Goal: Information Seeking & Learning: Learn about a topic

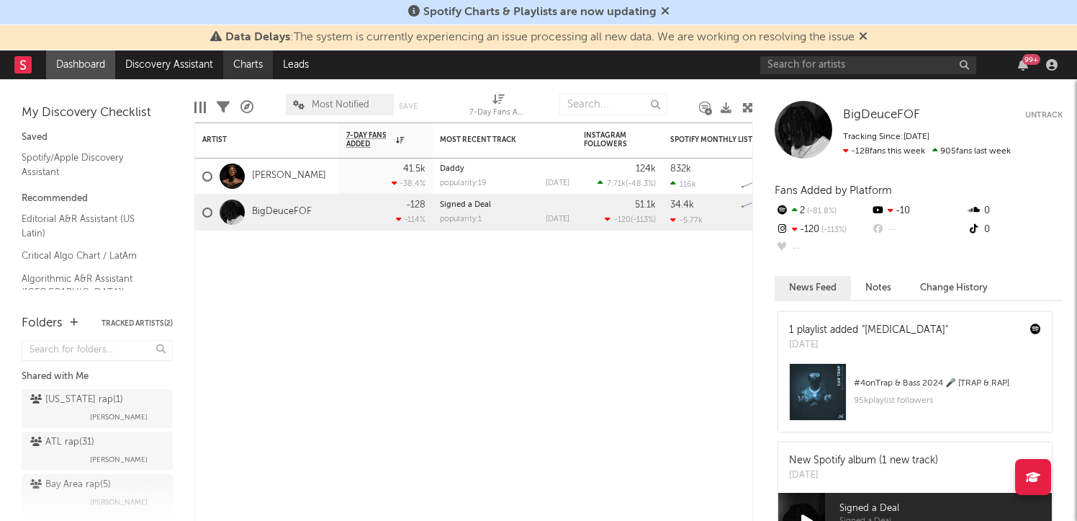
click at [233, 63] on link "Charts" at bounding box center [248, 64] width 50 height 29
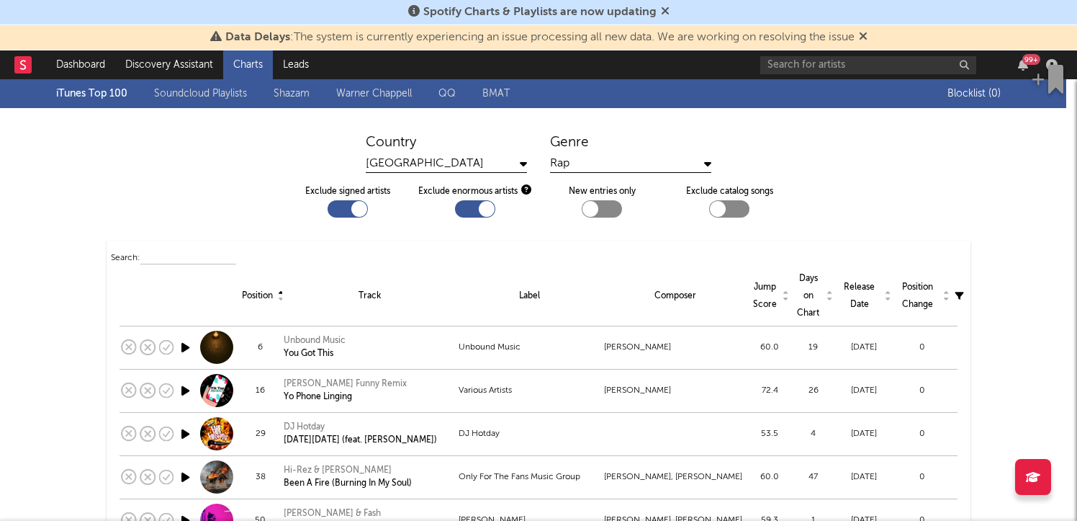
click at [298, 94] on link "Shazam" at bounding box center [292, 93] width 36 height 17
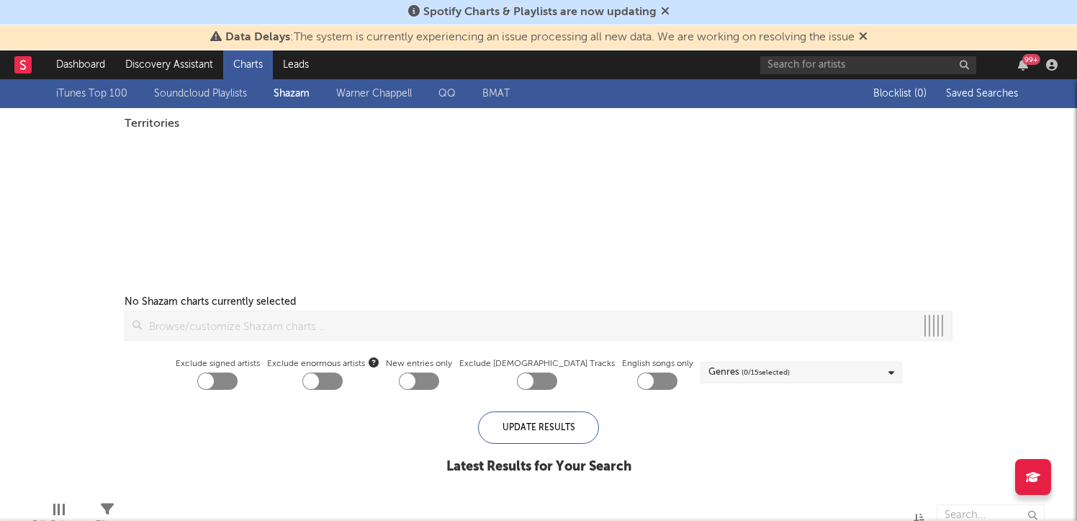
checkbox input "true"
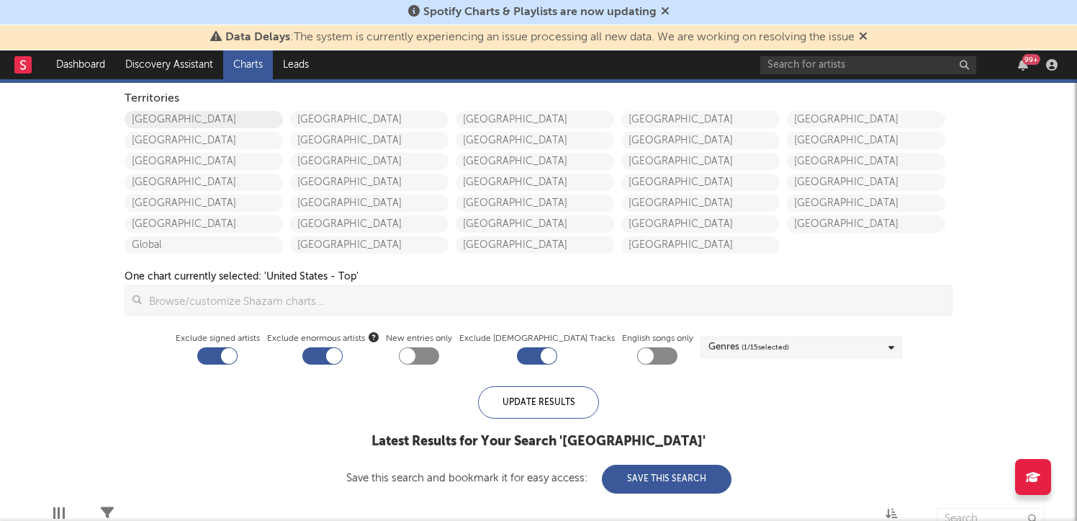
click at [202, 112] on link "[GEOGRAPHIC_DATA]" at bounding box center [204, 119] width 158 height 17
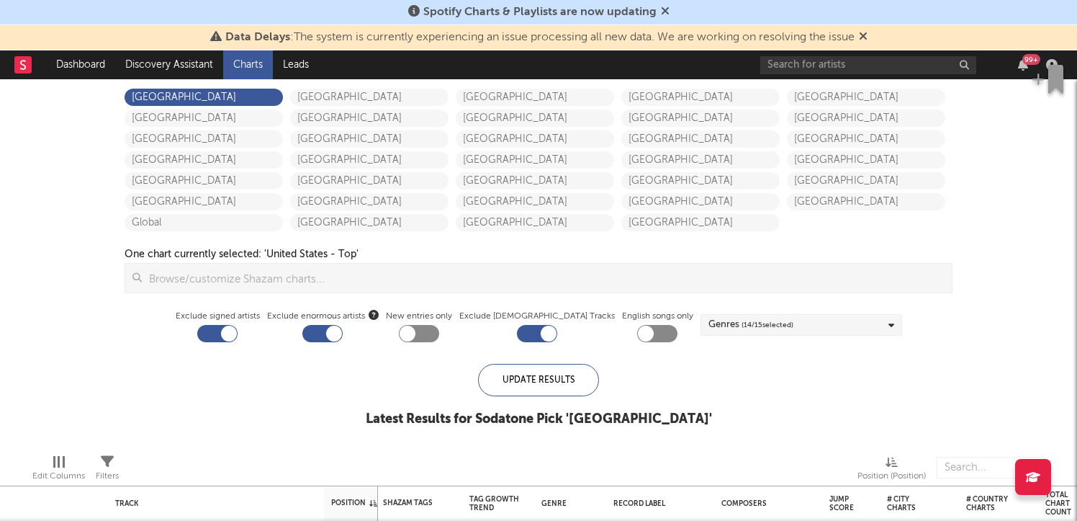
click at [404, 274] on input at bounding box center [547, 278] width 810 height 29
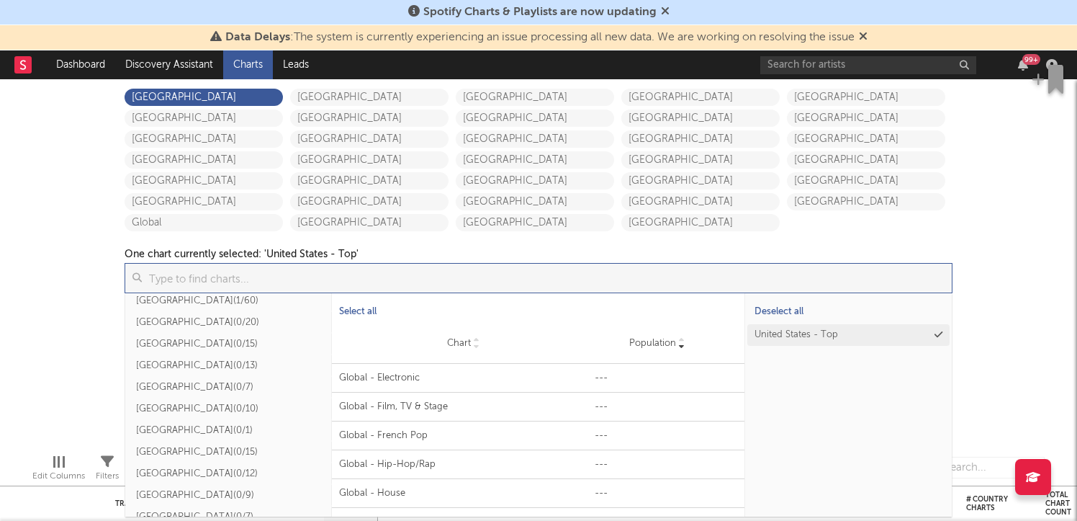
scroll to position [394, 0]
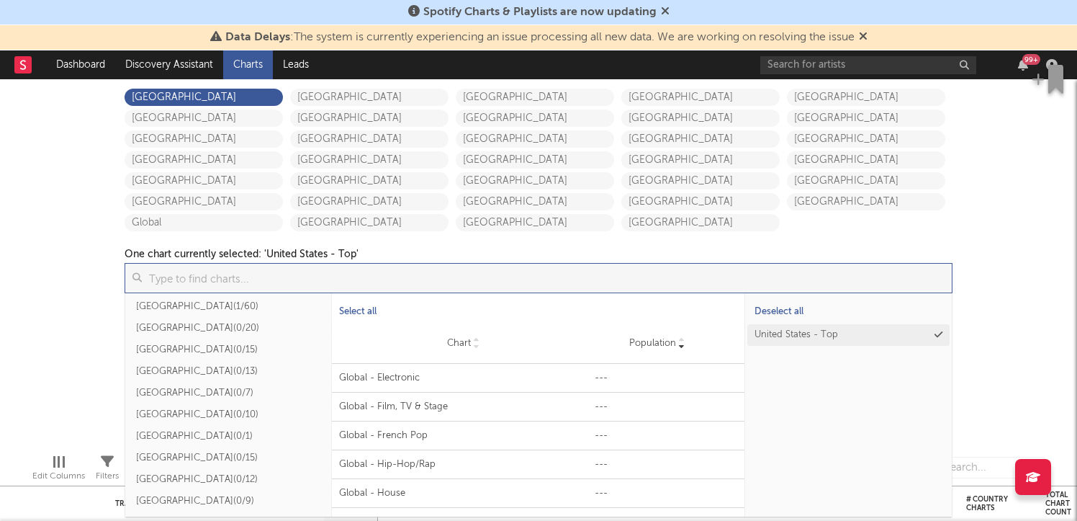
click at [170, 298] on button "[GEOGRAPHIC_DATA] ( 1/60 )" at bounding box center [228, 306] width 207 height 22
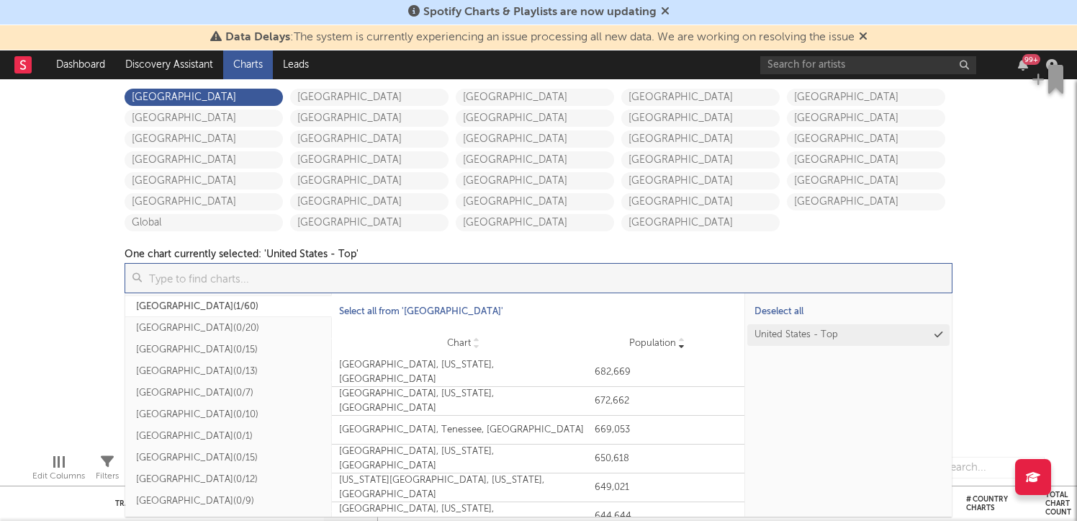
scroll to position [867, 0]
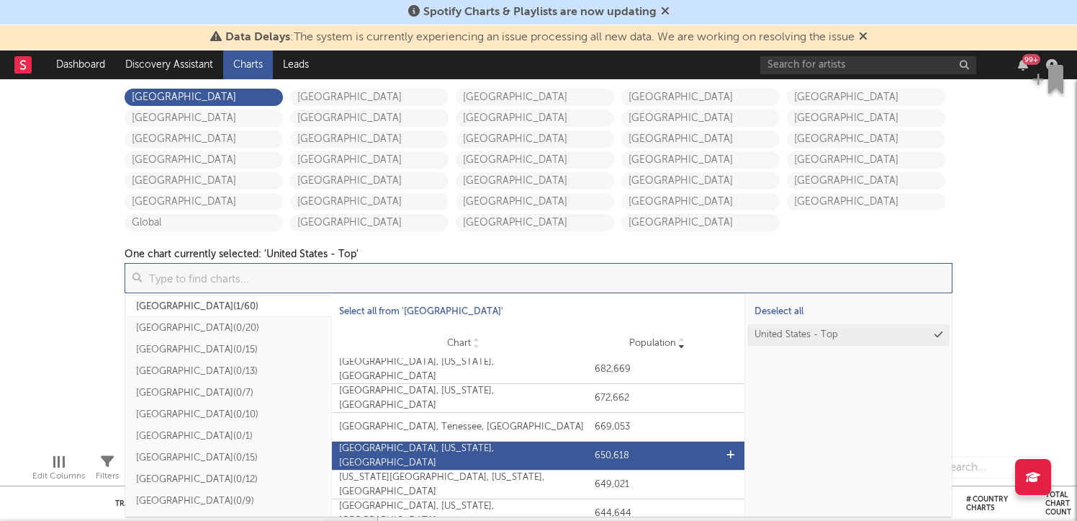
click at [457, 455] on div "[GEOGRAPHIC_DATA], [US_STATE], [GEOGRAPHIC_DATA]" at bounding box center [463, 455] width 249 height 28
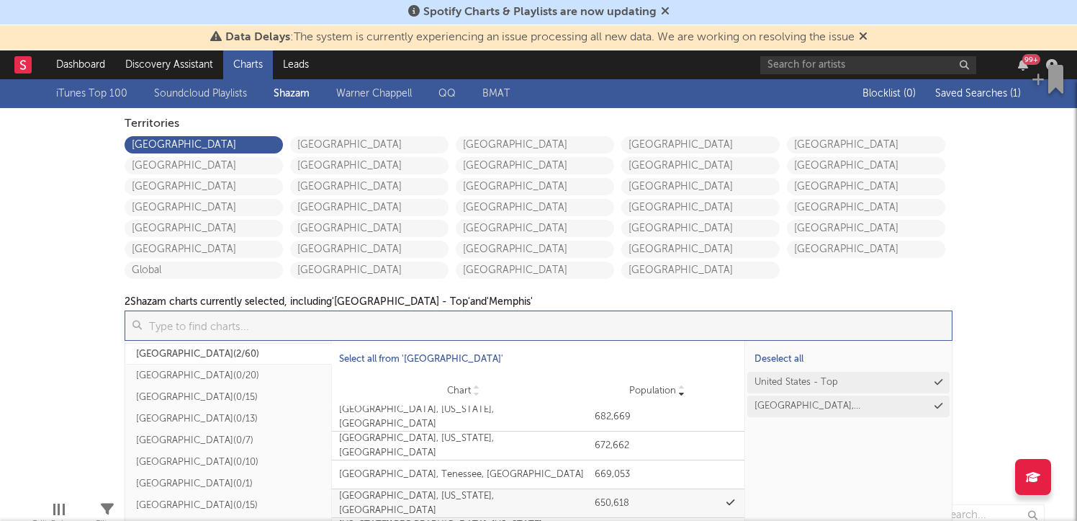
click at [42, 283] on div "iTunes Top 100 Soundcloud Playlists Shazam [PERSON_NAME] QQ BMAT Blocklist ( 0 …" at bounding box center [538, 284] width 1077 height 410
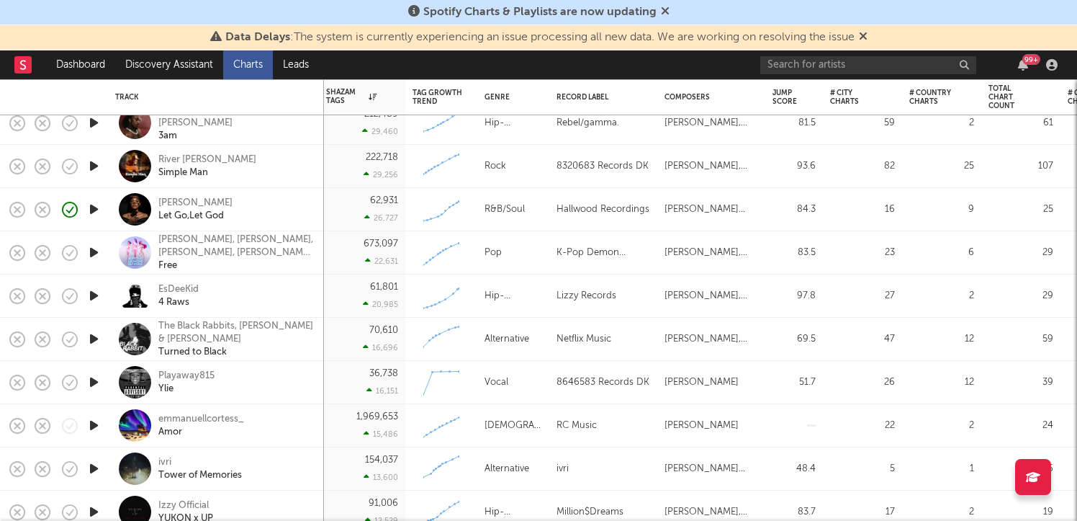
click at [93, 382] on icon "button" at bounding box center [93, 382] width 15 height 18
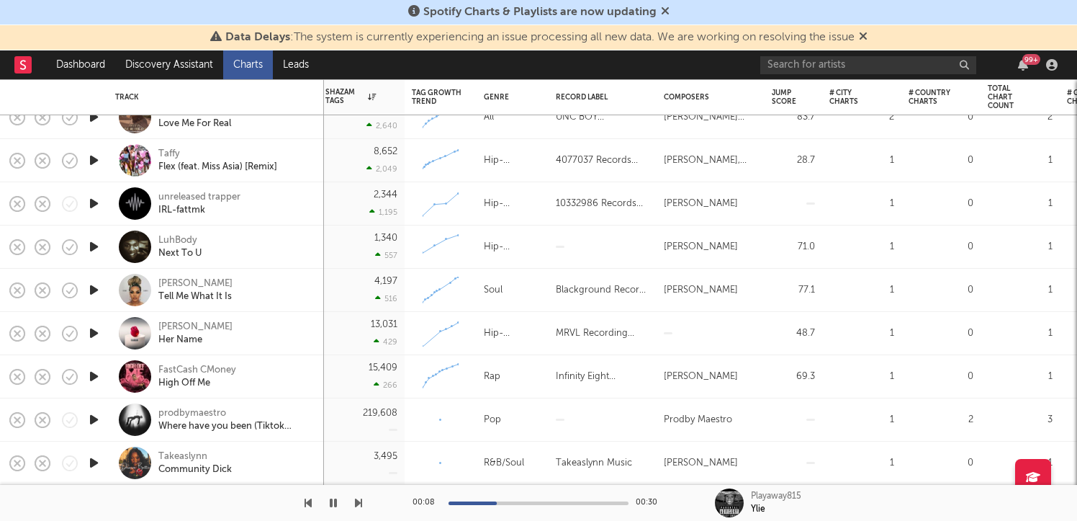
click at [94, 471] on icon "button" at bounding box center [93, 463] width 15 height 18
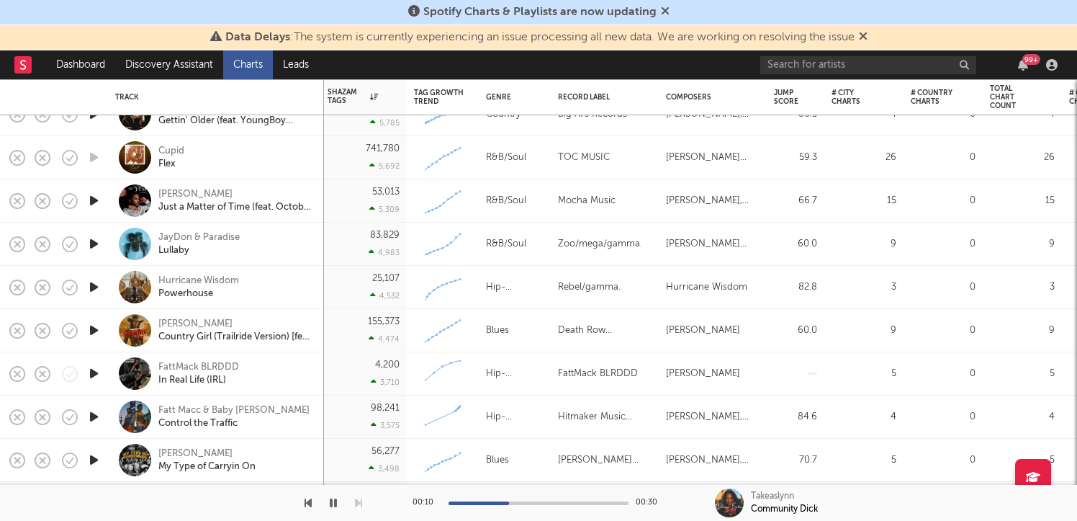
click at [94, 245] on icon "button" at bounding box center [93, 244] width 15 height 18
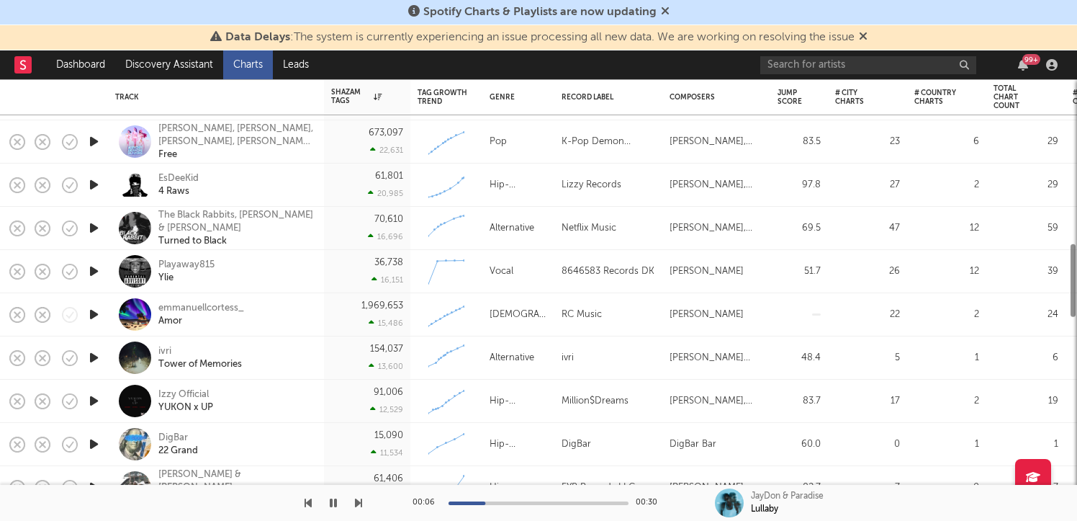
click at [92, 272] on icon "button" at bounding box center [93, 271] width 15 height 18
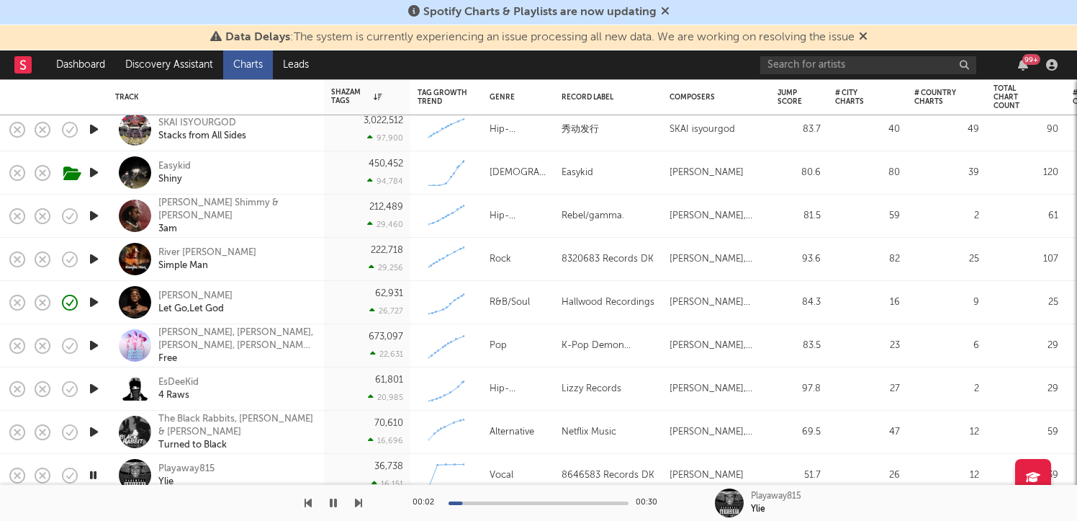
click at [91, 264] on icon "button" at bounding box center [93, 259] width 15 height 18
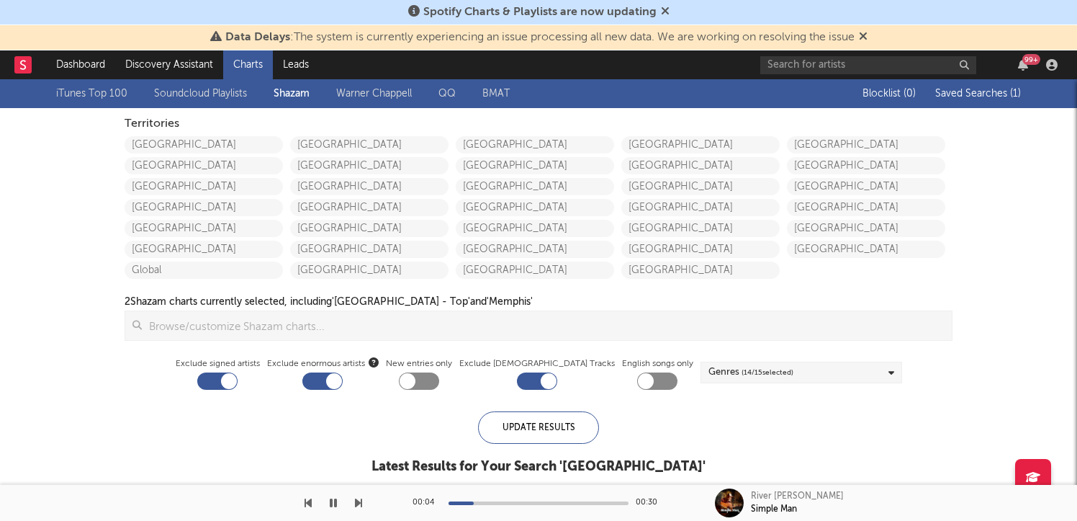
click at [810, 371] on div "Genres ( 14 / 15 selected)" at bounding box center [802, 372] width 202 height 22
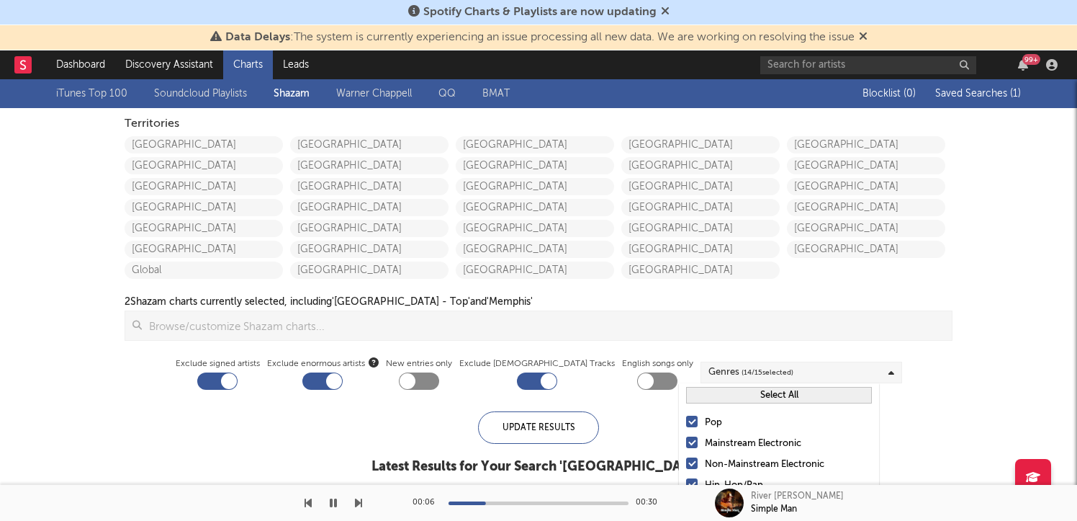
scroll to position [1, 0]
click at [727, 392] on button "Select All" at bounding box center [779, 393] width 186 height 17
click at [727, 392] on button "Deselect All" at bounding box center [779, 393] width 186 height 17
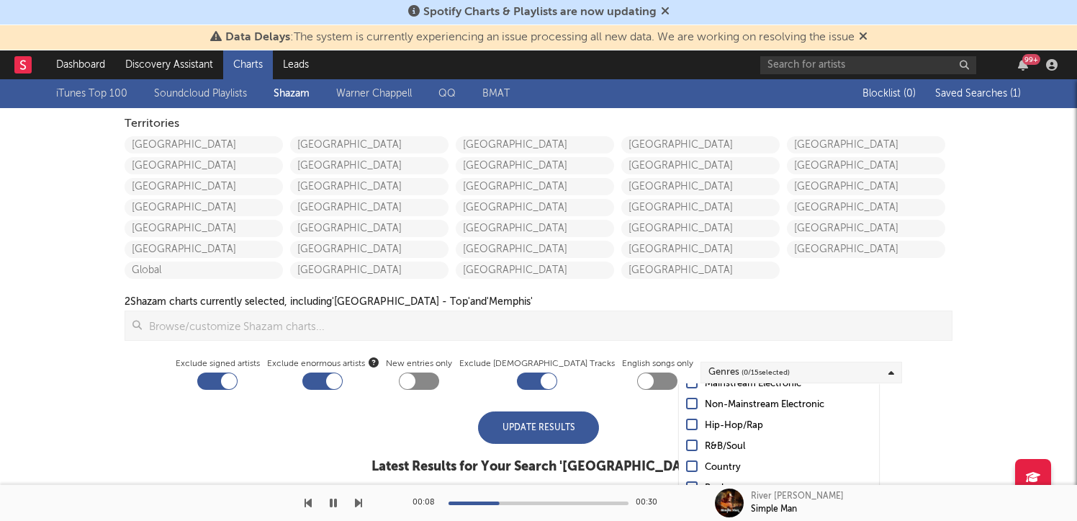
click at [698, 424] on label "Hip-Hop/Rap" at bounding box center [779, 425] width 186 height 17
click at [686, 424] on input "Hip-Hop/Rap" at bounding box center [686, 425] width 0 height 17
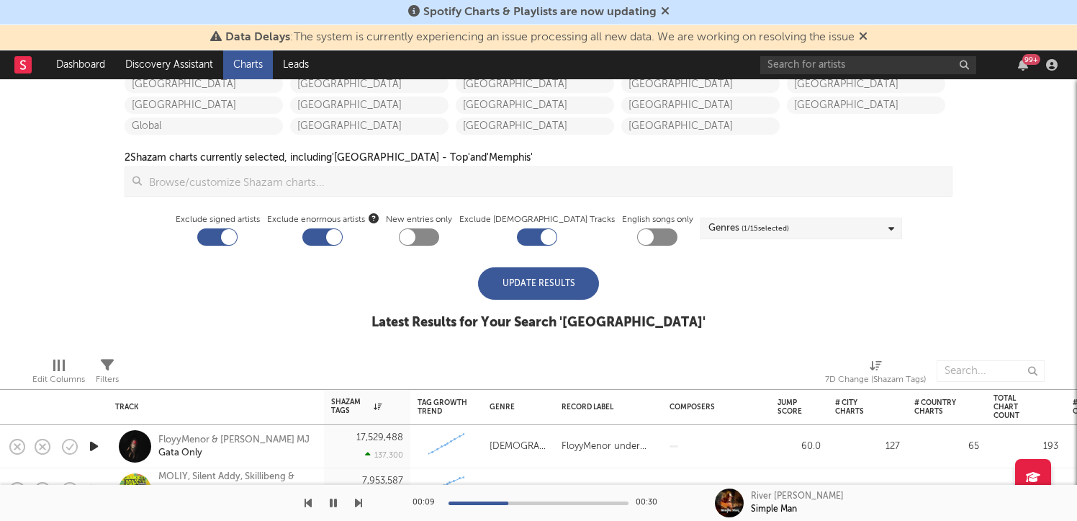
click at [828, 240] on div "Territories [GEOGRAPHIC_DATA] [GEOGRAPHIC_DATA] [GEOGRAPHIC_DATA] [GEOGRAPHIC_D…" at bounding box center [538, 108] width 842 height 289
click at [808, 227] on div "Genres ( 1 / 15 selected)" at bounding box center [802, 228] width 202 height 22
click at [531, 236] on div at bounding box center [537, 236] width 40 height 17
checkbox input "false"
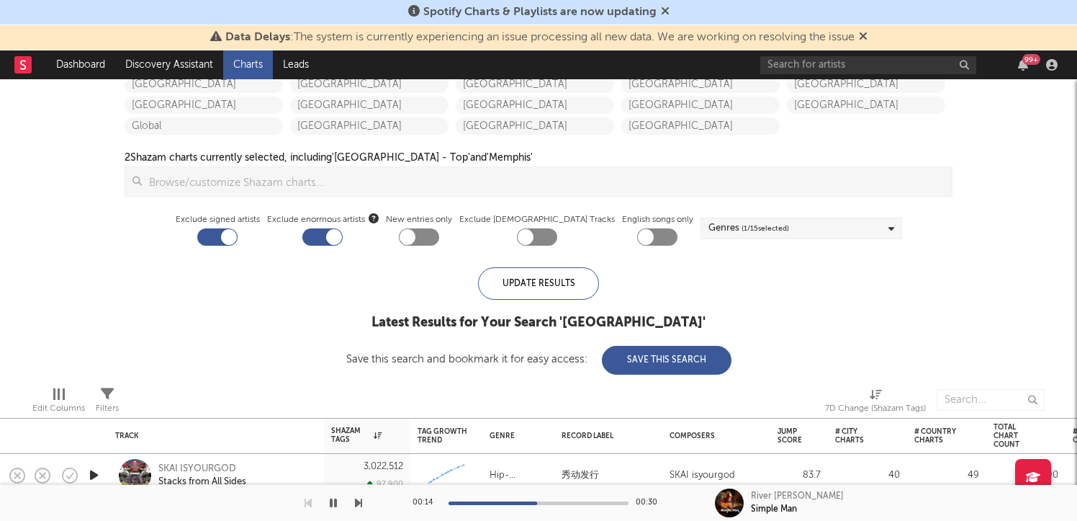
click at [709, 233] on div "Genres ( 1 / 15 selected)" at bounding box center [749, 228] width 81 height 17
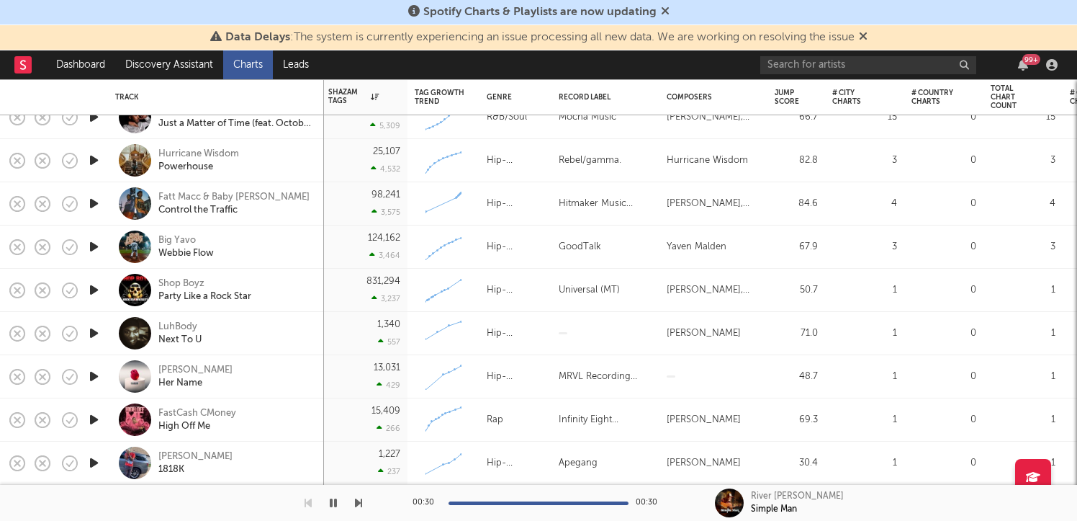
click at [94, 466] on icon "button" at bounding box center [93, 463] width 15 height 18
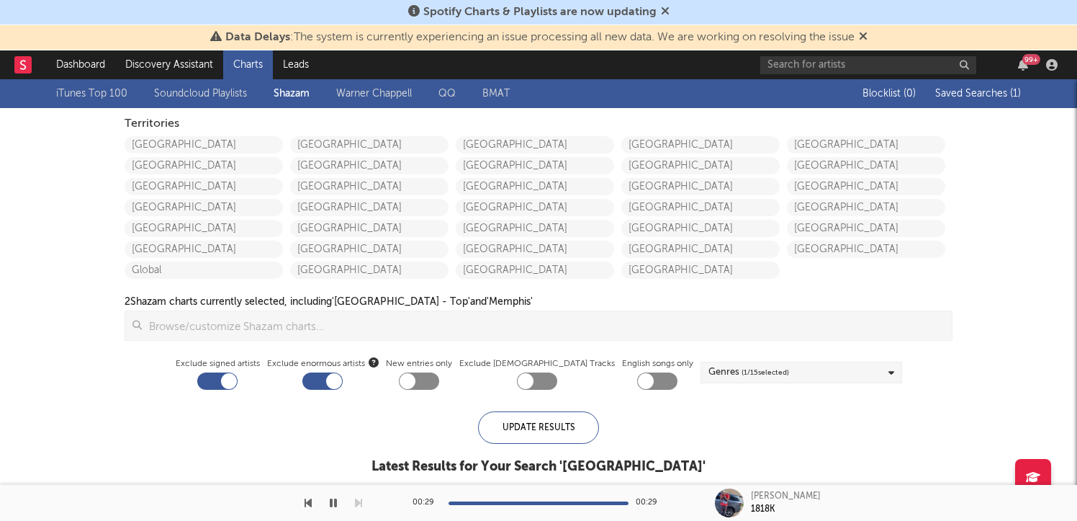
click at [772, 373] on div "Genres ( 1 / 15 selected)" at bounding box center [802, 372] width 202 height 22
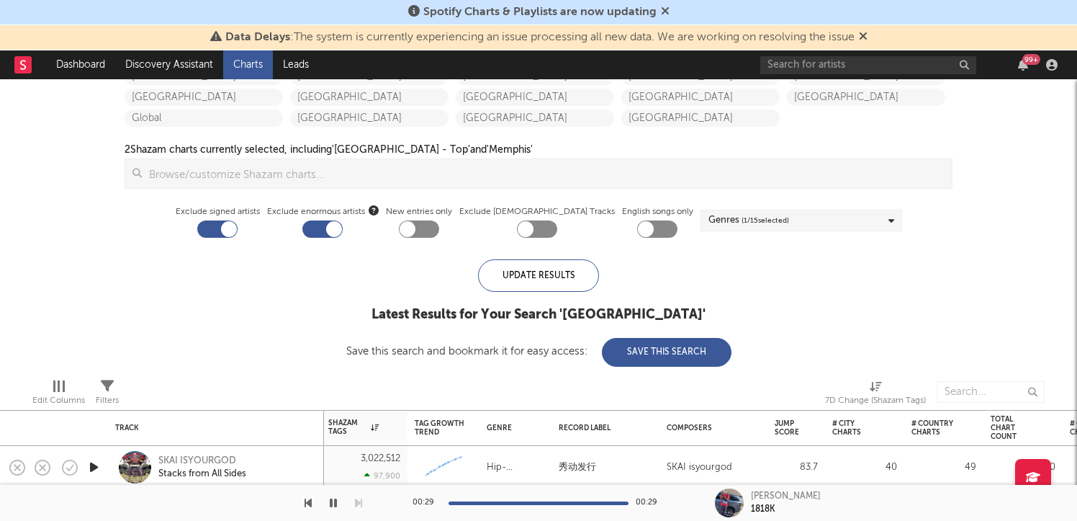
click at [765, 222] on span "( 1 / 15 selected)" at bounding box center [766, 220] width 48 height 17
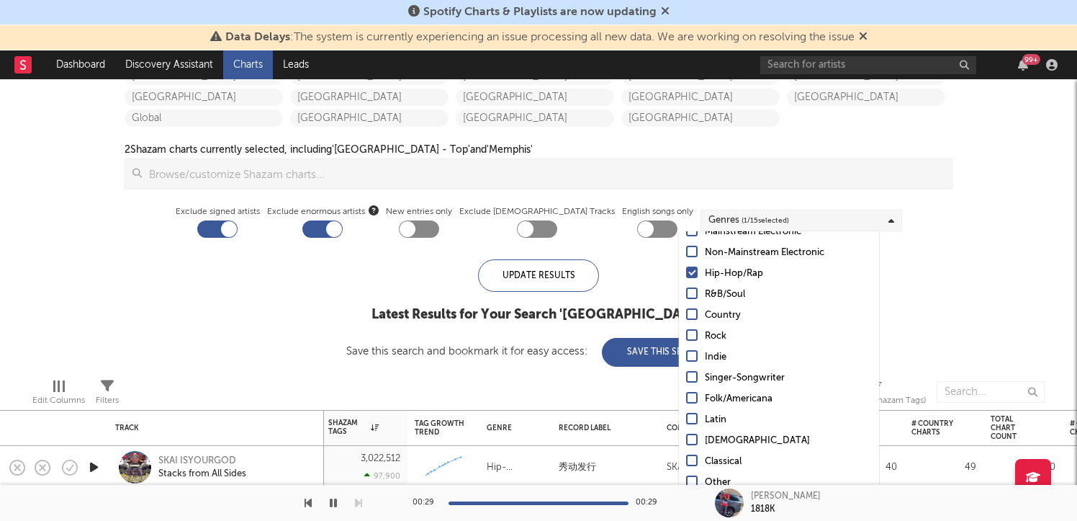
click at [1024, 266] on div "iTunes Top 100 Soundcloud Playlists [PERSON_NAME] QQ BMAT Blocklist ( 0 ) Saved…" at bounding box center [538, 146] width 1077 height 439
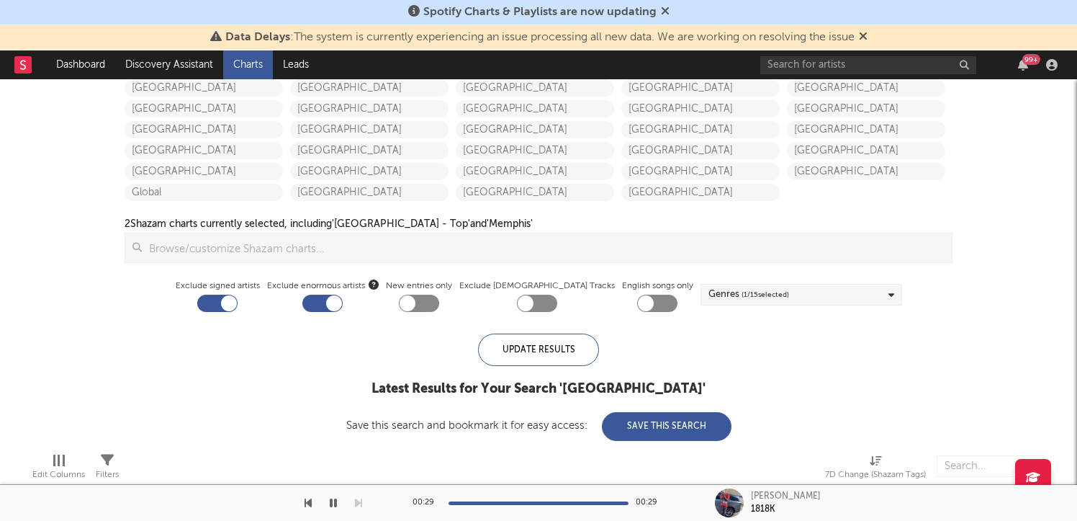
click at [549, 248] on input at bounding box center [547, 247] width 810 height 29
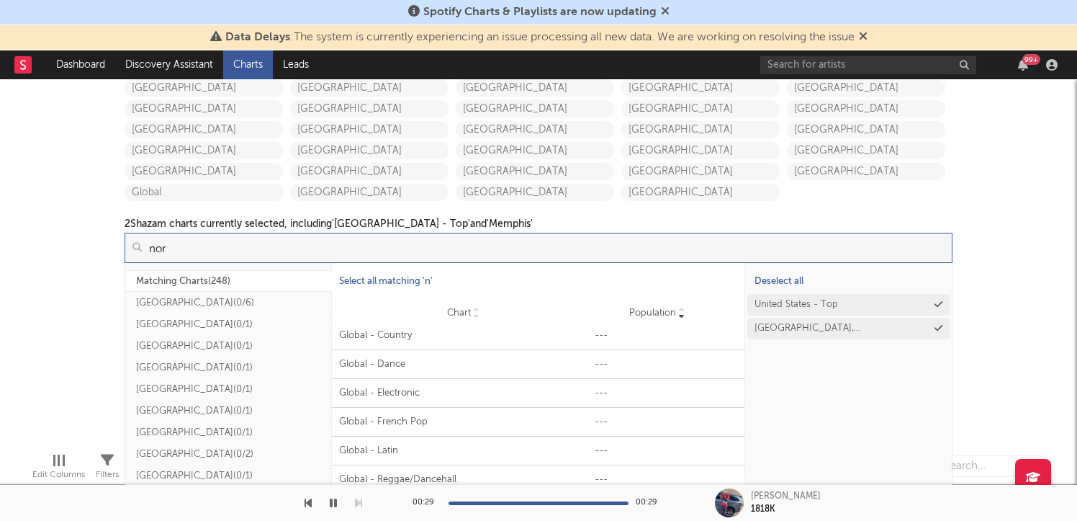
scroll to position [0, 0]
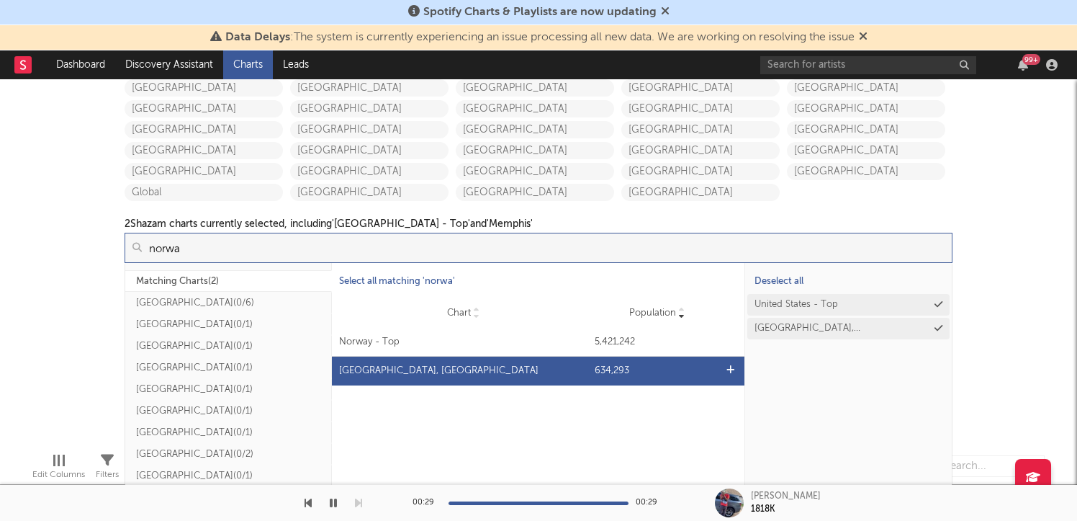
type input "norwa"
click at [516, 369] on div "[GEOGRAPHIC_DATA], [GEOGRAPHIC_DATA]" at bounding box center [463, 371] width 249 height 14
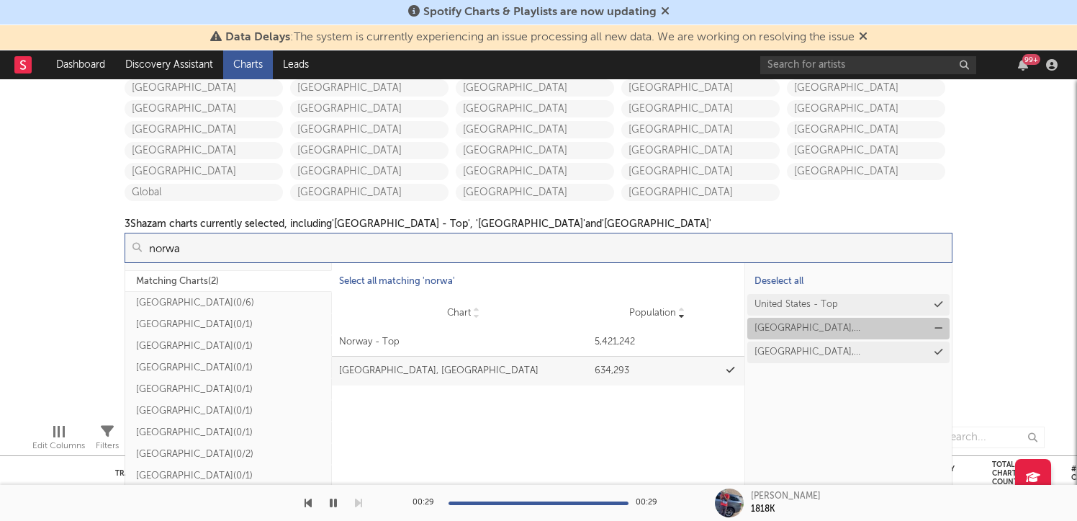
click at [884, 327] on button "[GEOGRAPHIC_DATA], [GEOGRAPHIC_DATA]" at bounding box center [848, 329] width 202 height 22
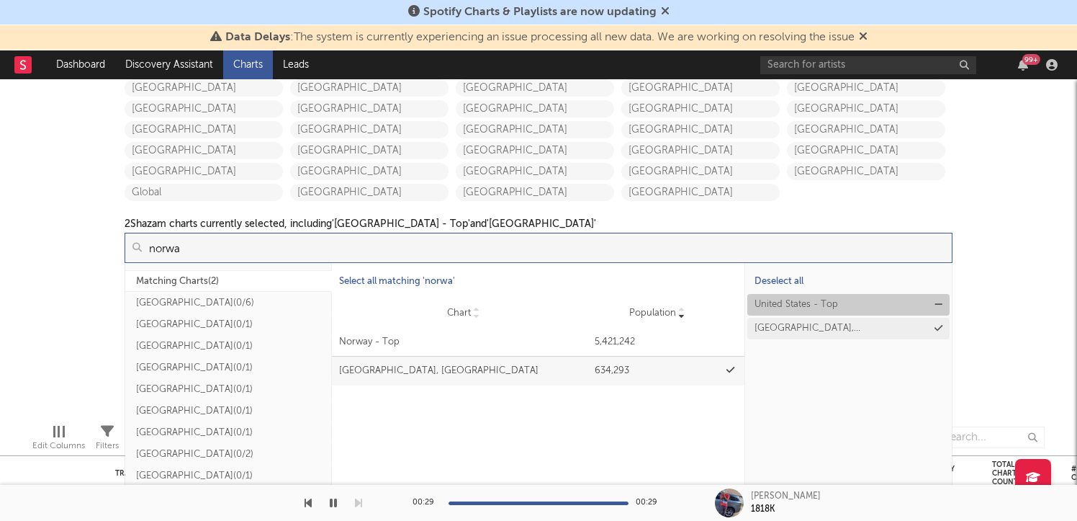
click at [932, 304] on button "United States - Top" at bounding box center [848, 305] width 202 height 22
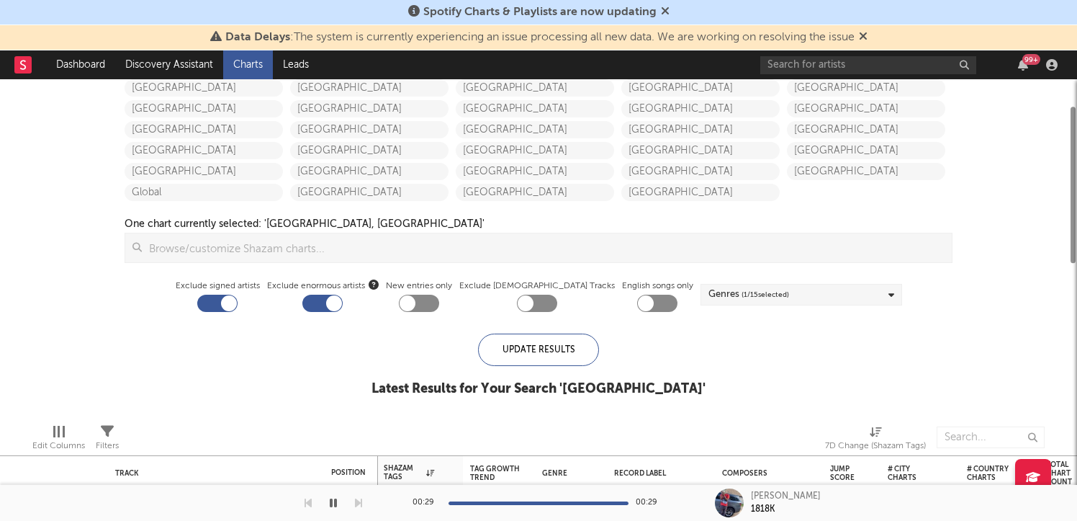
click at [1056, 289] on div "iTunes Top 100 Soundcloud Playlists [PERSON_NAME] QQ BMAT Blocklist ( 0 ) Saved…" at bounding box center [538, 206] width 1077 height 410
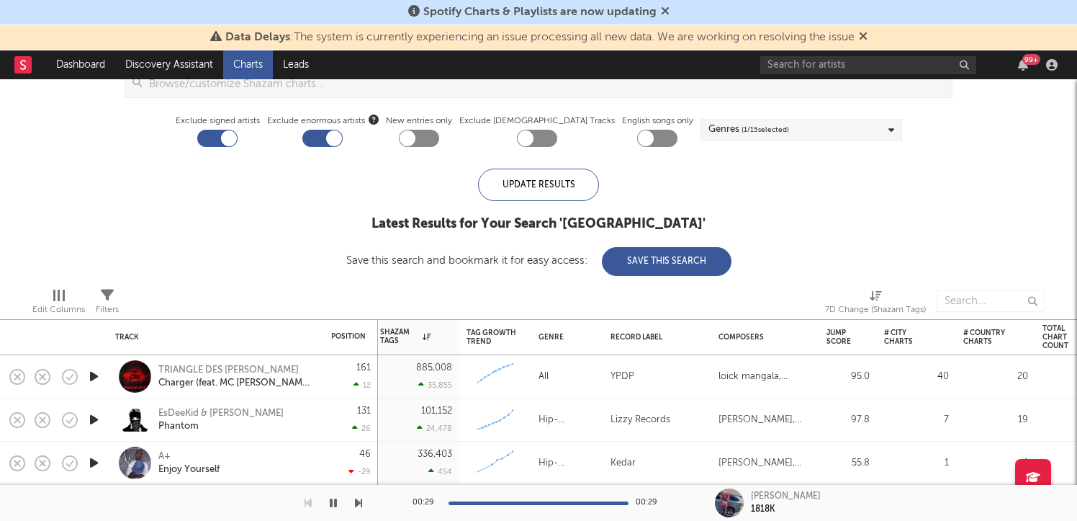
click at [92, 459] on icon "button" at bounding box center [93, 463] width 15 height 18
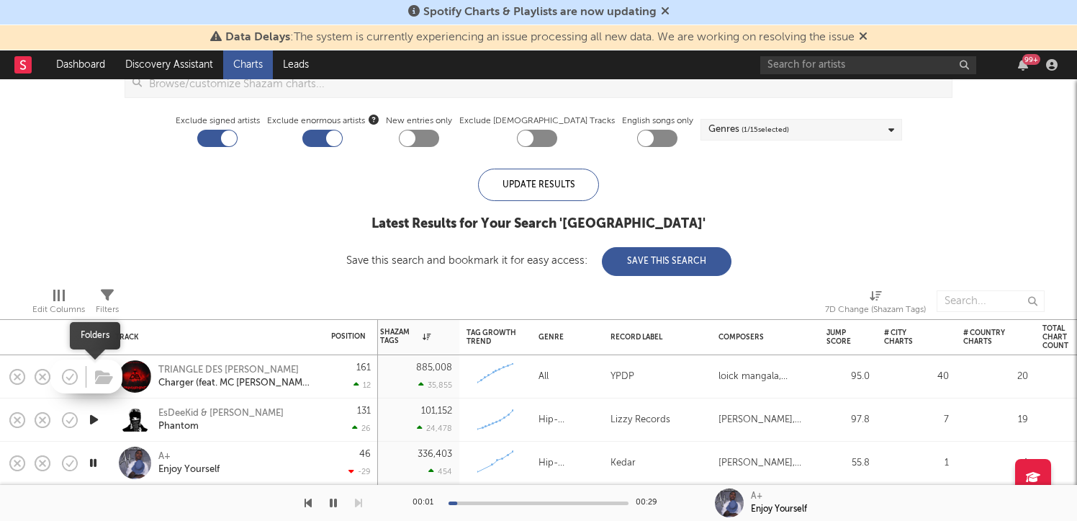
click at [91, 374] on span at bounding box center [102, 376] width 26 height 25
click at [91, 379] on icon "button" at bounding box center [93, 376] width 15 height 18
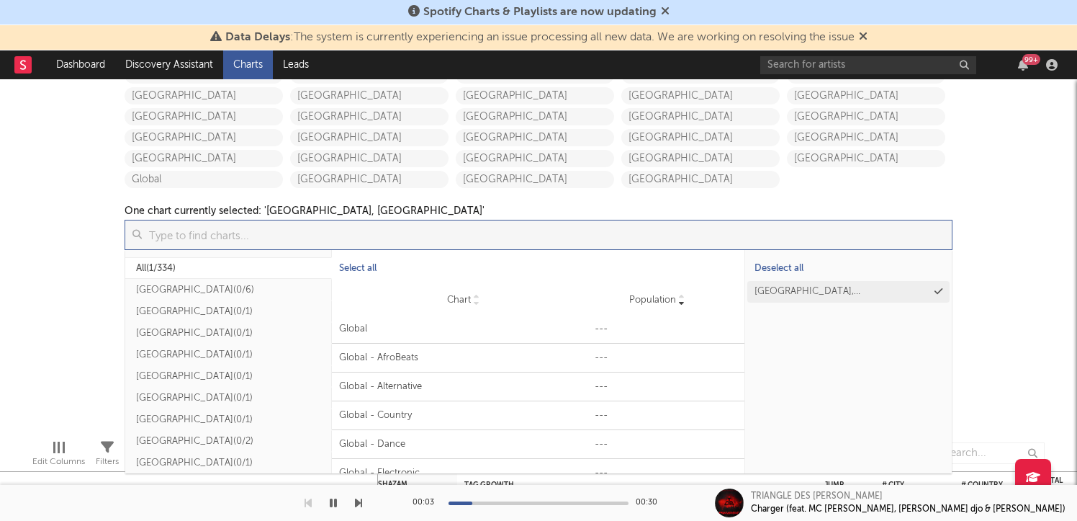
click at [534, 238] on input at bounding box center [547, 234] width 810 height 29
click at [930, 288] on button "[GEOGRAPHIC_DATA], [GEOGRAPHIC_DATA]" at bounding box center [848, 292] width 202 height 22
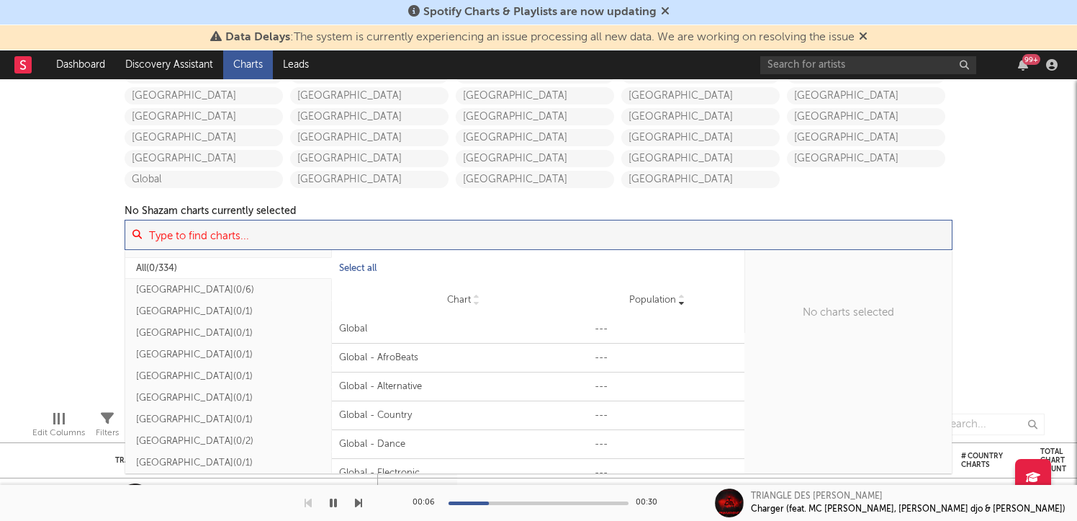
click at [516, 234] on input at bounding box center [547, 234] width 810 height 29
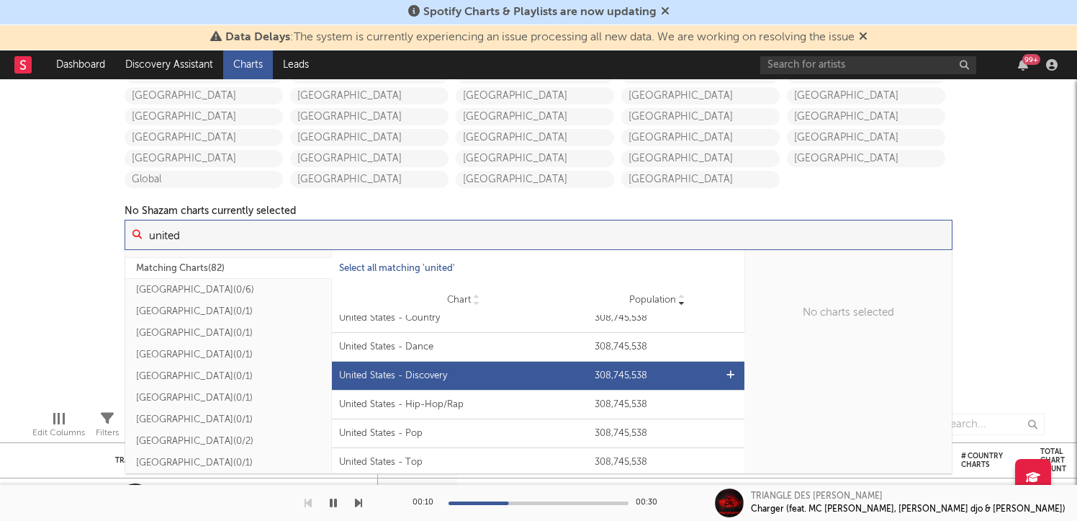
scroll to position [41, 0]
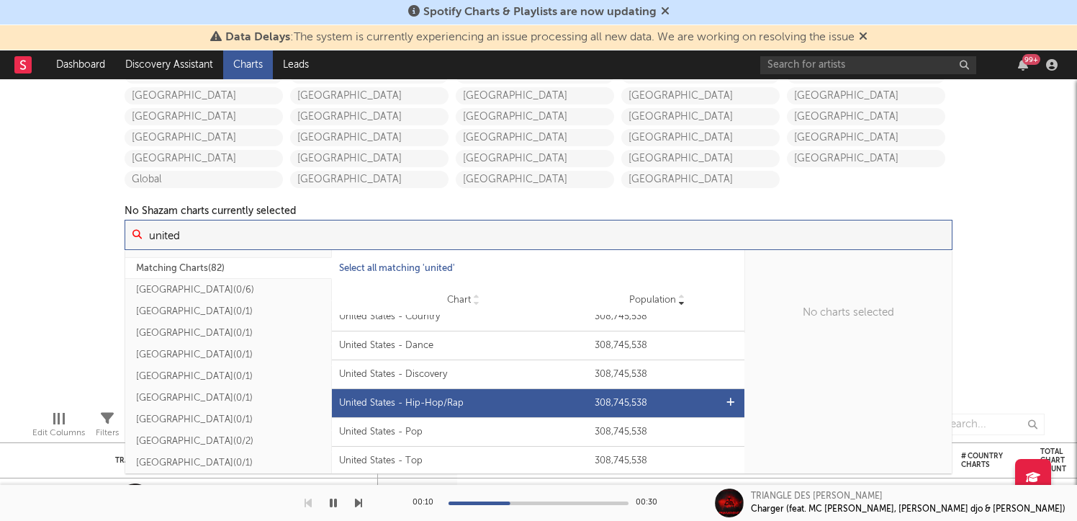
type input "united"
click at [513, 401] on div "United States - Hip-Hop/Rap" at bounding box center [463, 403] width 249 height 14
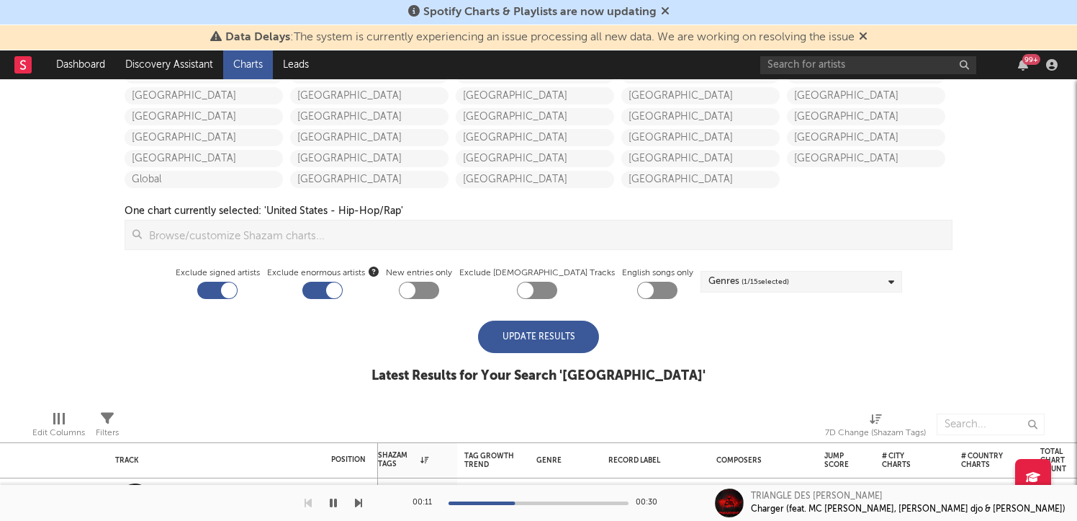
click at [1046, 331] on div "iTunes Top 100 Soundcloud Playlists [PERSON_NAME] QQ BMAT Blocklist ( 0 ) Saved…" at bounding box center [538, 193] width 1077 height 410
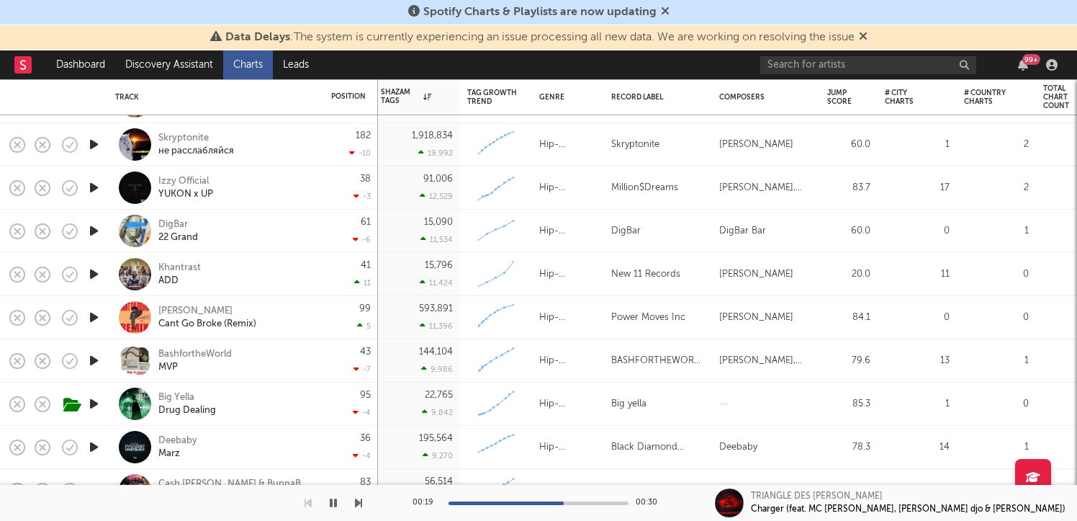
click at [331, 503] on icon "button" at bounding box center [333, 503] width 7 height 12
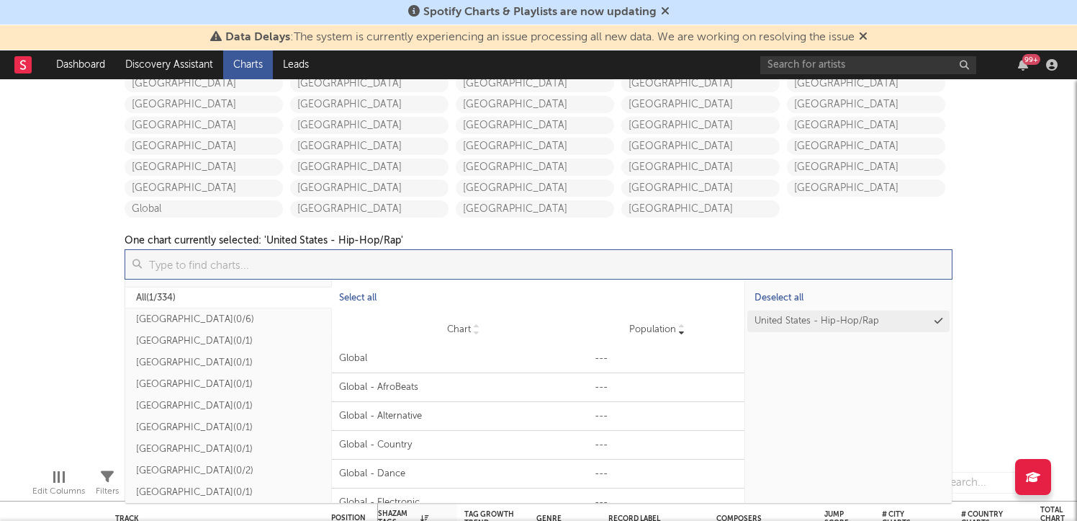
click at [577, 259] on input at bounding box center [547, 264] width 810 height 29
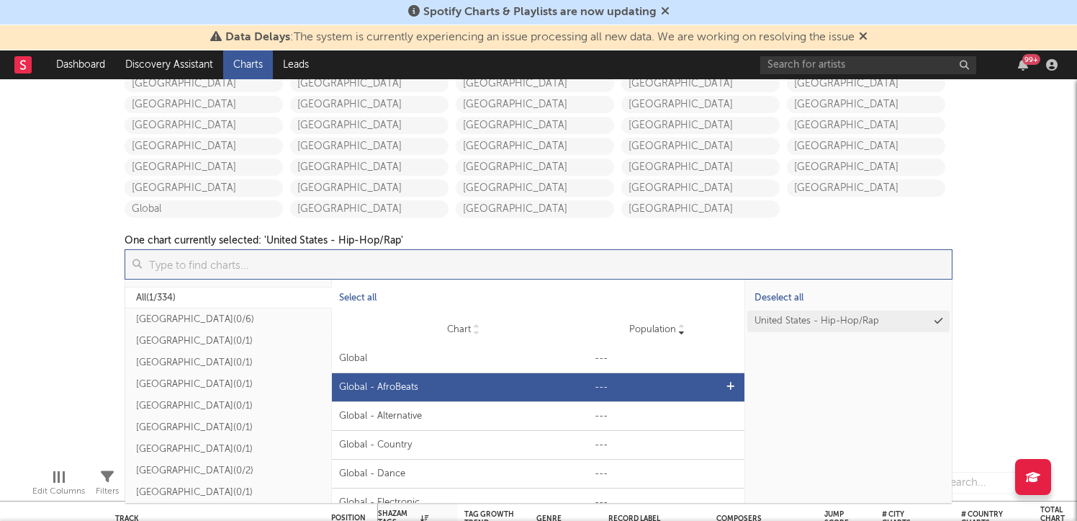
scroll to position [1, 0]
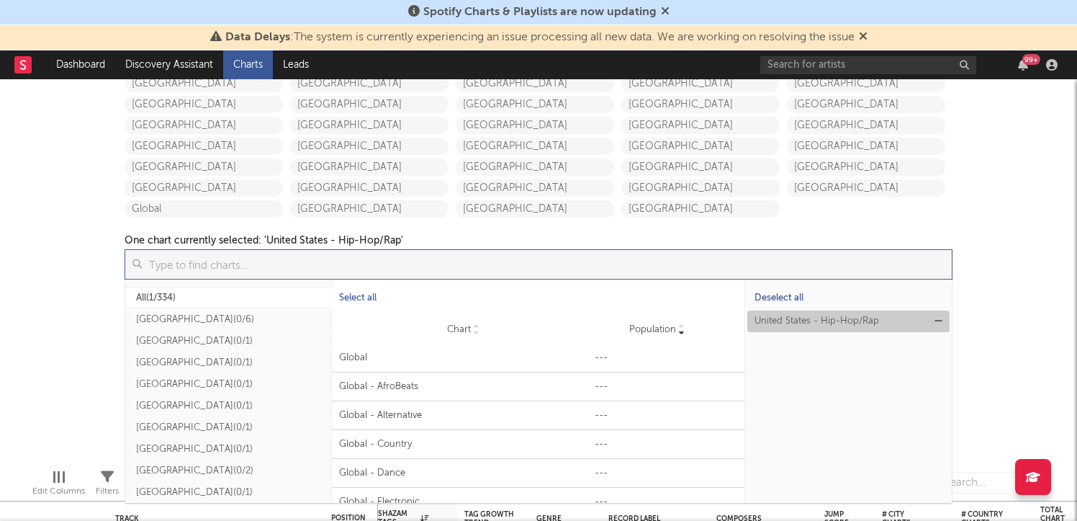
click at [942, 320] on icon at bounding box center [939, 320] width 8 height 9
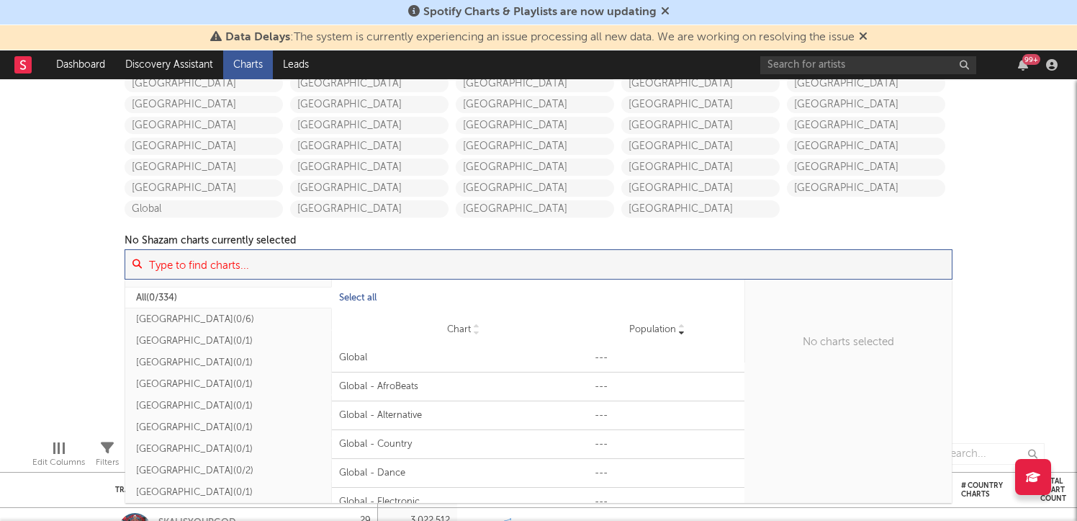
click at [713, 271] on input at bounding box center [547, 264] width 810 height 29
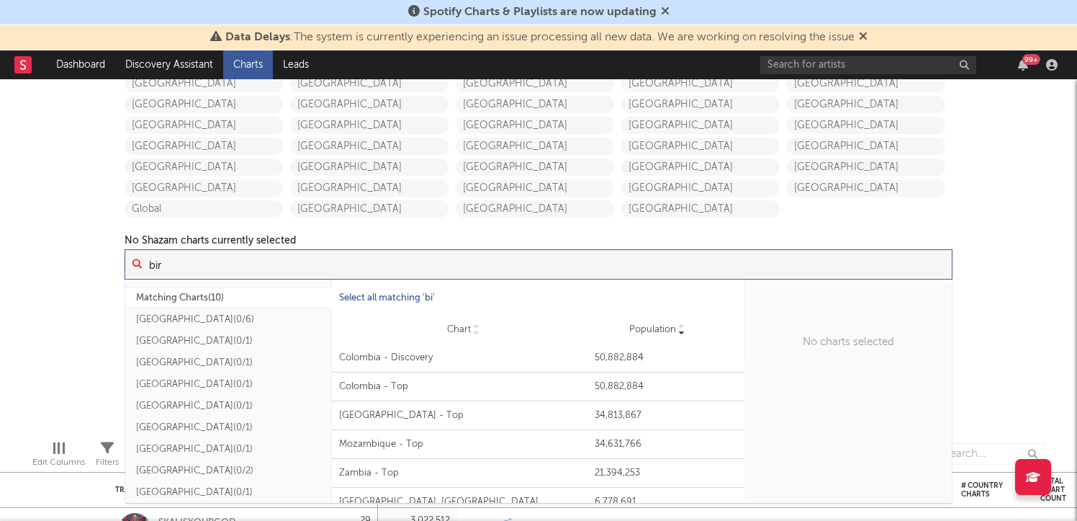
scroll to position [0, 0]
type input "b"
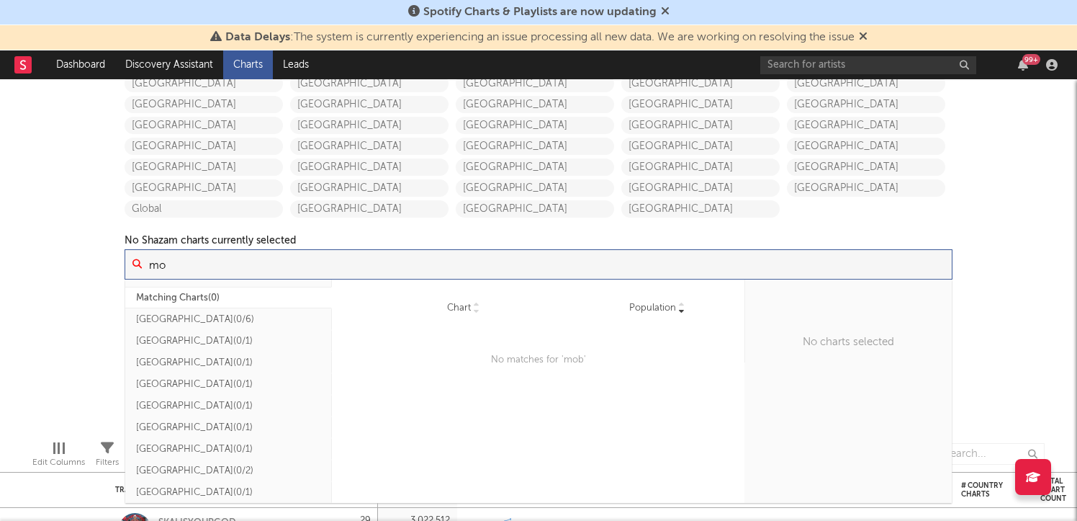
type input "m"
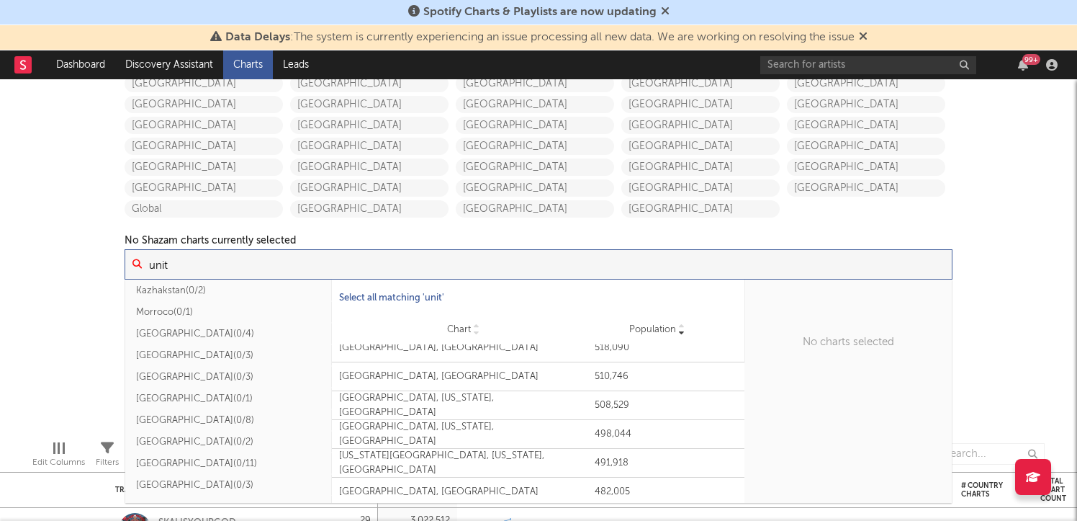
scroll to position [1489, 0]
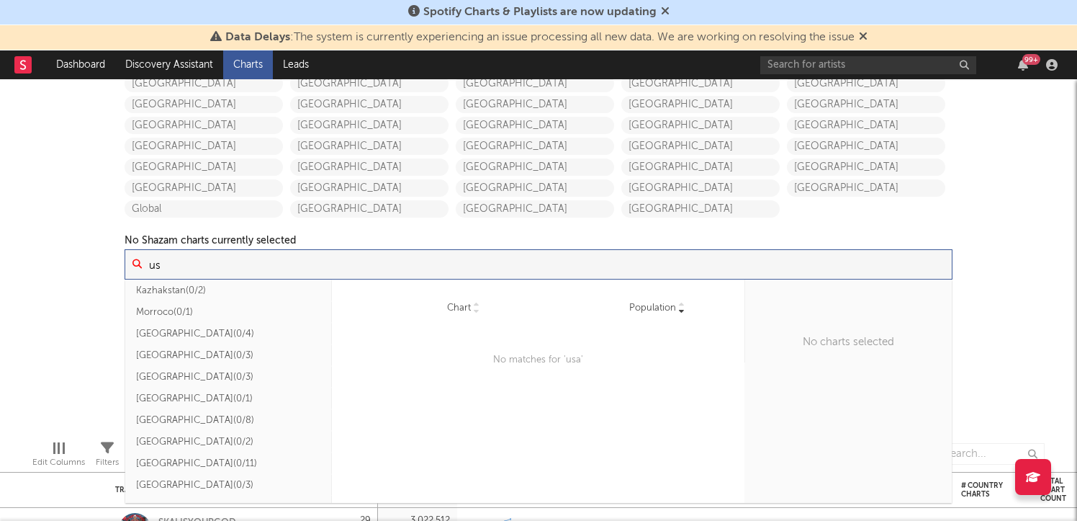
type input "u"
type input "m"
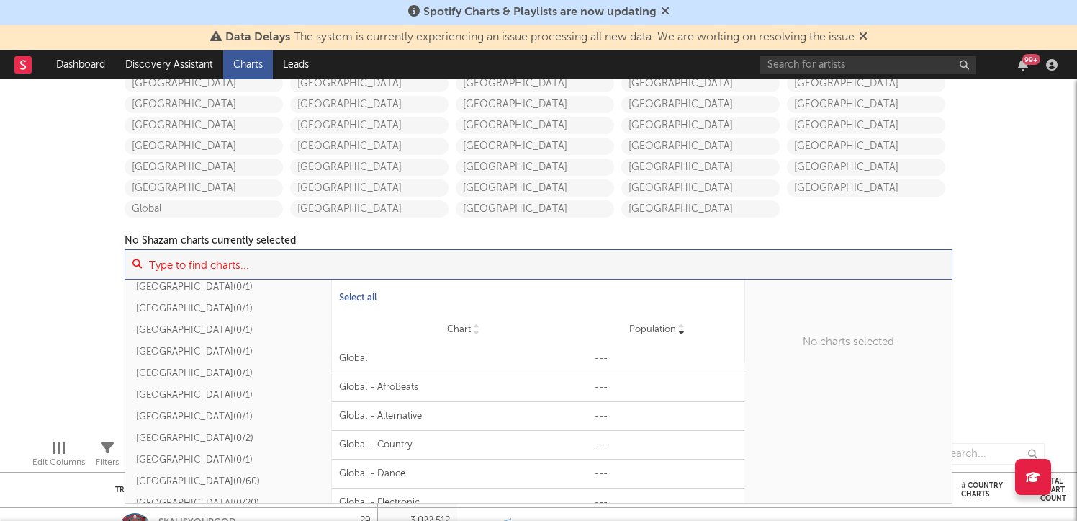
scroll to position [200, 0]
click at [184, 481] on button "United States ( 0/60 )" at bounding box center [228, 486] width 207 height 22
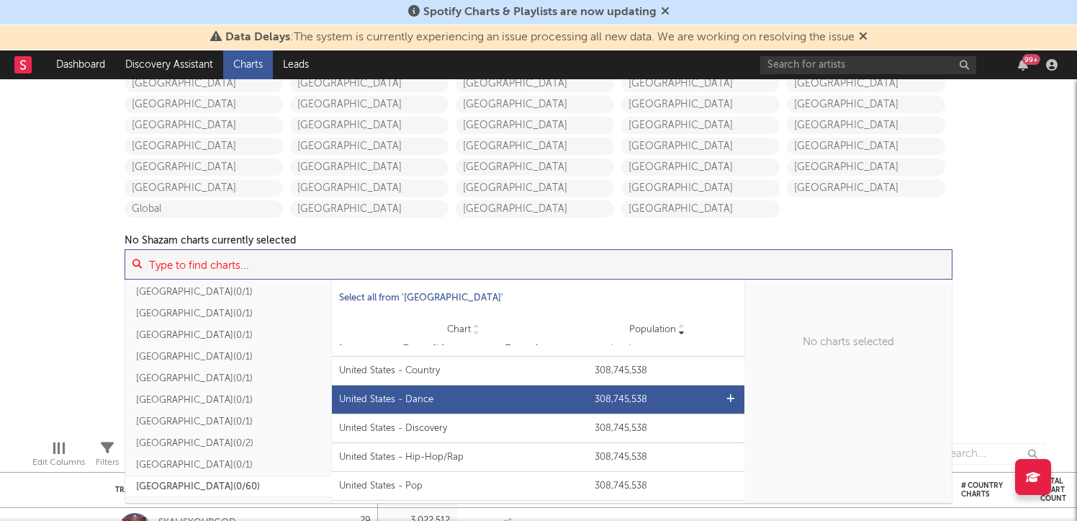
scroll to position [0, 0]
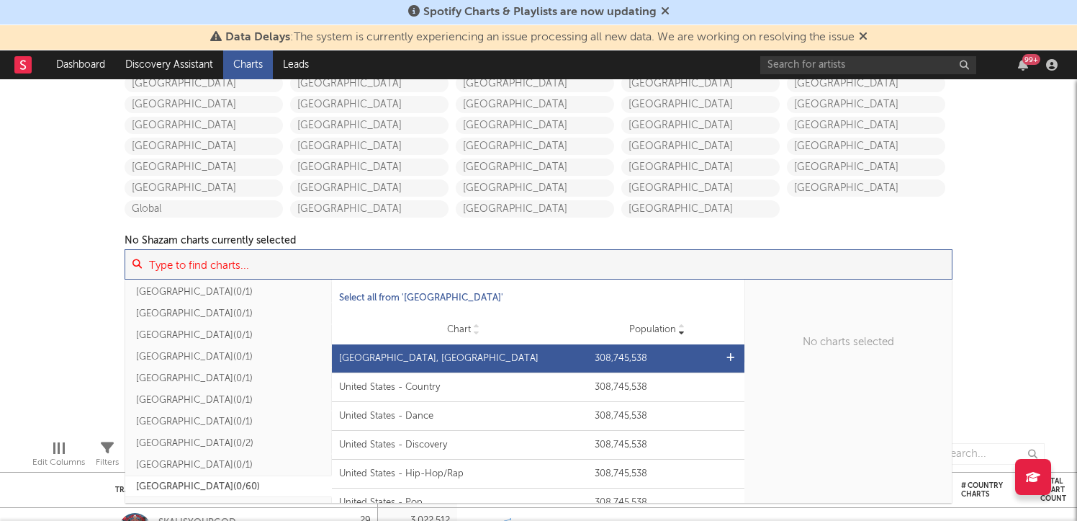
click at [500, 369] on div "Chart [GEOGRAPHIC_DATA], [GEOGRAPHIC_DATA] Population 308,745,538" at bounding box center [538, 358] width 413 height 28
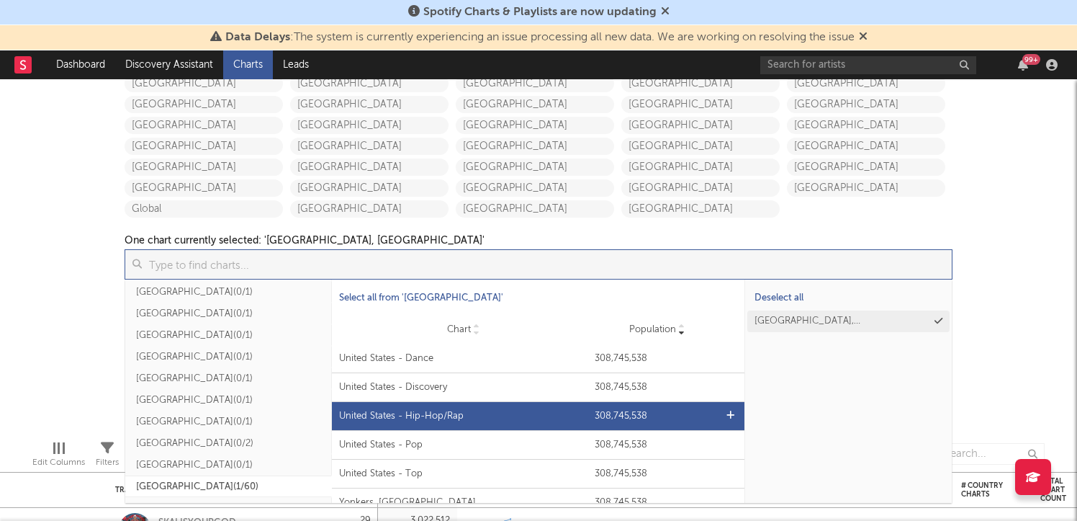
click at [516, 418] on div "United States - Hip-Hop/Rap" at bounding box center [463, 416] width 249 height 14
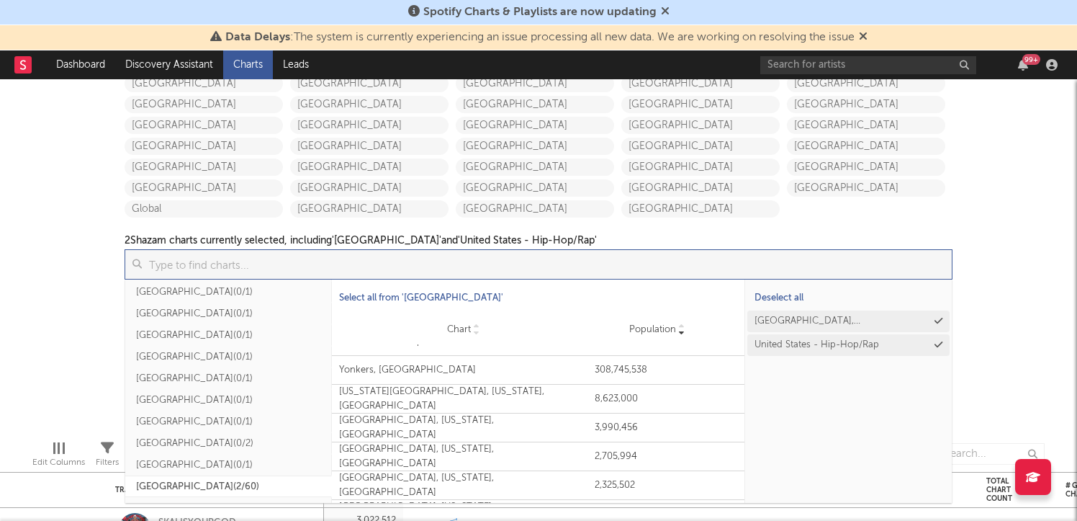
scroll to position [197, 0]
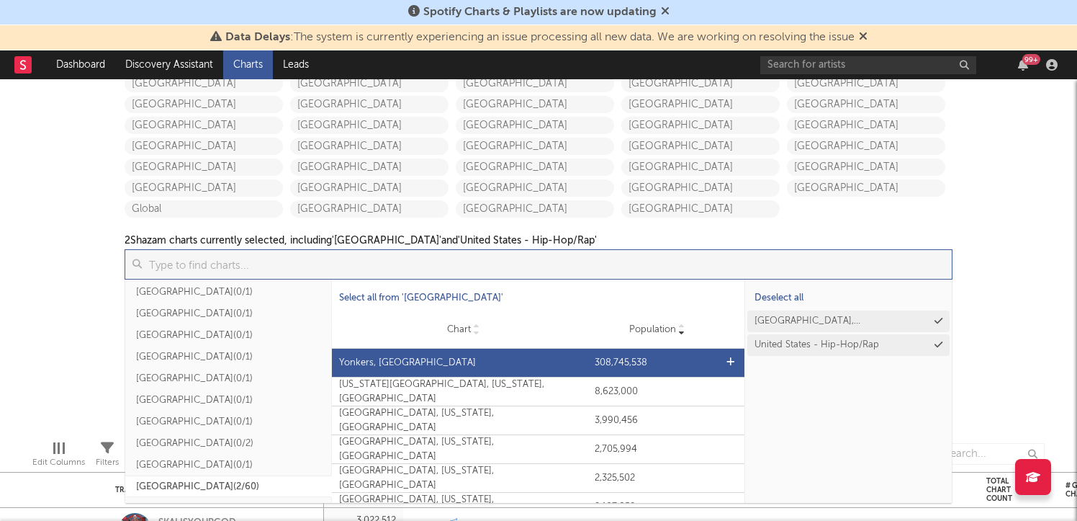
click at [494, 369] on div "Yonkers, [GEOGRAPHIC_DATA]" at bounding box center [463, 363] width 249 height 14
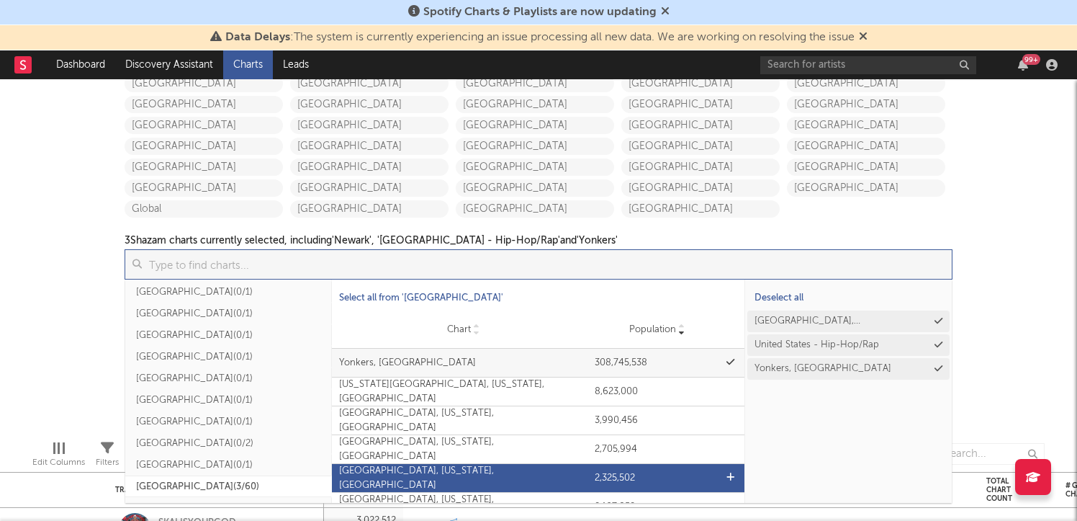
click at [508, 479] on div "[GEOGRAPHIC_DATA], [US_STATE], [GEOGRAPHIC_DATA]" at bounding box center [463, 478] width 249 height 28
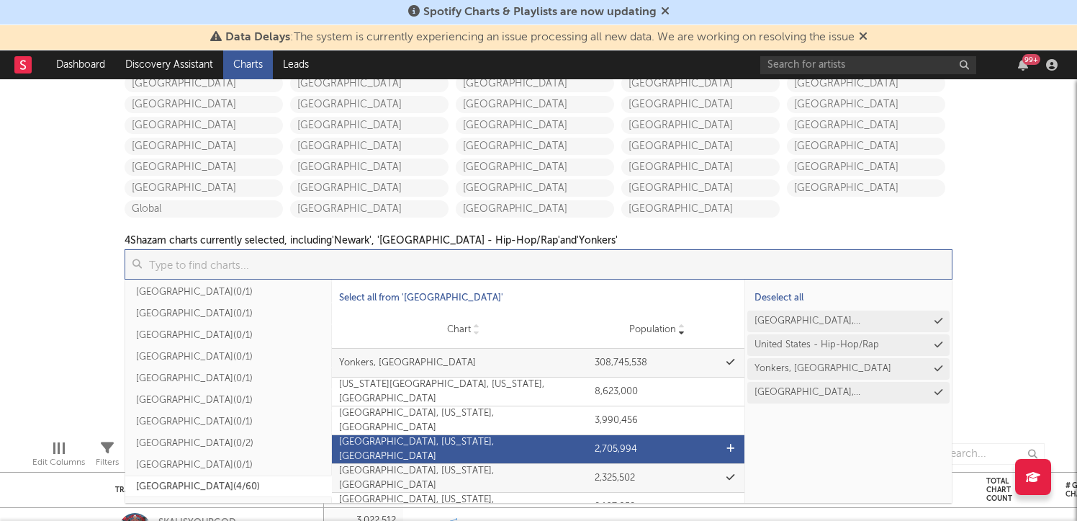
click at [508, 454] on div "[GEOGRAPHIC_DATA], [US_STATE], [GEOGRAPHIC_DATA]" at bounding box center [463, 449] width 249 height 28
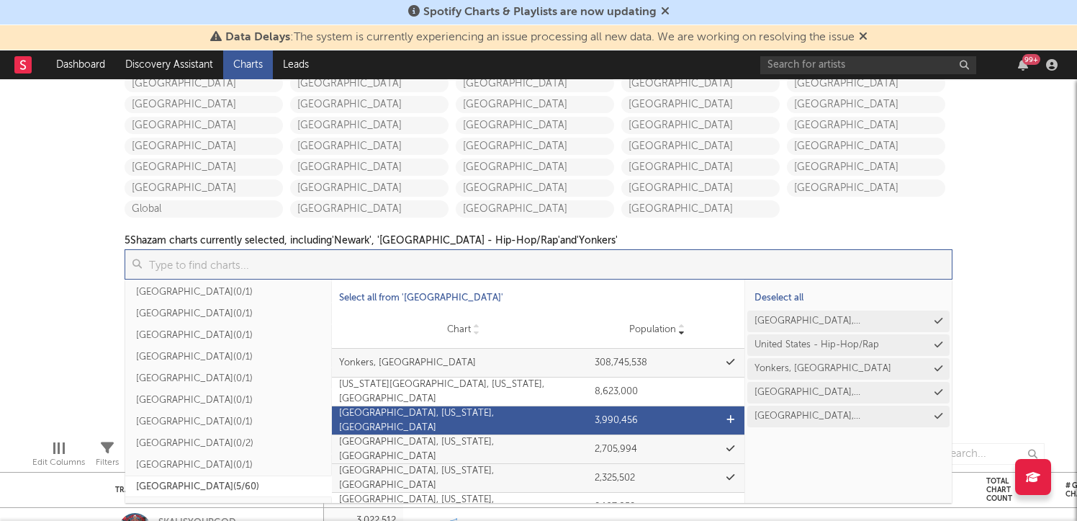
click at [508, 417] on div "[GEOGRAPHIC_DATA], [US_STATE], [GEOGRAPHIC_DATA]" at bounding box center [463, 420] width 249 height 28
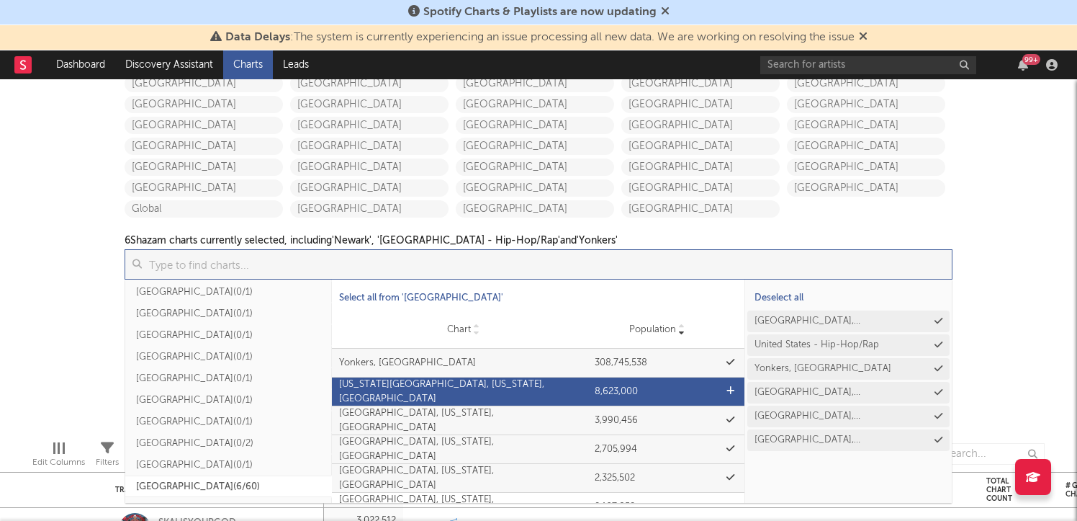
click at [507, 387] on div "[US_STATE][GEOGRAPHIC_DATA], [US_STATE], [GEOGRAPHIC_DATA]" at bounding box center [463, 391] width 249 height 28
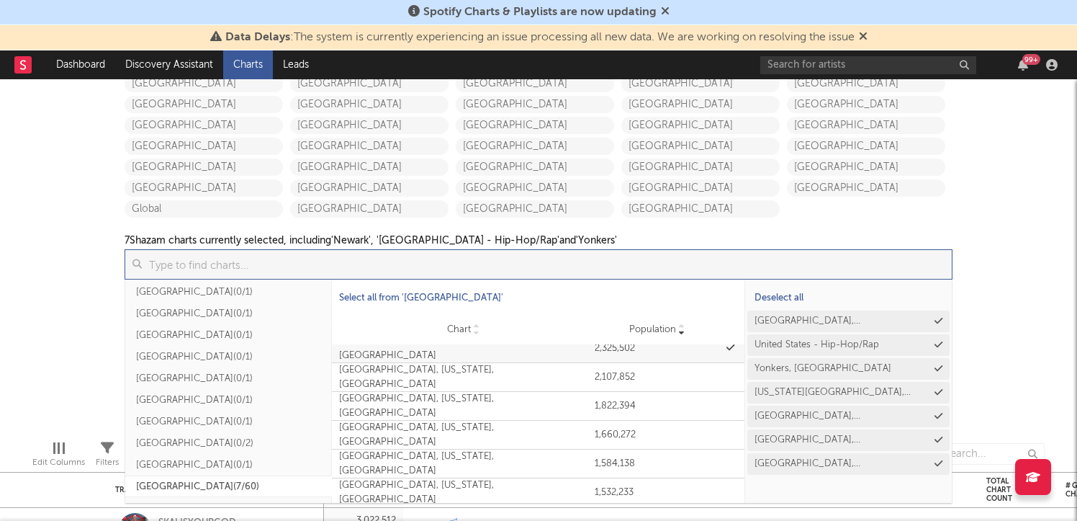
scroll to position [341, 0]
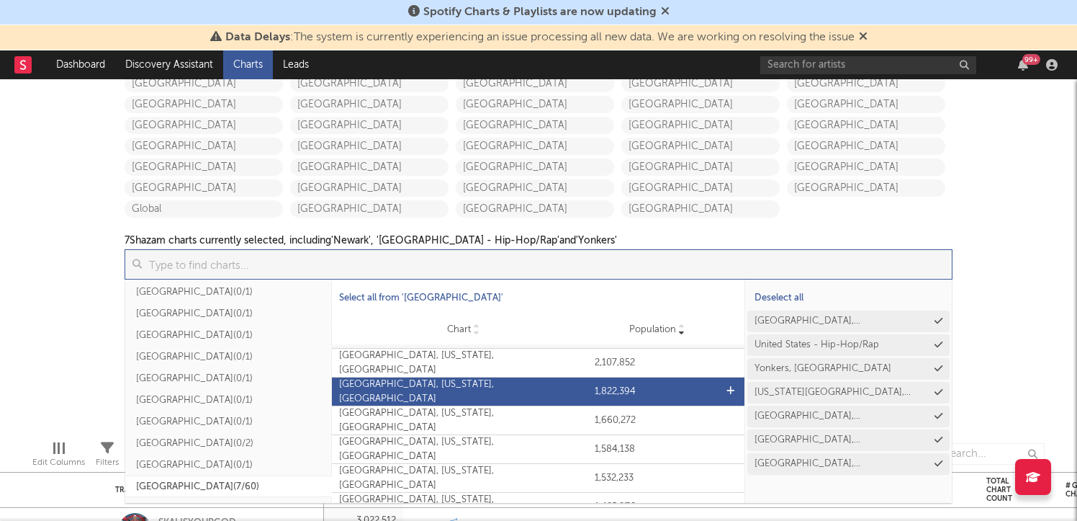
click at [526, 391] on div "[GEOGRAPHIC_DATA], [US_STATE], [GEOGRAPHIC_DATA]" at bounding box center [463, 391] width 249 height 28
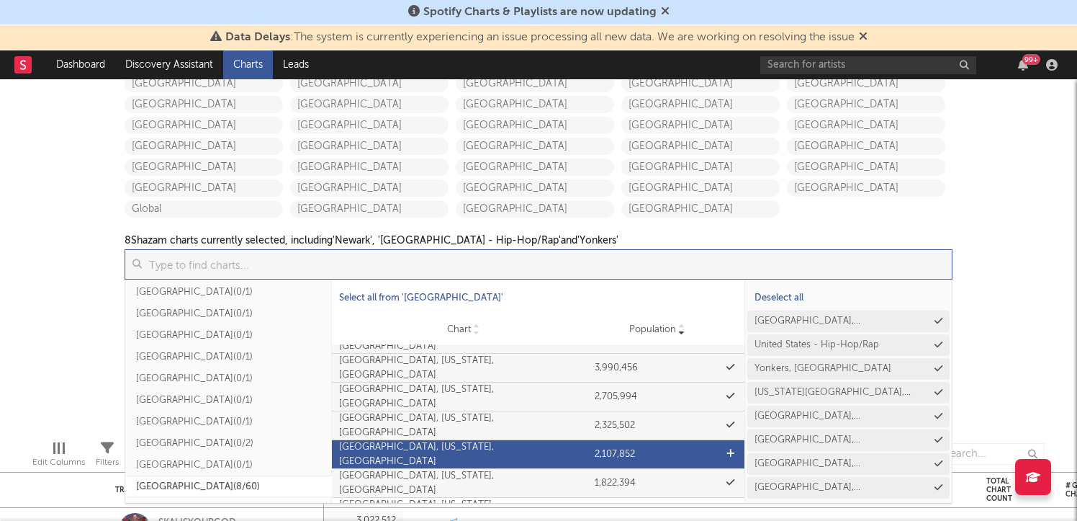
scroll to position [246, 0]
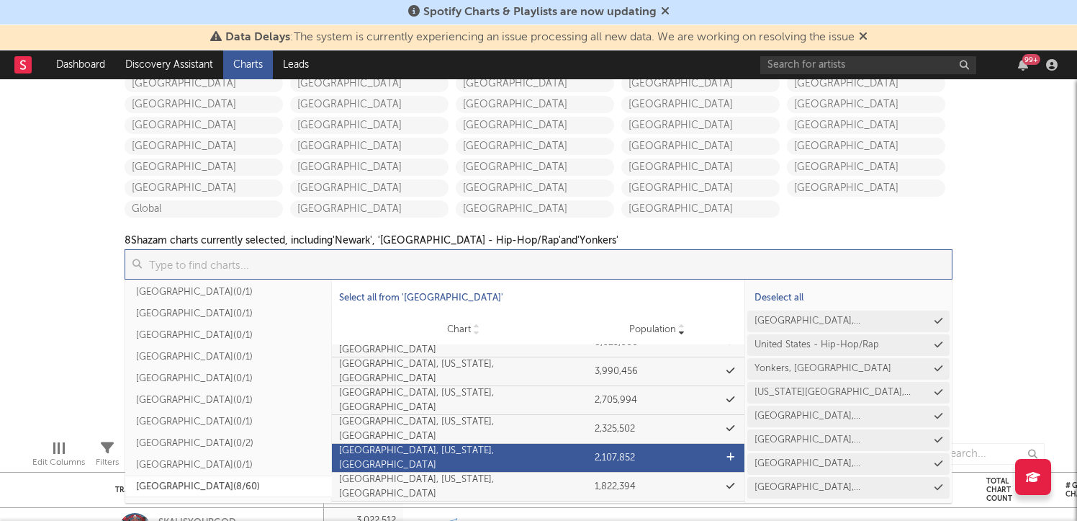
click at [535, 447] on div "Chart [GEOGRAPHIC_DATA], [US_STATE], [GEOGRAPHIC_DATA] Population 2,107,852" at bounding box center [538, 458] width 413 height 28
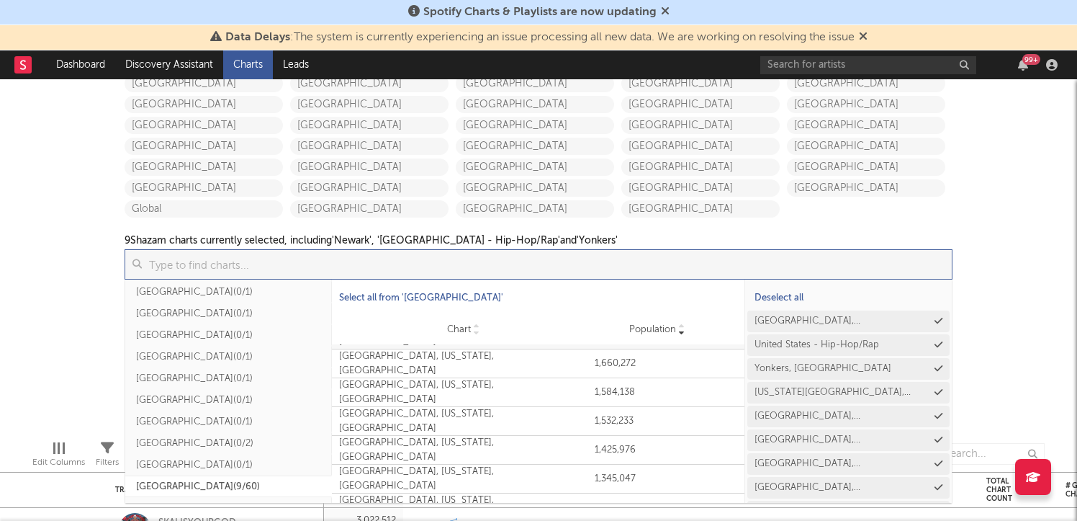
scroll to position [408, 0]
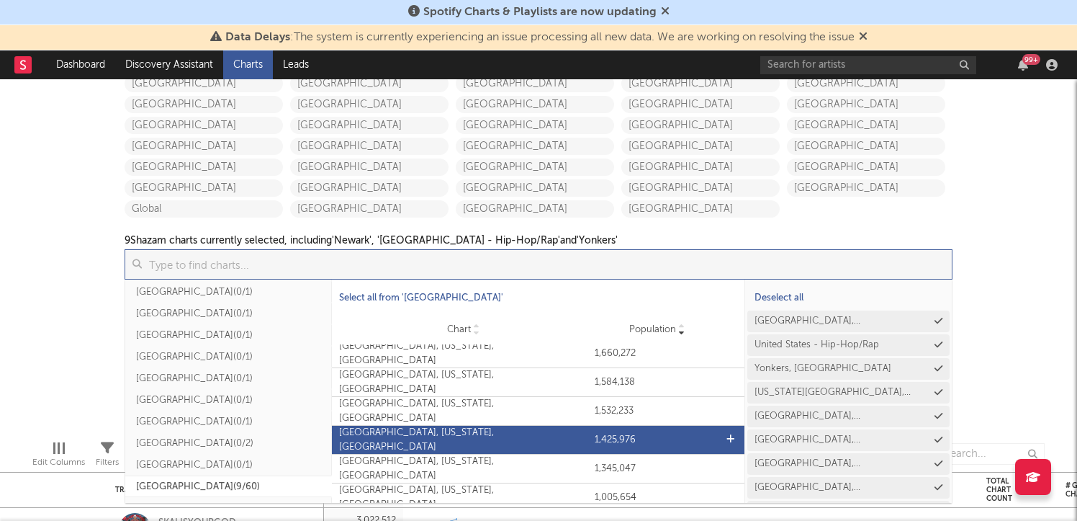
click at [538, 434] on div "[GEOGRAPHIC_DATA], [US_STATE], [GEOGRAPHIC_DATA]" at bounding box center [463, 440] width 249 height 28
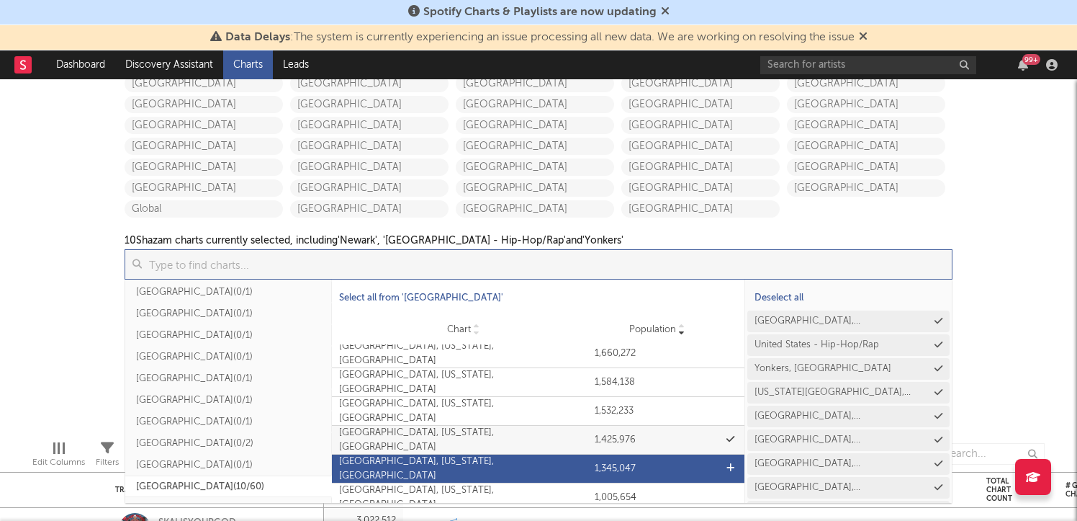
click at [538, 467] on div "[GEOGRAPHIC_DATA], [US_STATE], [GEOGRAPHIC_DATA]" at bounding box center [463, 468] width 249 height 28
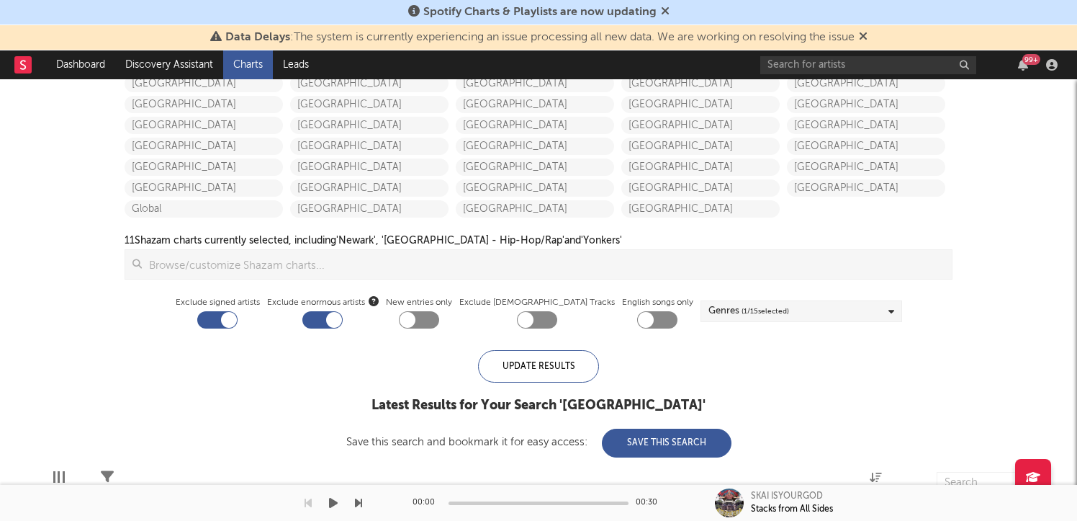
click at [480, 266] on input at bounding box center [547, 264] width 810 height 29
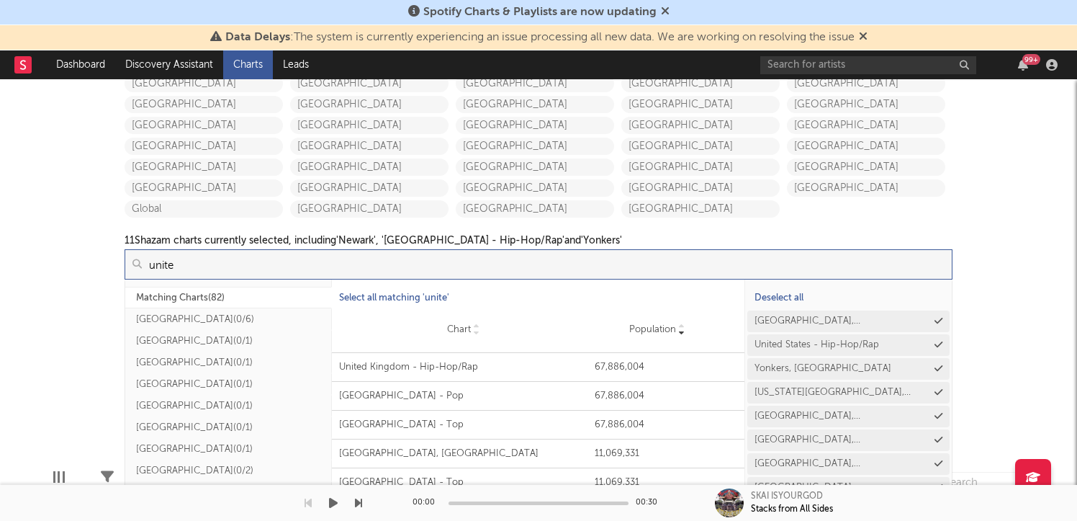
scroll to position [284, 0]
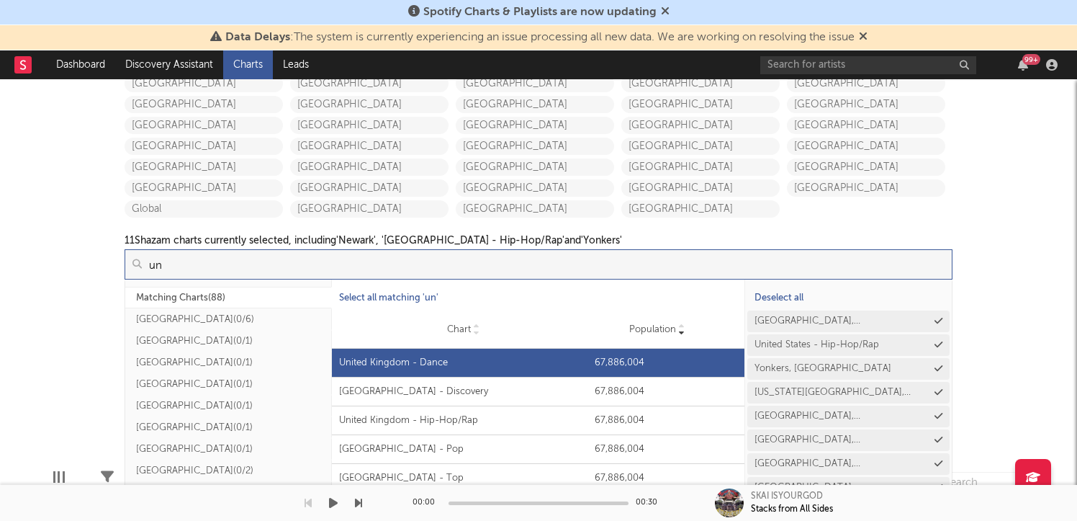
type input "u"
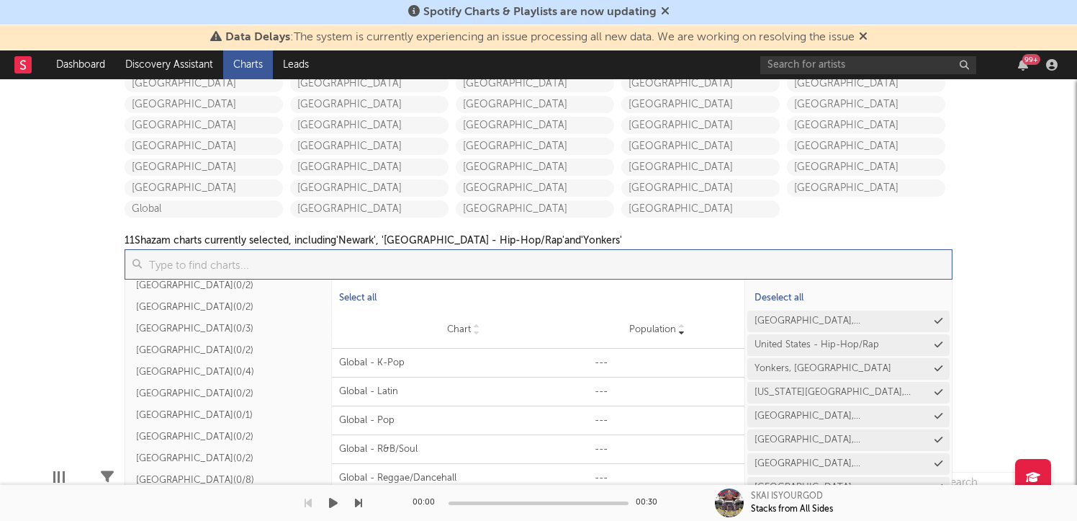
scroll to position [671, 0]
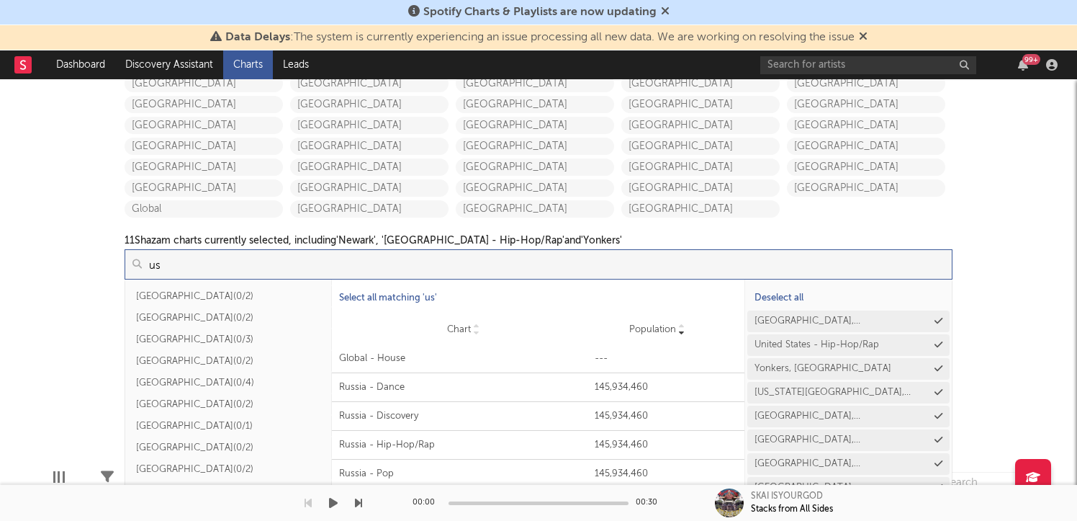
type input "u"
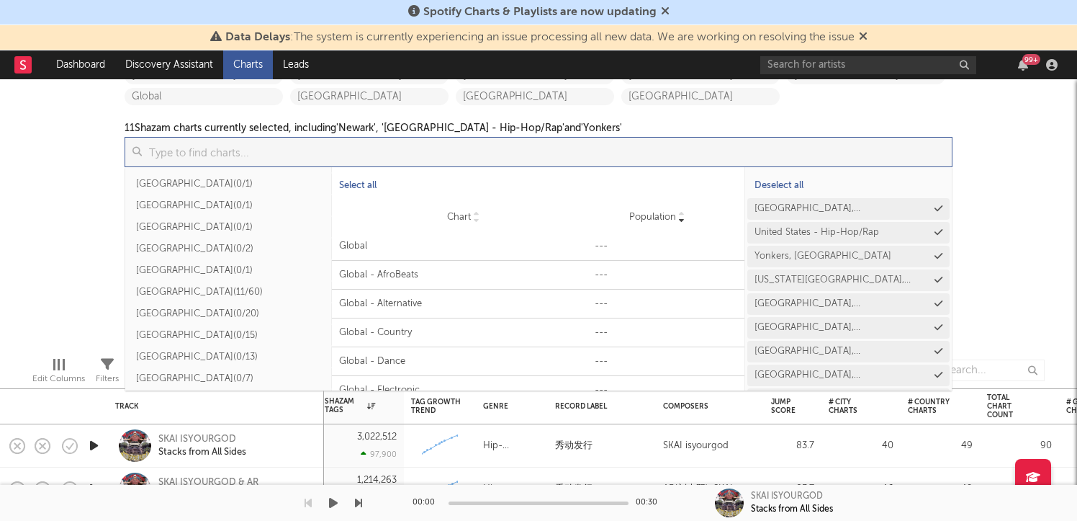
scroll to position [272, 0]
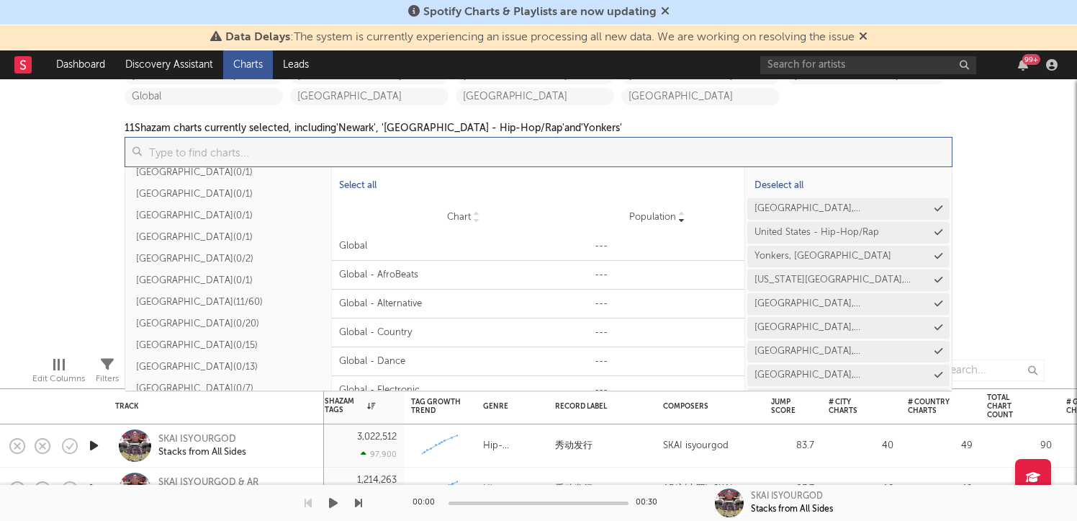
click at [159, 300] on button "[GEOGRAPHIC_DATA] ( 11/60 )" at bounding box center [228, 302] width 207 height 22
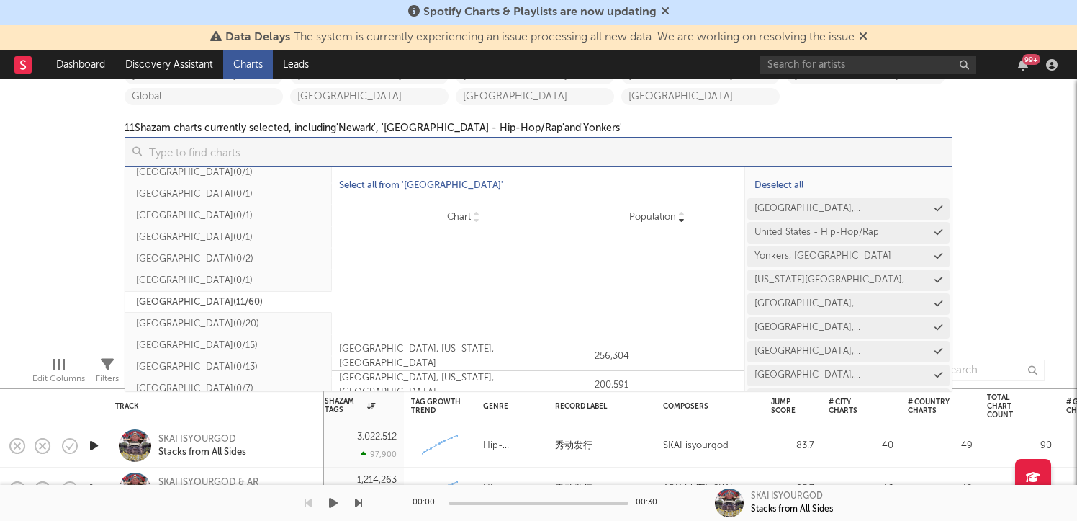
scroll to position [1570, 0]
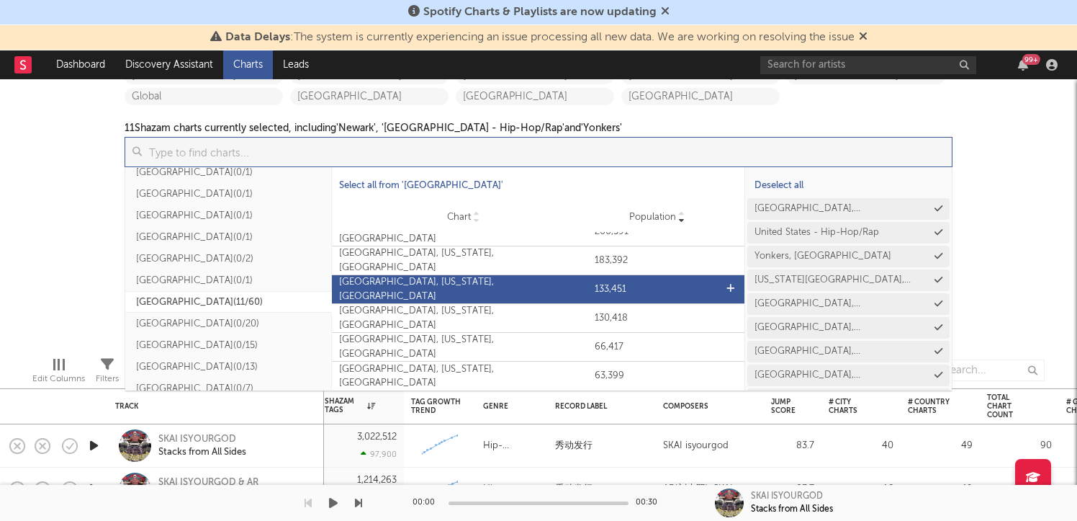
click at [523, 291] on div "[GEOGRAPHIC_DATA], [US_STATE], [GEOGRAPHIC_DATA]" at bounding box center [463, 289] width 249 height 28
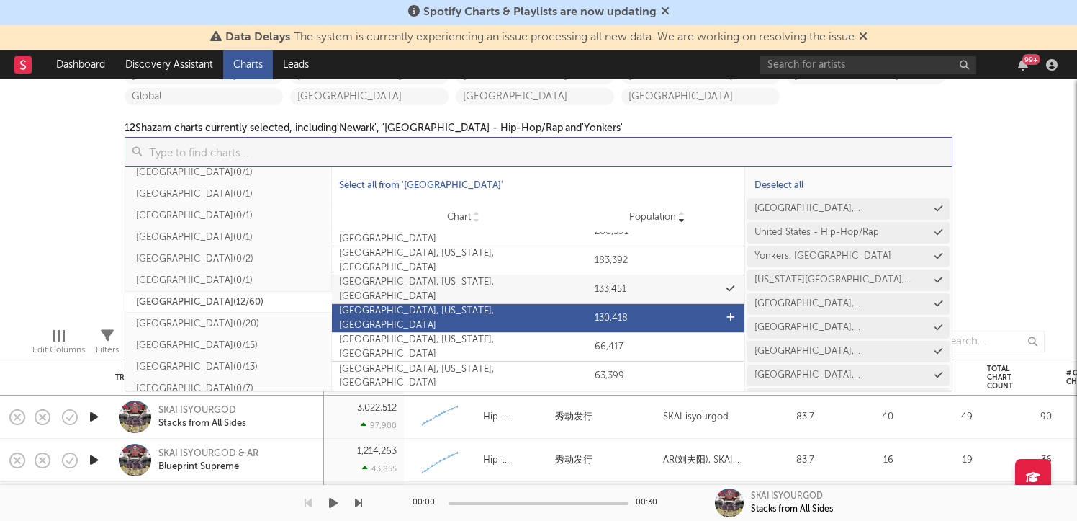
click at [525, 318] on div "[GEOGRAPHIC_DATA], [US_STATE], [GEOGRAPHIC_DATA]" at bounding box center [463, 318] width 249 height 28
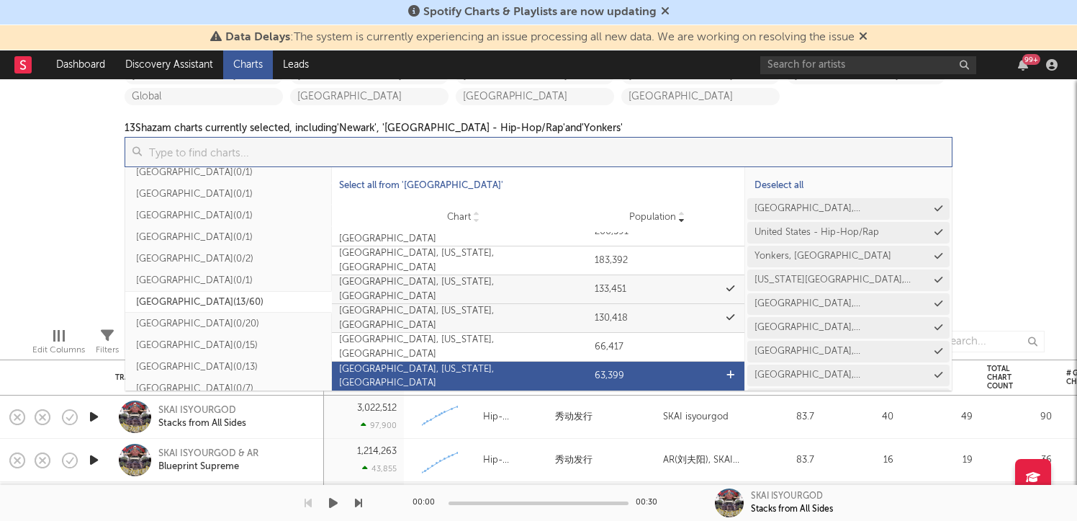
click at [533, 379] on div "[GEOGRAPHIC_DATA], [US_STATE], [GEOGRAPHIC_DATA]" at bounding box center [463, 376] width 249 height 28
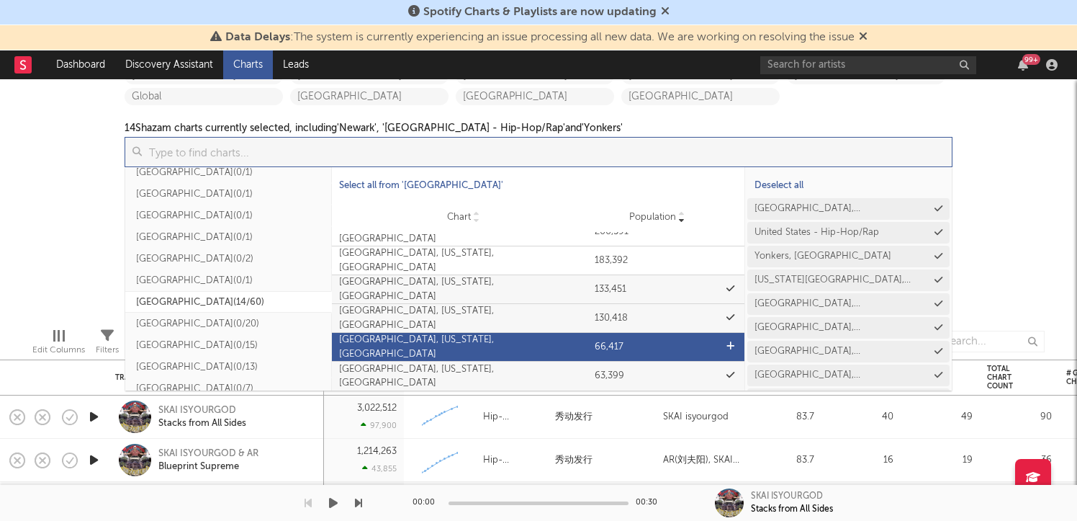
click at [533, 344] on div "[GEOGRAPHIC_DATA], [US_STATE], [GEOGRAPHIC_DATA]" at bounding box center [463, 347] width 249 height 28
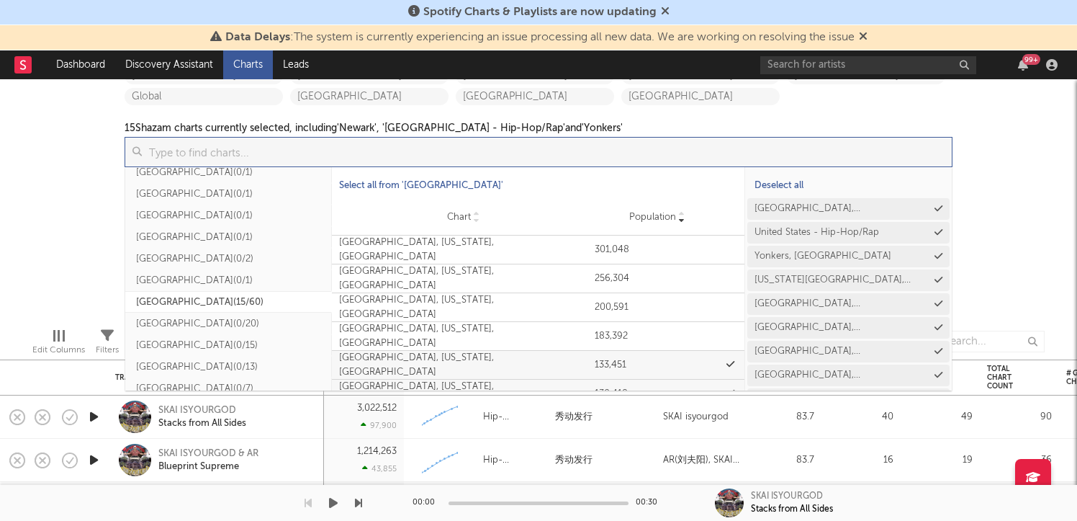
scroll to position [1491, 0]
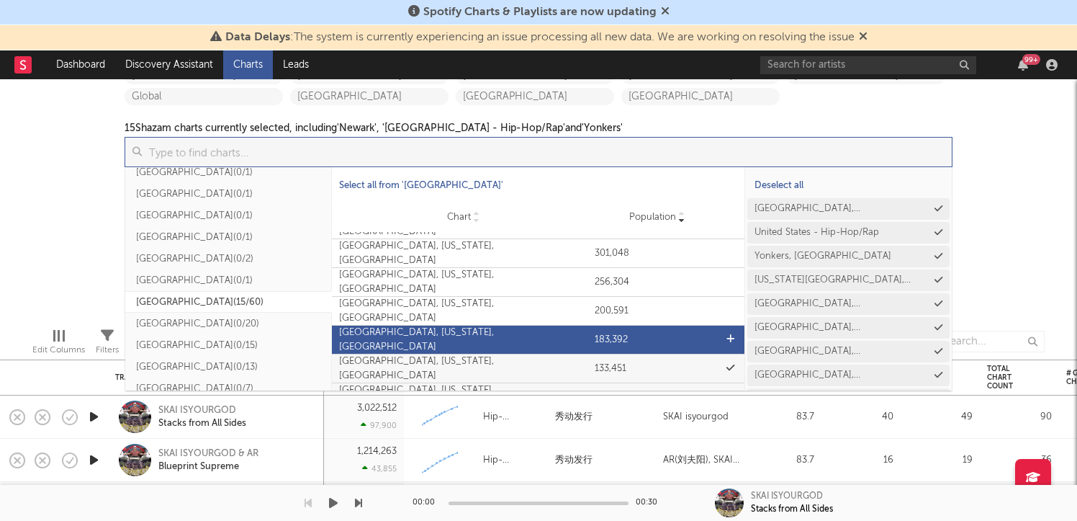
click at [526, 336] on div "[GEOGRAPHIC_DATA], [US_STATE], [GEOGRAPHIC_DATA]" at bounding box center [463, 339] width 249 height 28
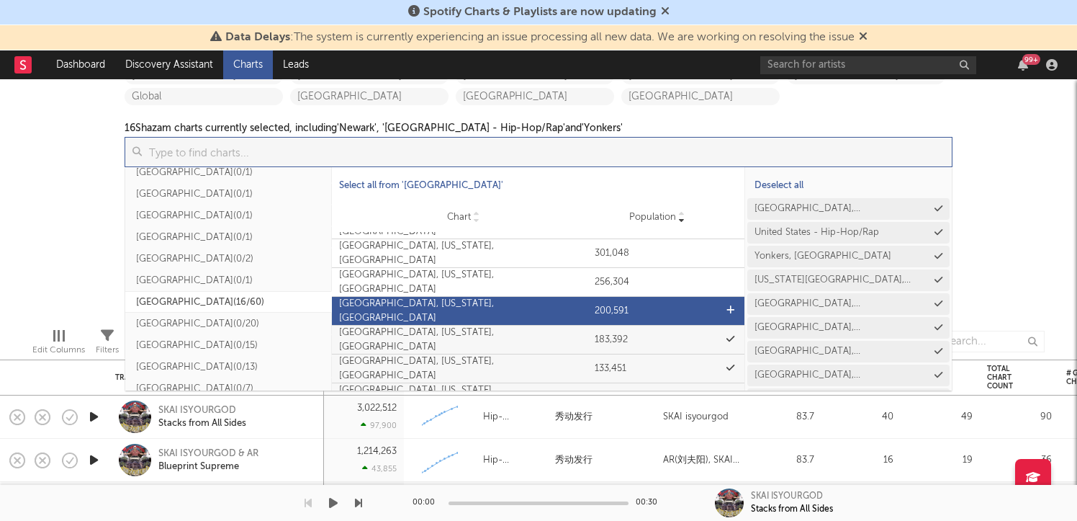
click at [526, 315] on div "[GEOGRAPHIC_DATA], [US_STATE], [GEOGRAPHIC_DATA]" at bounding box center [463, 311] width 249 height 28
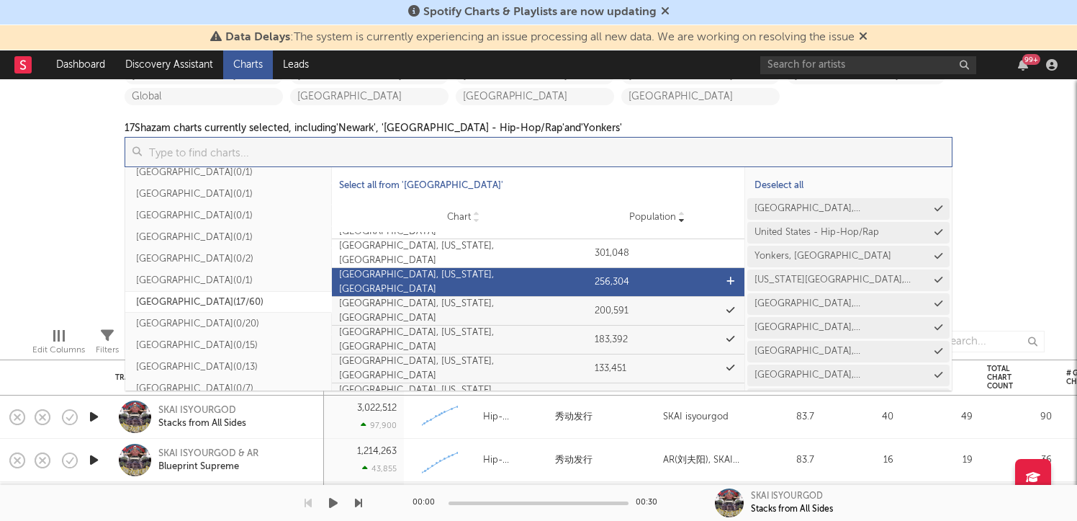
click at [526, 284] on div "[GEOGRAPHIC_DATA], [US_STATE], [GEOGRAPHIC_DATA]" at bounding box center [463, 282] width 249 height 28
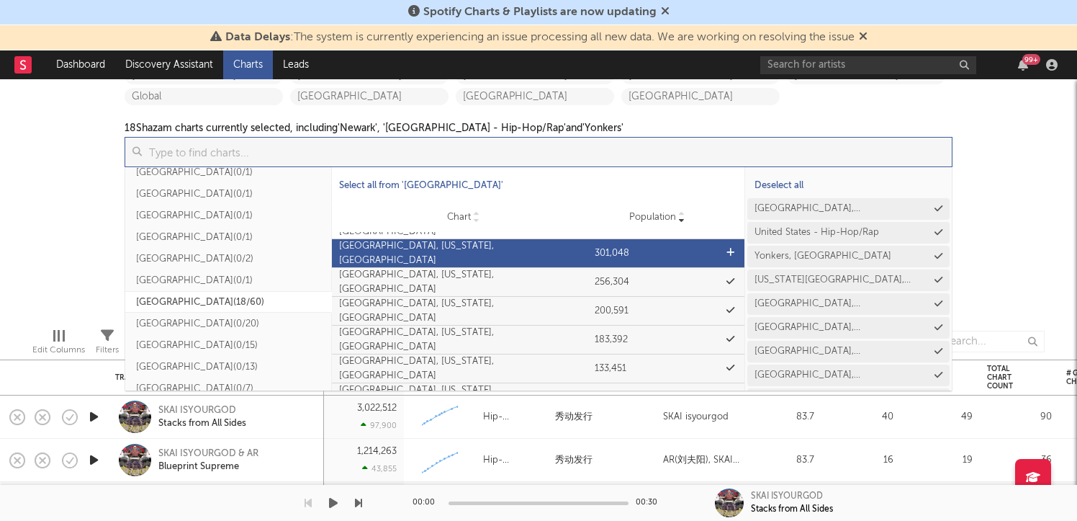
click at [526, 253] on div "[GEOGRAPHIC_DATA], [US_STATE], [GEOGRAPHIC_DATA]" at bounding box center [463, 253] width 249 height 28
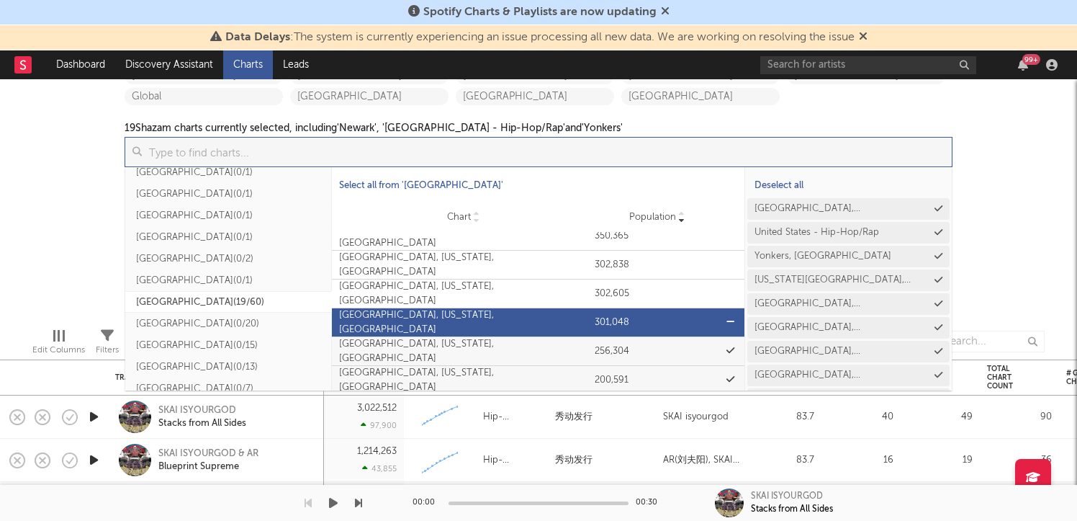
scroll to position [1412, 0]
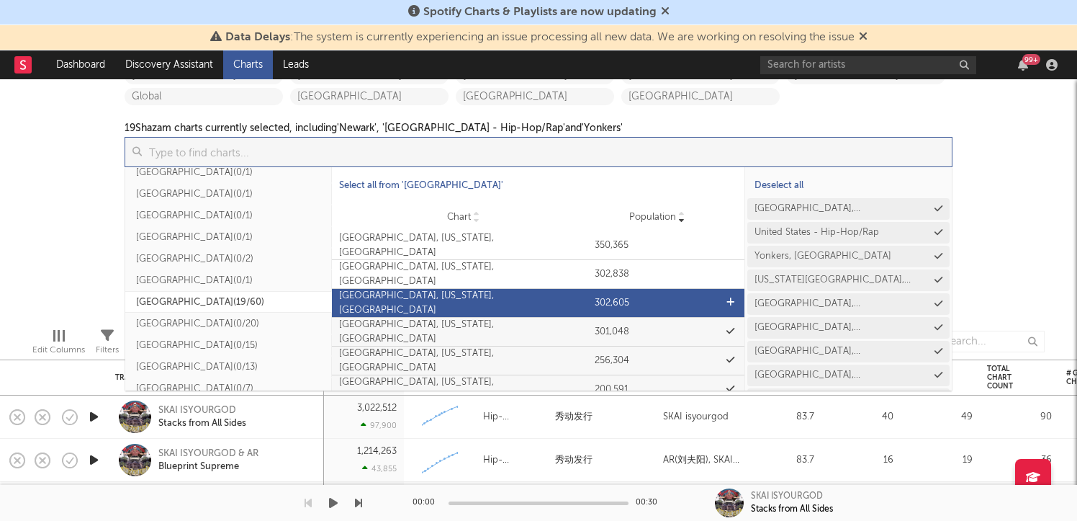
click at [505, 301] on div "[GEOGRAPHIC_DATA], [US_STATE], [GEOGRAPHIC_DATA]" at bounding box center [463, 303] width 249 height 28
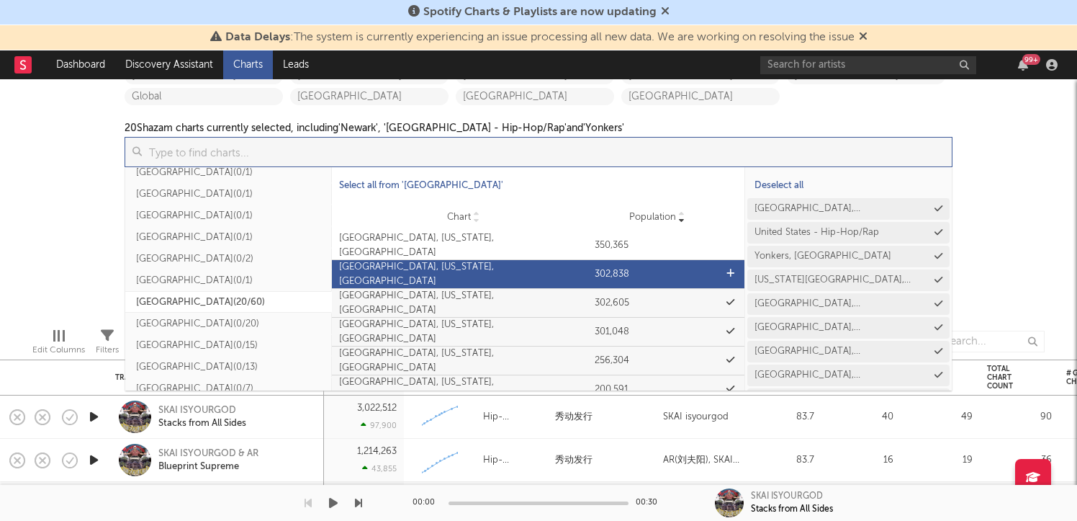
click at [508, 276] on div "[GEOGRAPHIC_DATA], [US_STATE], [GEOGRAPHIC_DATA]" at bounding box center [463, 274] width 249 height 28
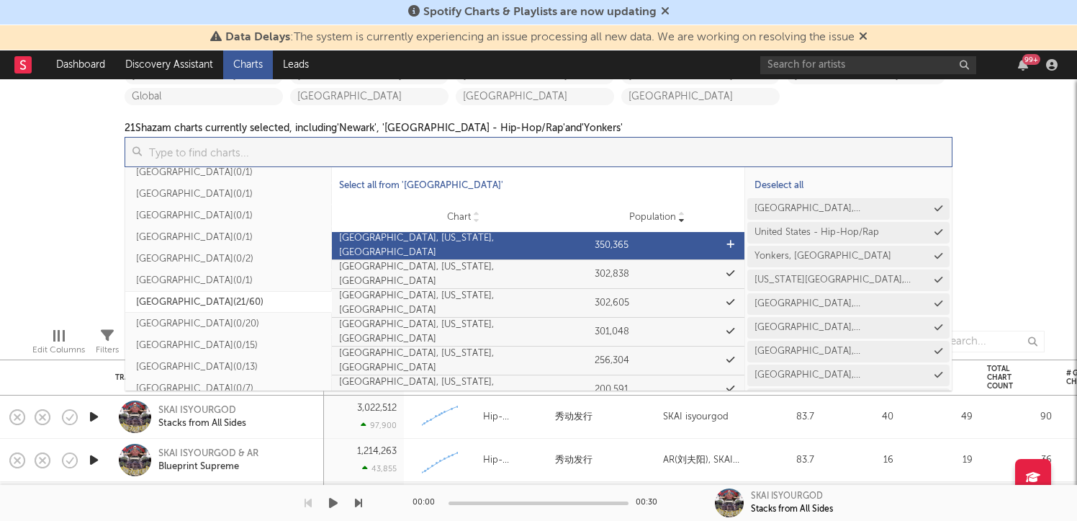
click at [508, 252] on div "Chart [GEOGRAPHIC_DATA], [US_STATE], [GEOGRAPHIC_DATA] Population 350,365" at bounding box center [538, 245] width 413 height 28
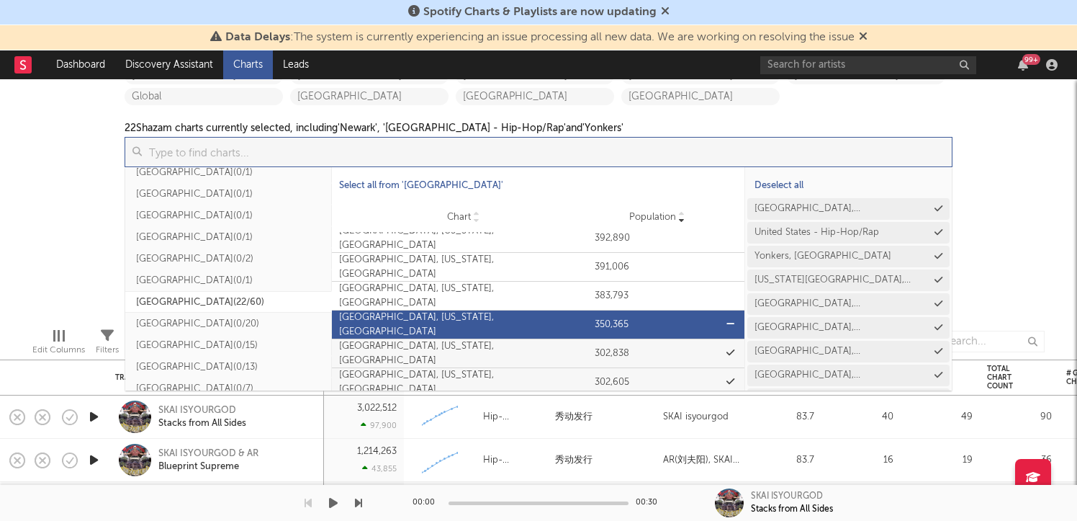
scroll to position [1321, 0]
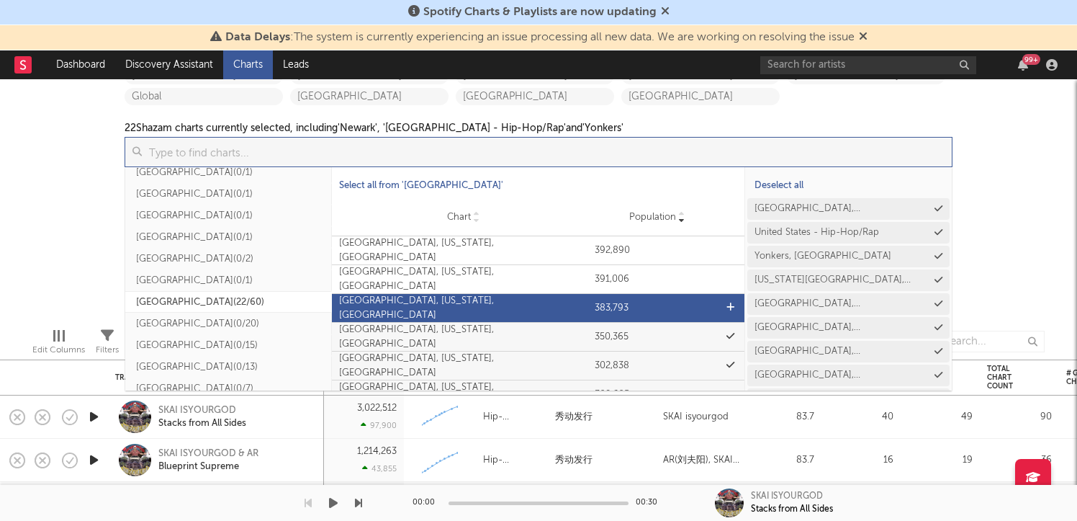
click at [514, 302] on div "[GEOGRAPHIC_DATA], [US_STATE], [GEOGRAPHIC_DATA]" at bounding box center [463, 308] width 249 height 28
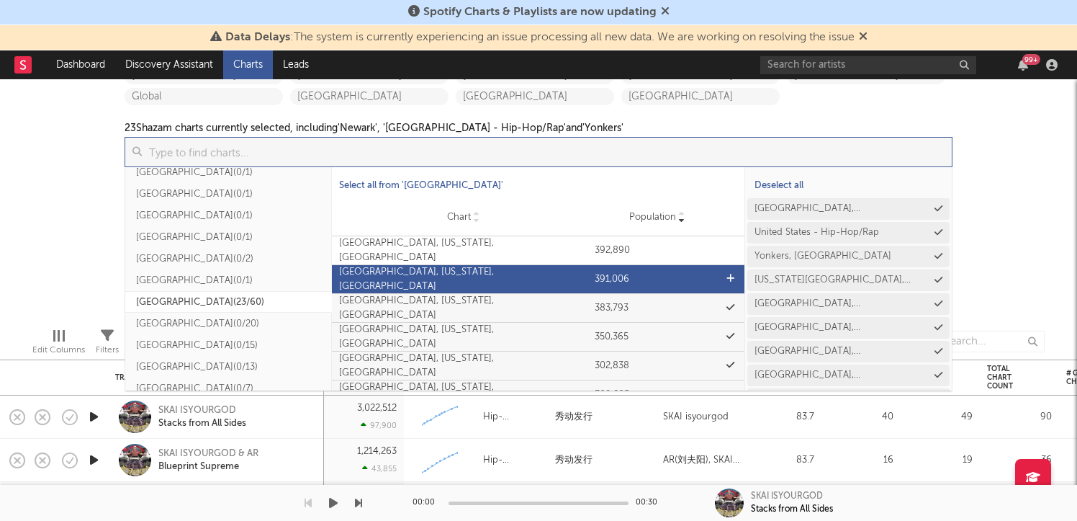
click at [514, 282] on div "[GEOGRAPHIC_DATA], [US_STATE], [GEOGRAPHIC_DATA]" at bounding box center [463, 279] width 249 height 28
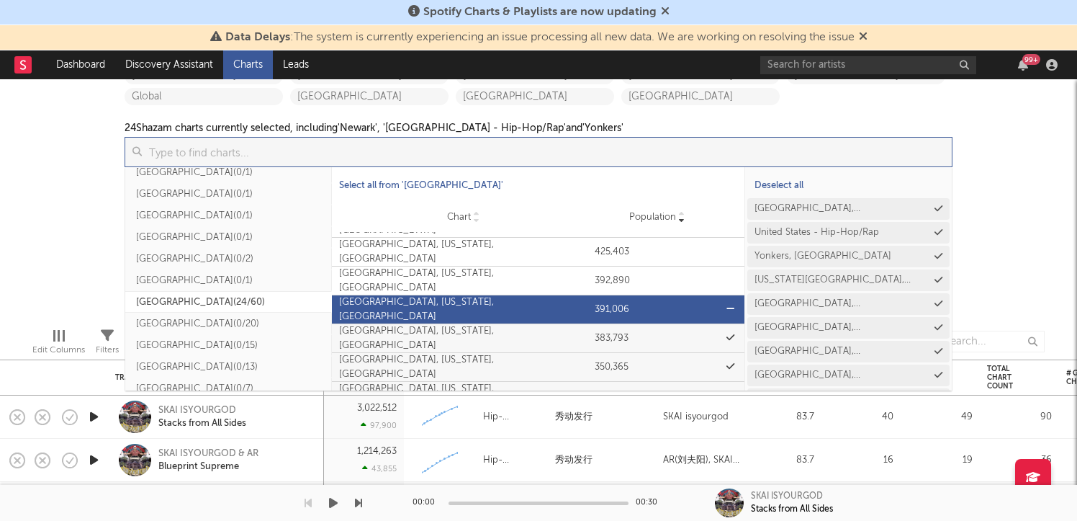
scroll to position [1283, 0]
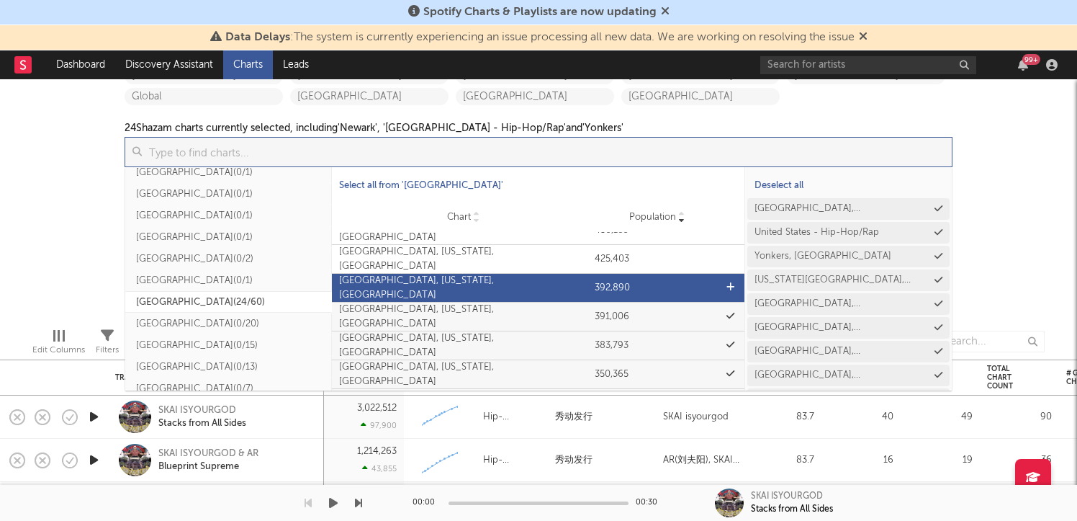
click at [510, 287] on div "[GEOGRAPHIC_DATA], [US_STATE], [GEOGRAPHIC_DATA]" at bounding box center [463, 288] width 249 height 28
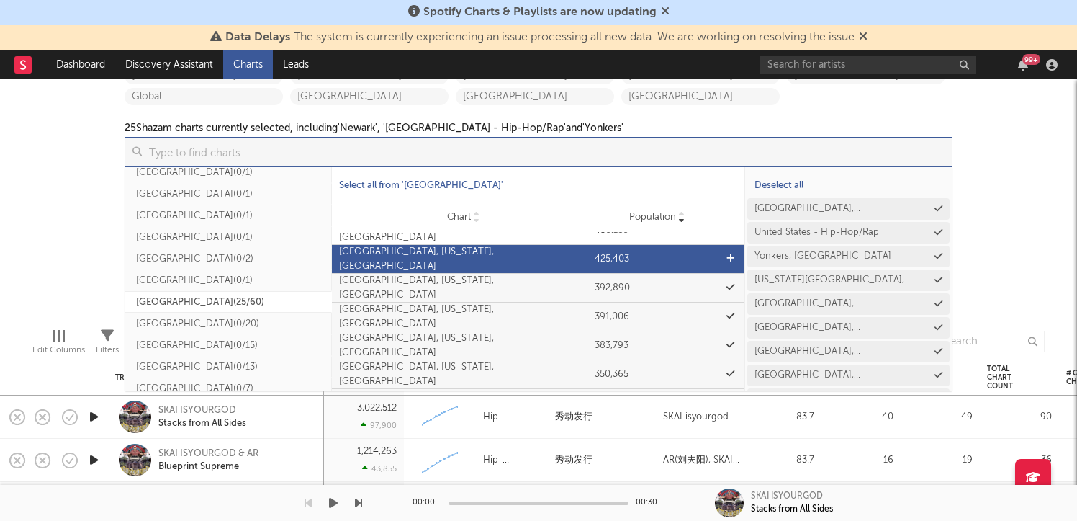
click at [541, 258] on div "[GEOGRAPHIC_DATA], [US_STATE], [GEOGRAPHIC_DATA]" at bounding box center [463, 259] width 249 height 28
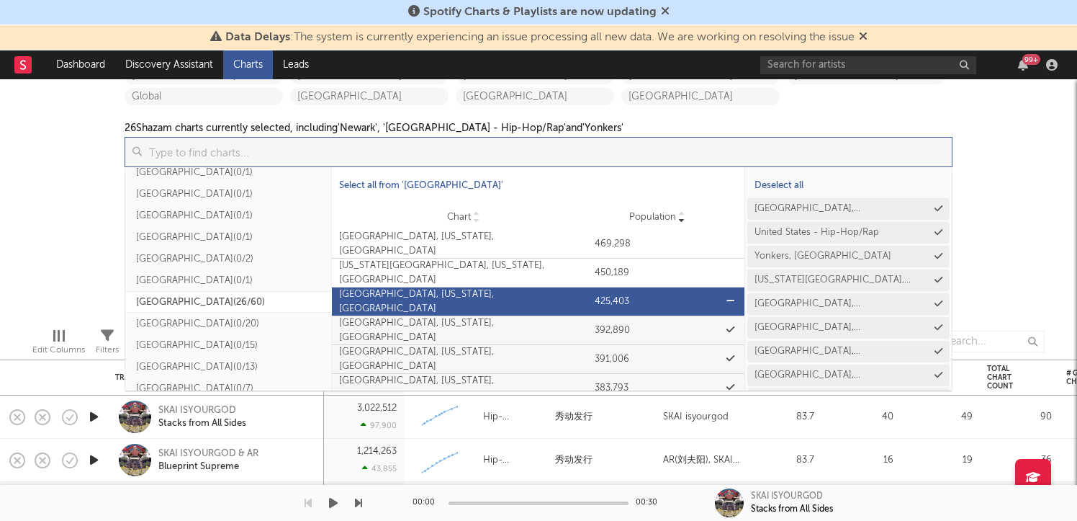
scroll to position [1235, 0]
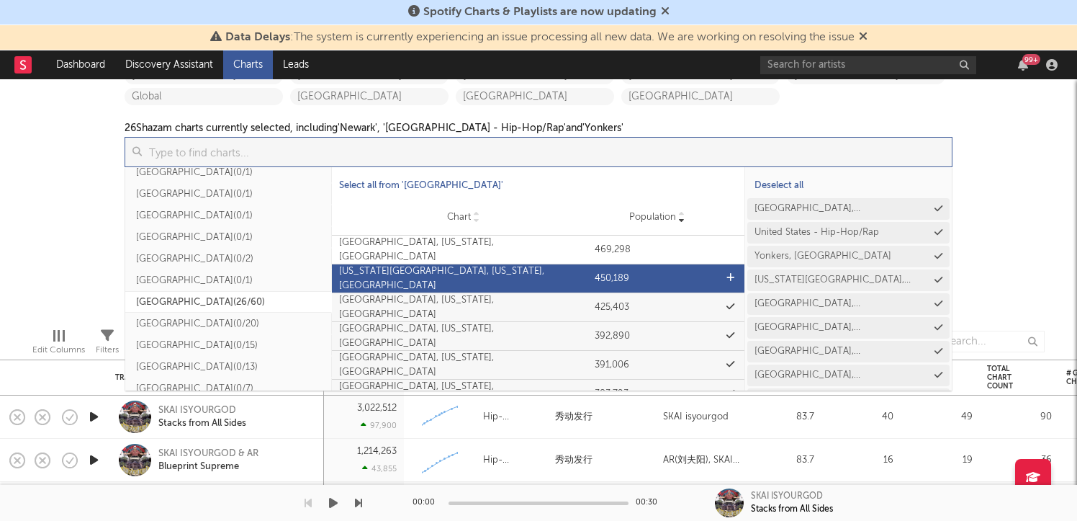
click at [519, 275] on div "[US_STATE][GEOGRAPHIC_DATA], [US_STATE], [GEOGRAPHIC_DATA]" at bounding box center [463, 278] width 249 height 28
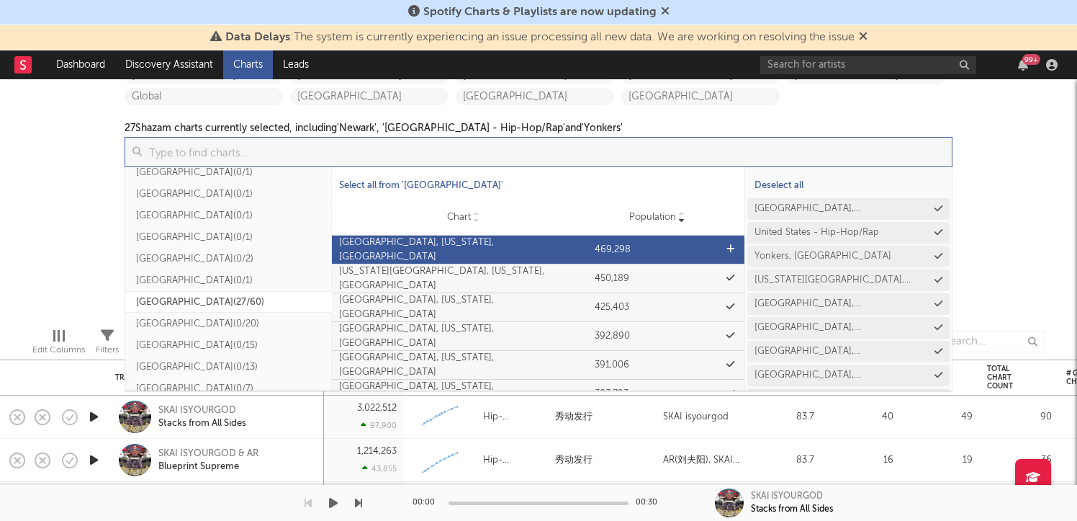
click at [519, 243] on div "[GEOGRAPHIC_DATA], [US_STATE], [GEOGRAPHIC_DATA]" at bounding box center [463, 249] width 249 height 28
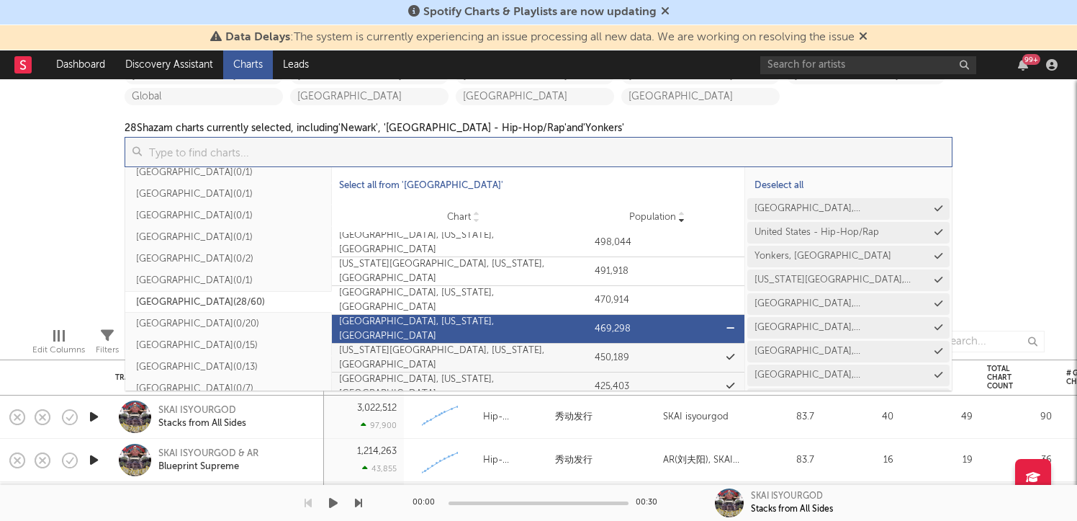
scroll to position [1152, 0]
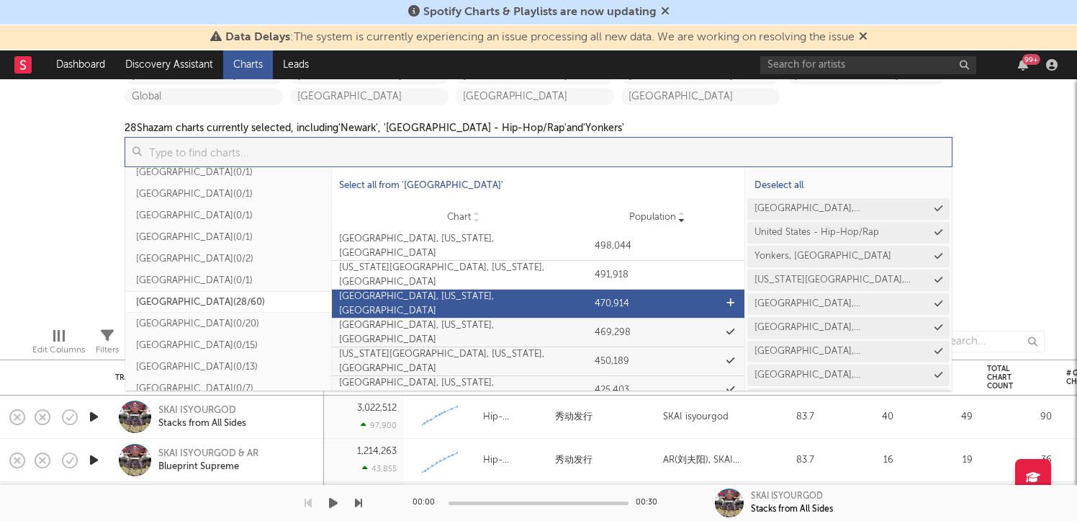
click at [519, 296] on div "[GEOGRAPHIC_DATA], [US_STATE], [GEOGRAPHIC_DATA]" at bounding box center [463, 303] width 249 height 28
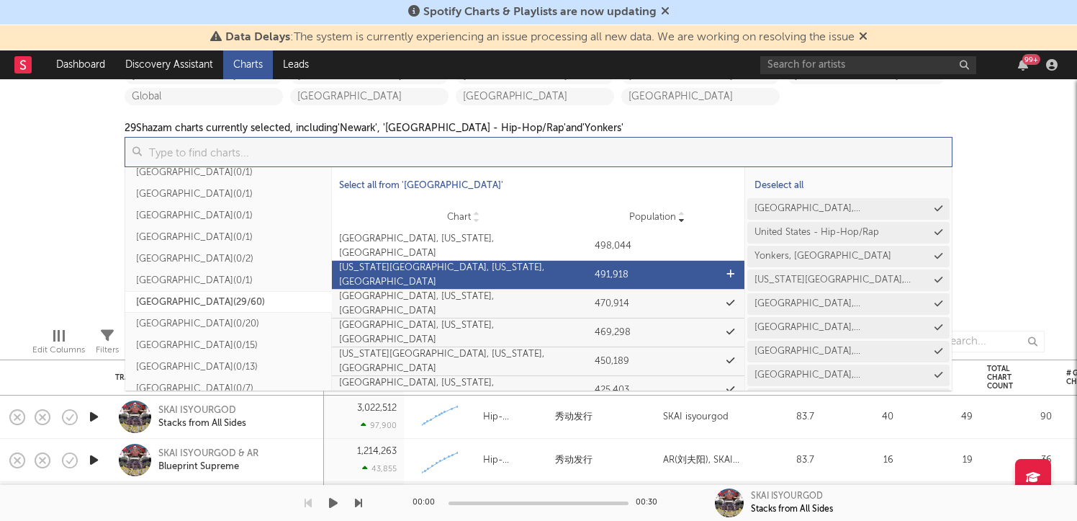
click at [523, 274] on div "[US_STATE][GEOGRAPHIC_DATA], [US_STATE], [GEOGRAPHIC_DATA]" at bounding box center [463, 275] width 249 height 28
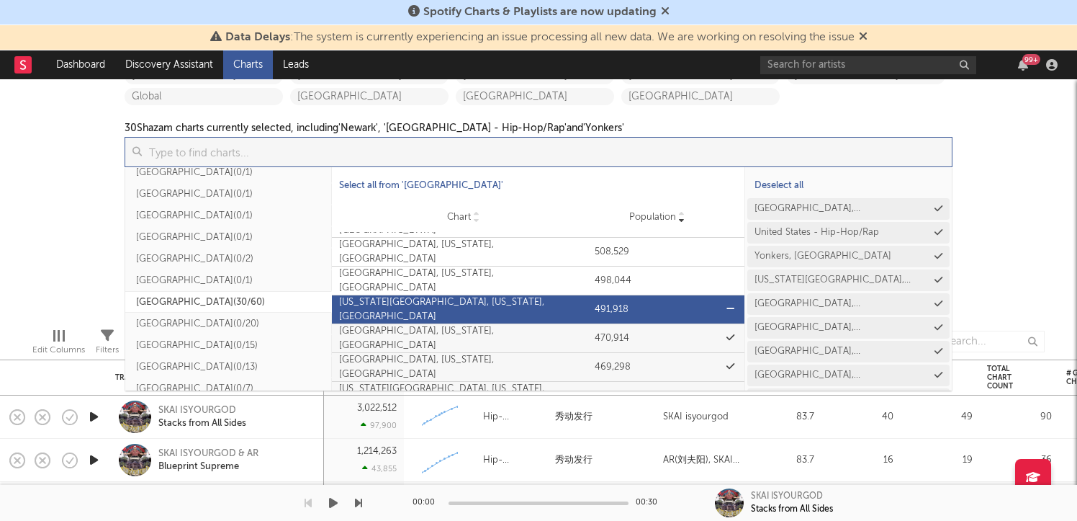
scroll to position [1107, 0]
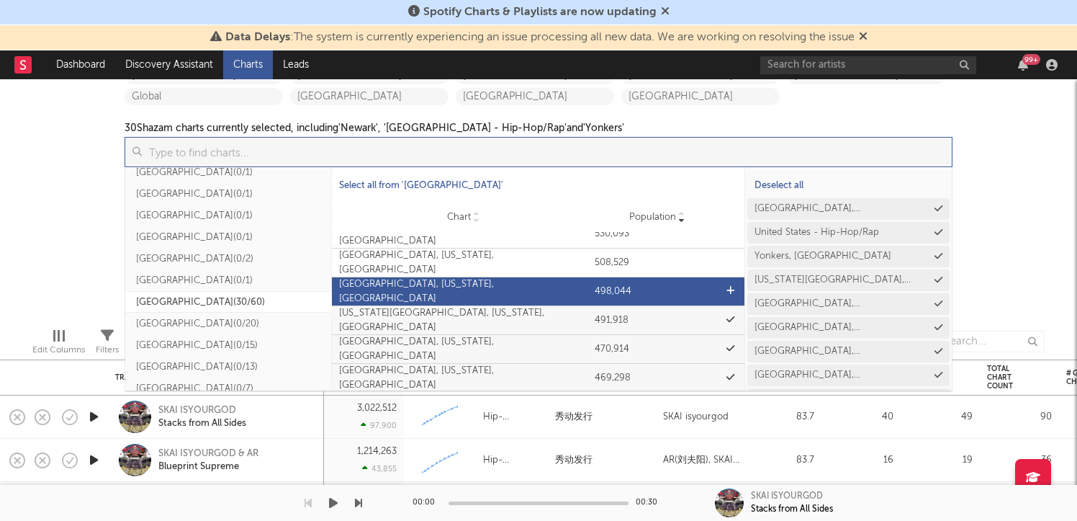
click at [510, 291] on div "[GEOGRAPHIC_DATA], [US_STATE], [GEOGRAPHIC_DATA]" at bounding box center [463, 291] width 249 height 28
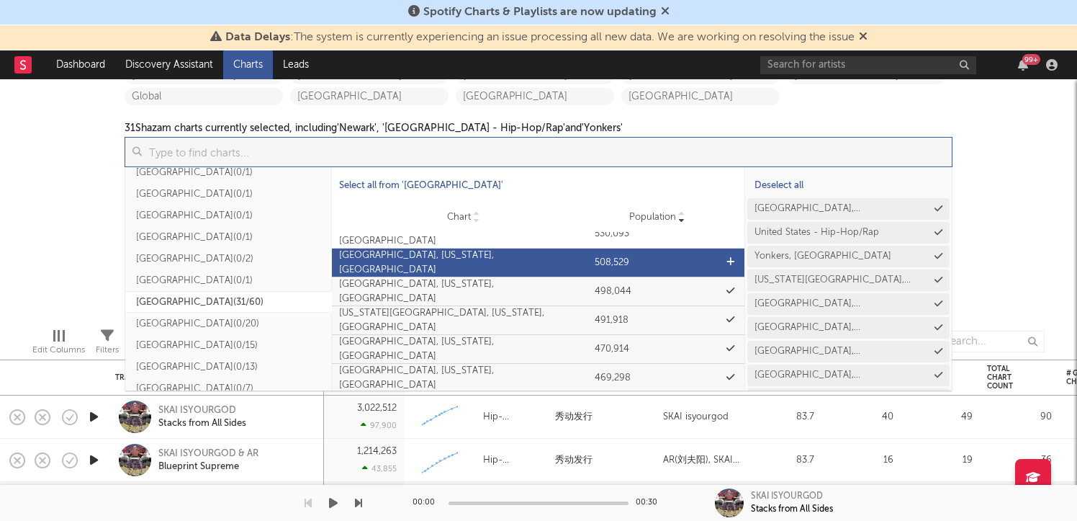
click at [512, 273] on div "Chart [GEOGRAPHIC_DATA], [US_STATE], [GEOGRAPHIC_DATA] Population 508,529" at bounding box center [538, 262] width 413 height 28
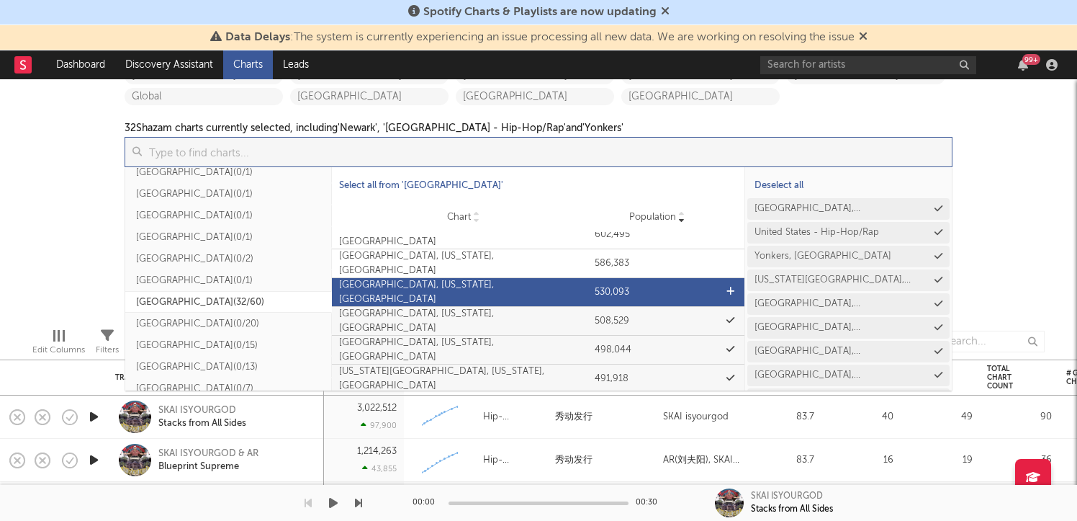
scroll to position [1047, 0]
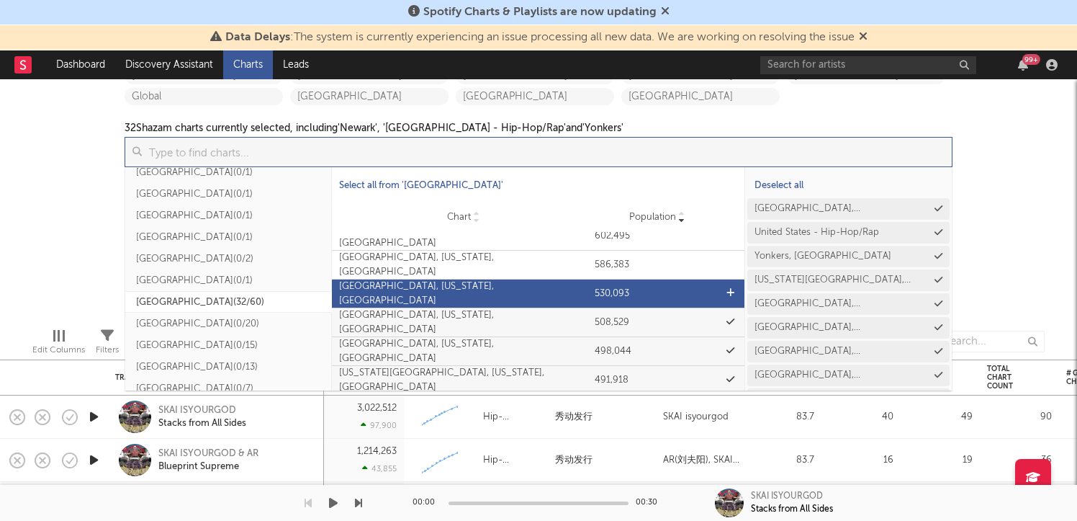
click at [511, 291] on div "[GEOGRAPHIC_DATA], [US_STATE], [GEOGRAPHIC_DATA]" at bounding box center [463, 293] width 249 height 28
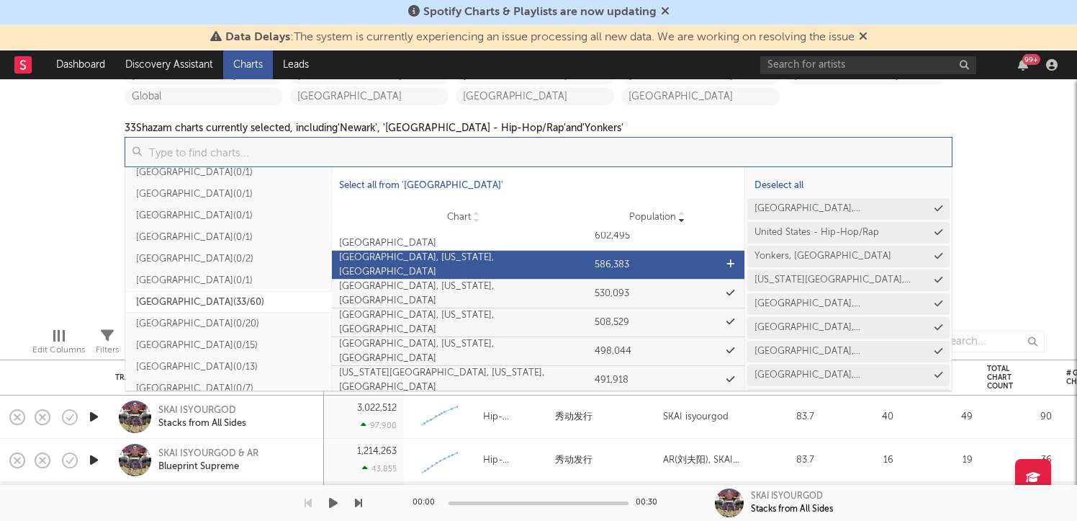
click at [510, 262] on div "[GEOGRAPHIC_DATA], [US_STATE], [GEOGRAPHIC_DATA]" at bounding box center [463, 265] width 249 height 28
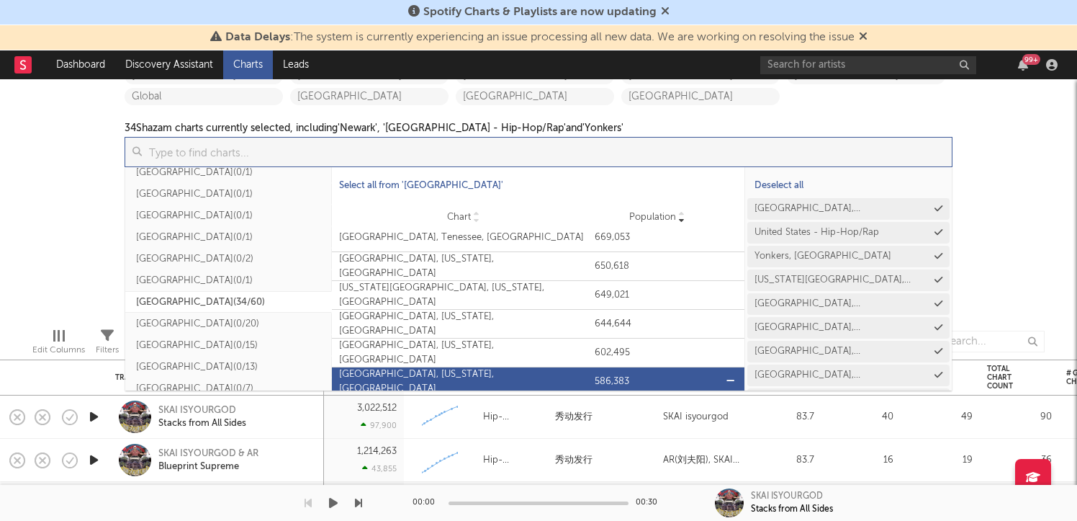
scroll to position [925, 0]
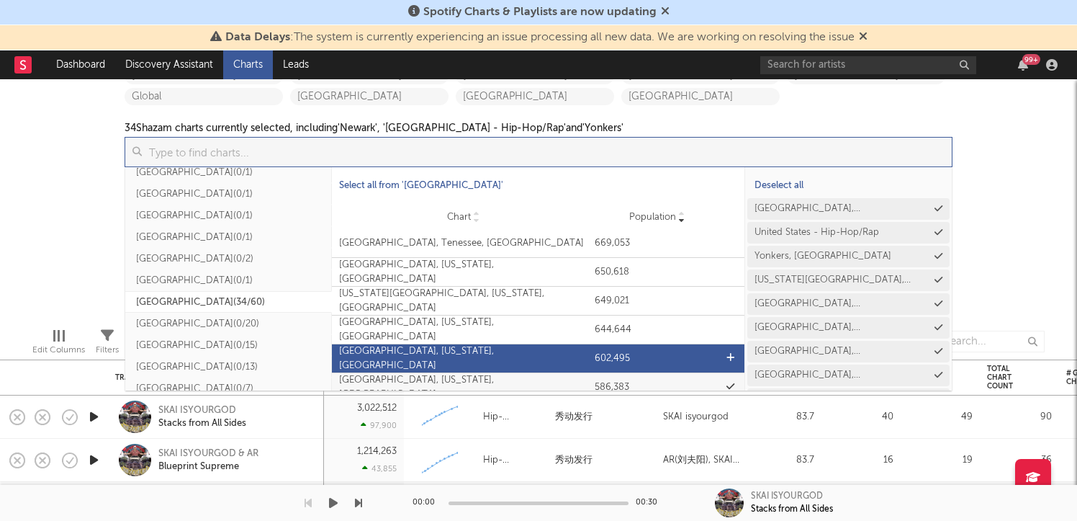
click at [531, 353] on div "[GEOGRAPHIC_DATA], [US_STATE], [GEOGRAPHIC_DATA]" at bounding box center [463, 358] width 249 height 28
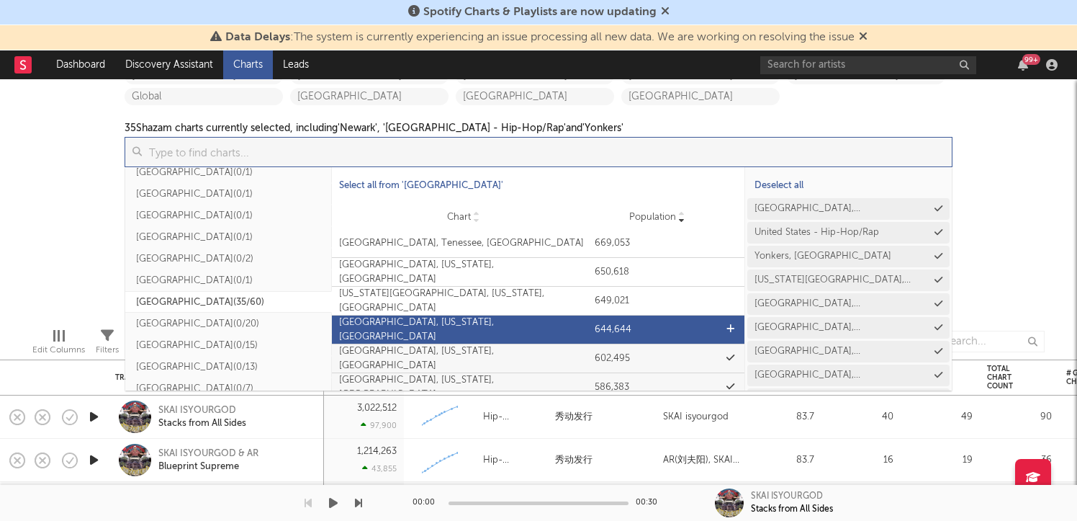
click at [531, 328] on div "[GEOGRAPHIC_DATA], [US_STATE], [GEOGRAPHIC_DATA]" at bounding box center [463, 329] width 249 height 28
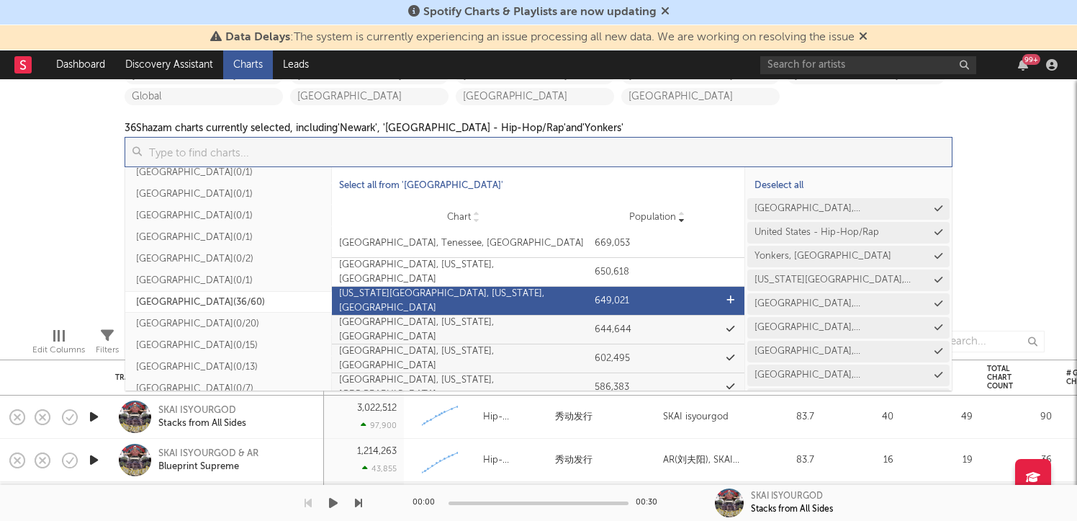
click at [531, 305] on div "[US_STATE][GEOGRAPHIC_DATA], [US_STATE], [GEOGRAPHIC_DATA]" at bounding box center [463, 301] width 249 height 28
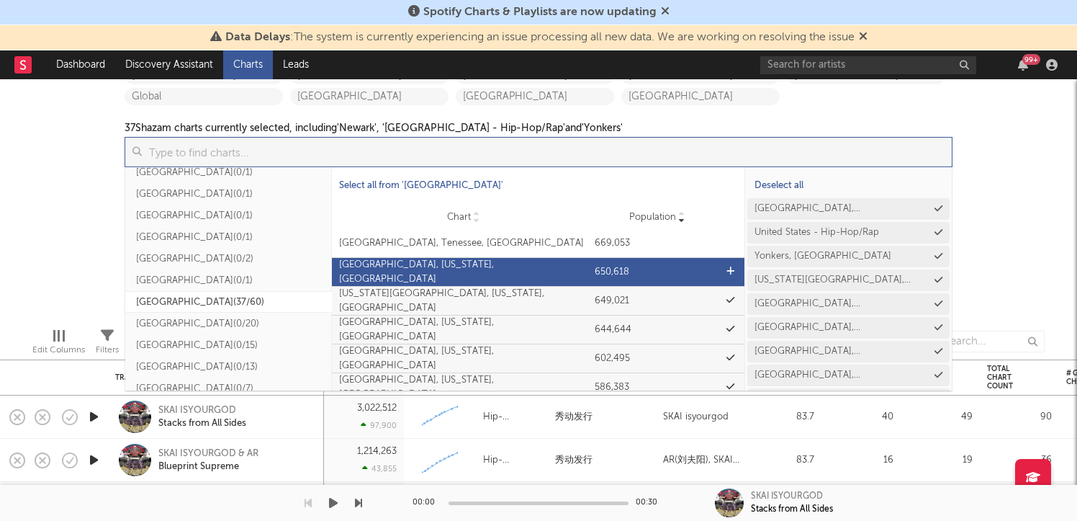
click at [529, 270] on div "[GEOGRAPHIC_DATA], [US_STATE], [GEOGRAPHIC_DATA]" at bounding box center [463, 272] width 249 height 28
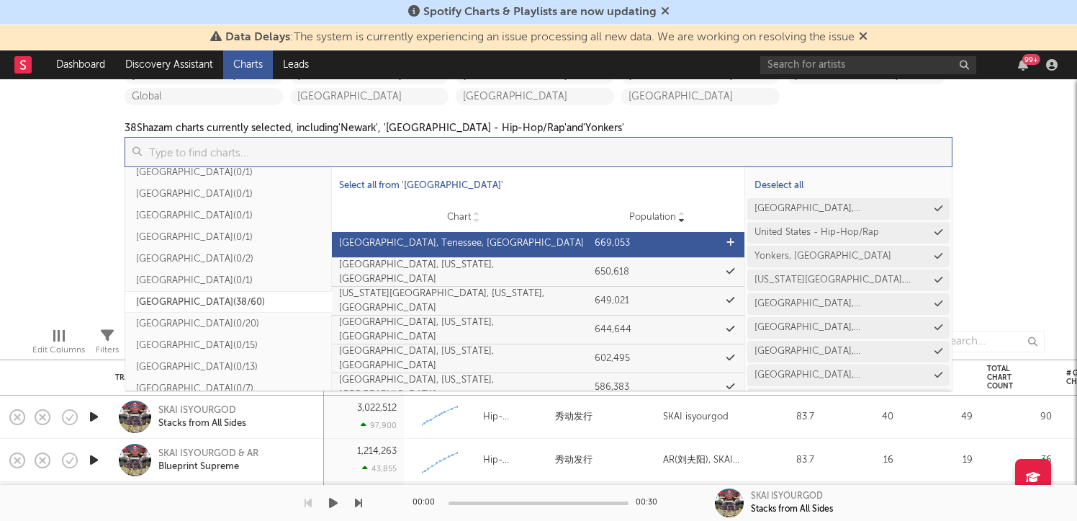
click at [529, 247] on div "[GEOGRAPHIC_DATA], Tenessee, [GEOGRAPHIC_DATA]" at bounding box center [463, 243] width 249 height 14
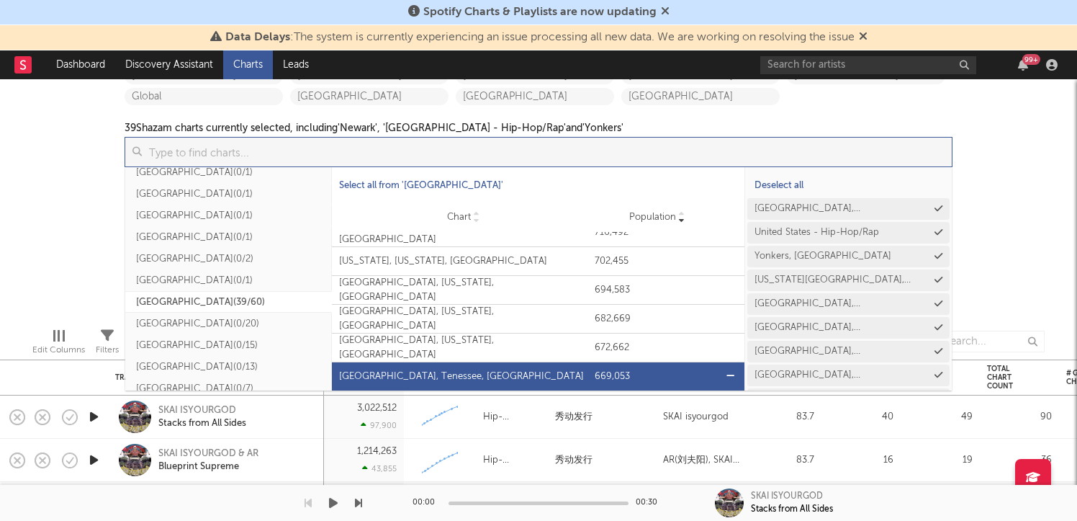
scroll to position [785, 0]
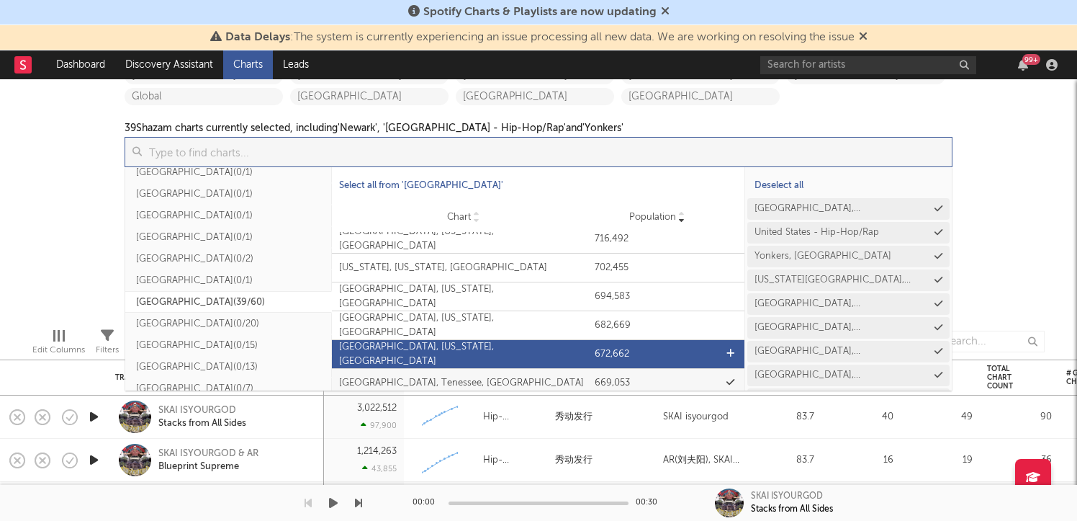
click at [547, 347] on div "[GEOGRAPHIC_DATA], [US_STATE], [GEOGRAPHIC_DATA]" at bounding box center [463, 354] width 249 height 28
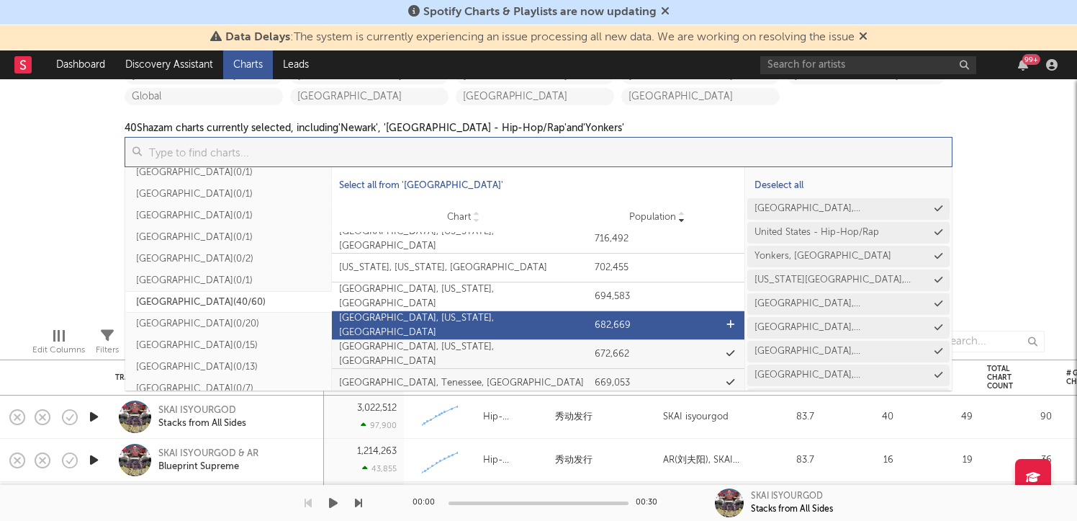
click at [547, 325] on div "[GEOGRAPHIC_DATA], [US_STATE], [GEOGRAPHIC_DATA]" at bounding box center [463, 325] width 249 height 28
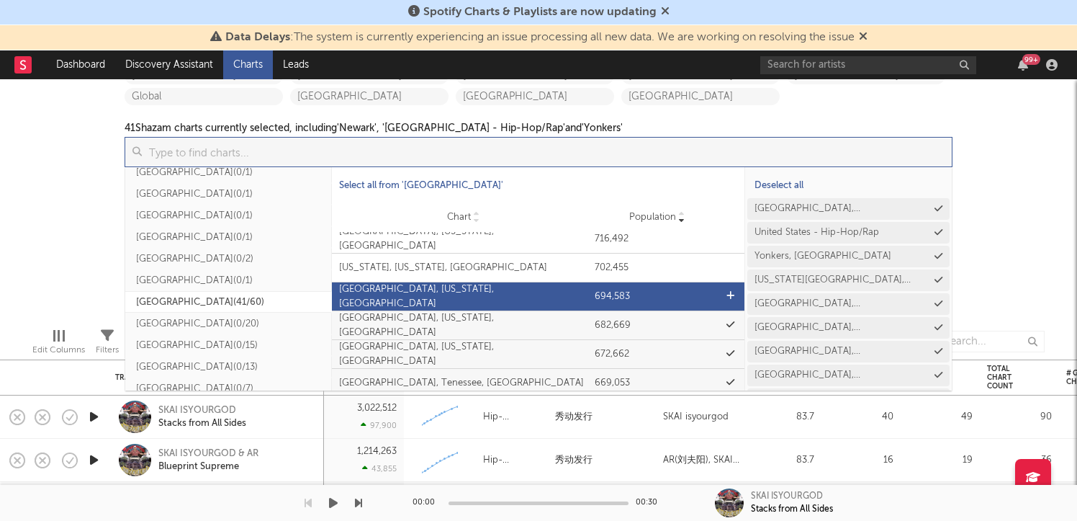
click at [547, 294] on div "[GEOGRAPHIC_DATA], [US_STATE], [GEOGRAPHIC_DATA]" at bounding box center [463, 296] width 249 height 28
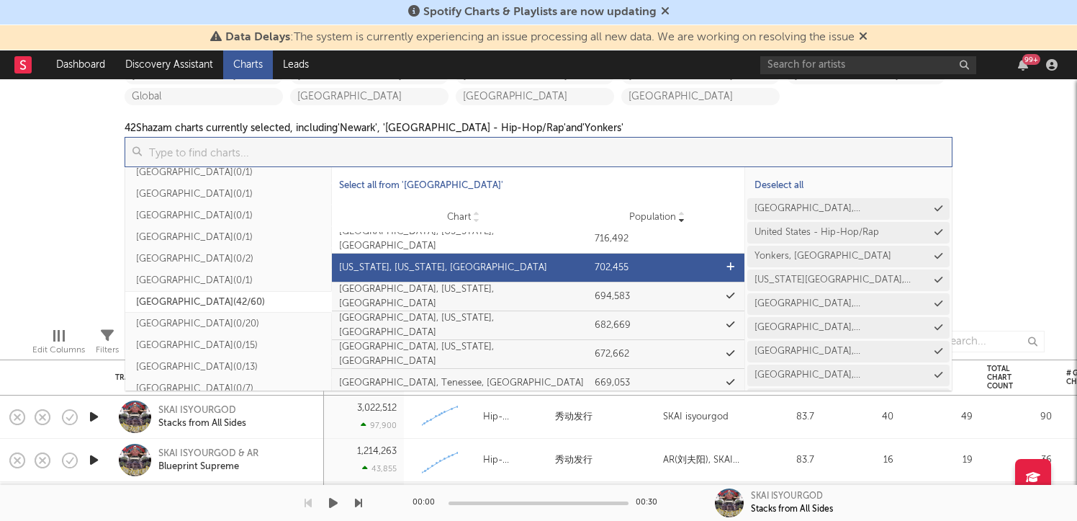
click at [549, 259] on div "Chart [US_STATE], [US_STATE], [GEOGRAPHIC_DATA] Population 702,455" at bounding box center [538, 267] width 413 height 28
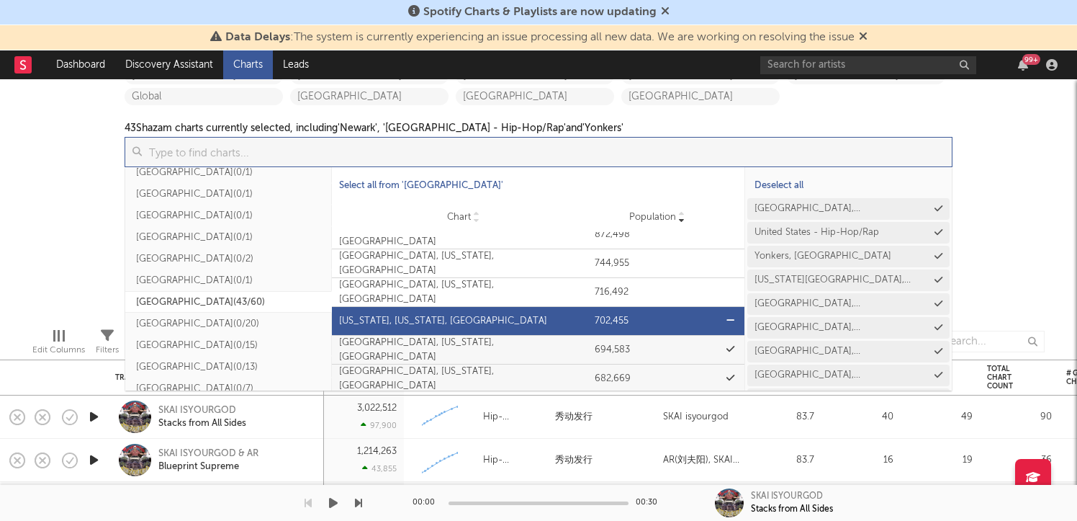
scroll to position [706, 0]
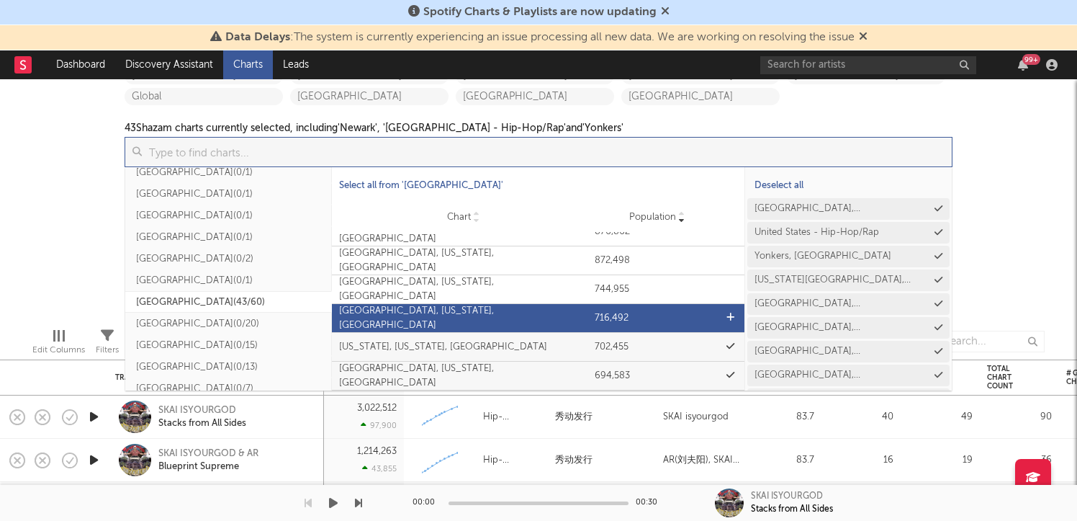
click at [543, 318] on div "[GEOGRAPHIC_DATA], [US_STATE], [GEOGRAPHIC_DATA]" at bounding box center [463, 318] width 249 height 28
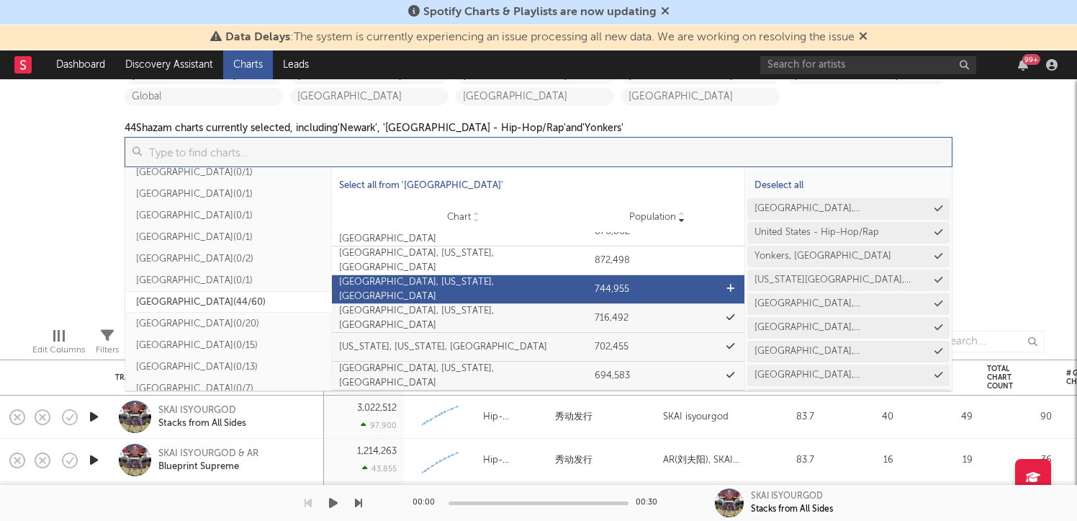
click at [543, 287] on div "[GEOGRAPHIC_DATA], [US_STATE], [GEOGRAPHIC_DATA]" at bounding box center [463, 289] width 249 height 28
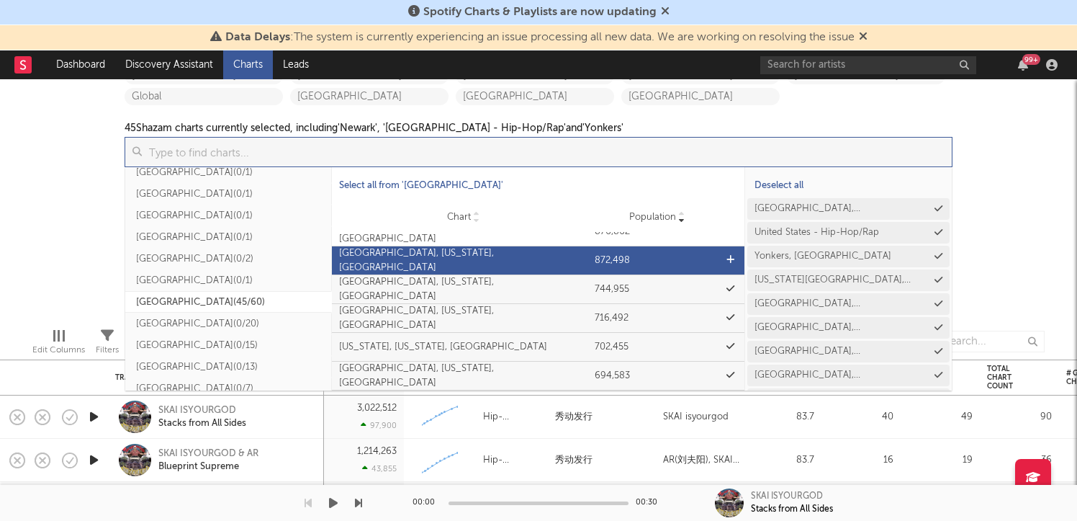
click at [543, 256] on div "[GEOGRAPHIC_DATA], [US_STATE], [GEOGRAPHIC_DATA]" at bounding box center [463, 260] width 249 height 28
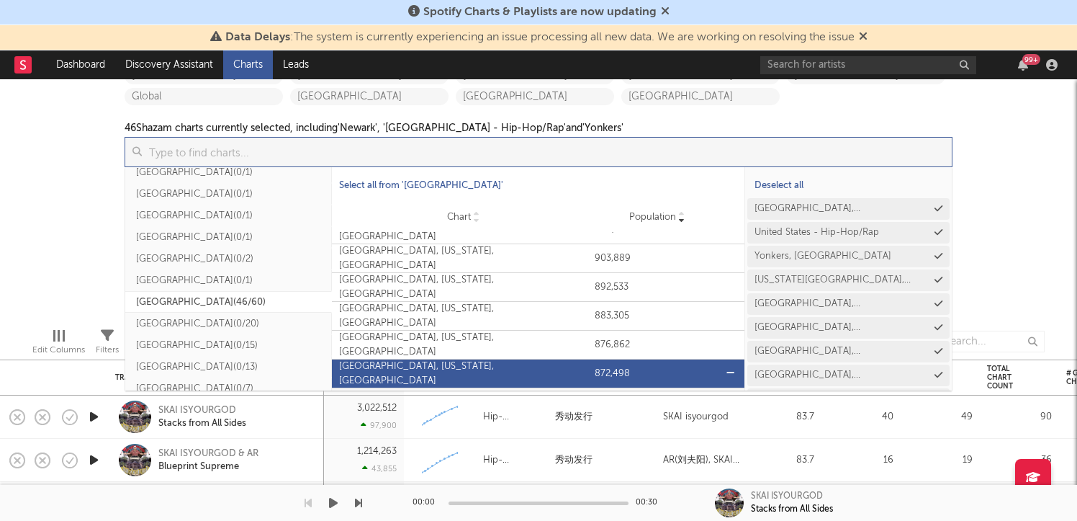
scroll to position [585, 0]
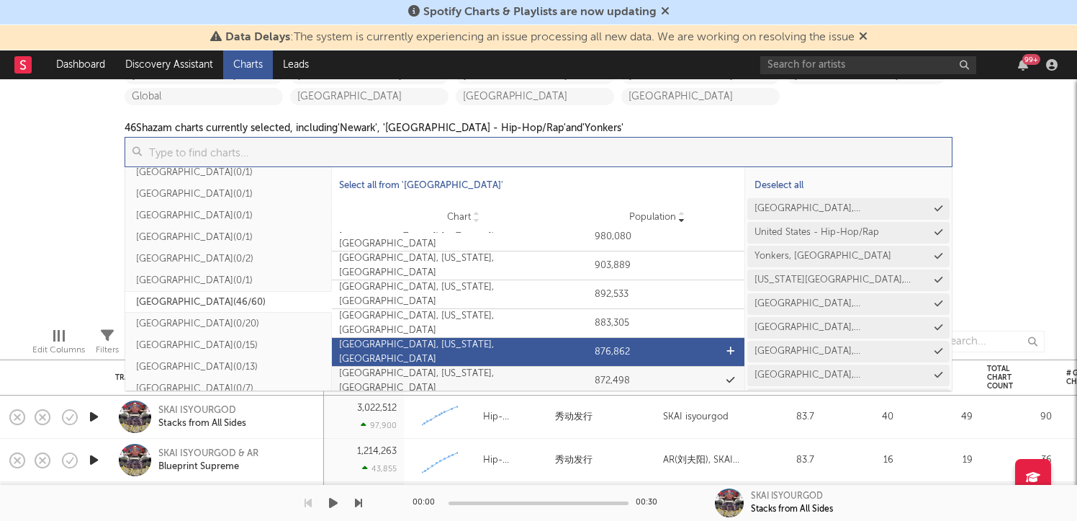
click at [547, 356] on div "[GEOGRAPHIC_DATA], [US_STATE], [GEOGRAPHIC_DATA]" at bounding box center [463, 352] width 249 height 28
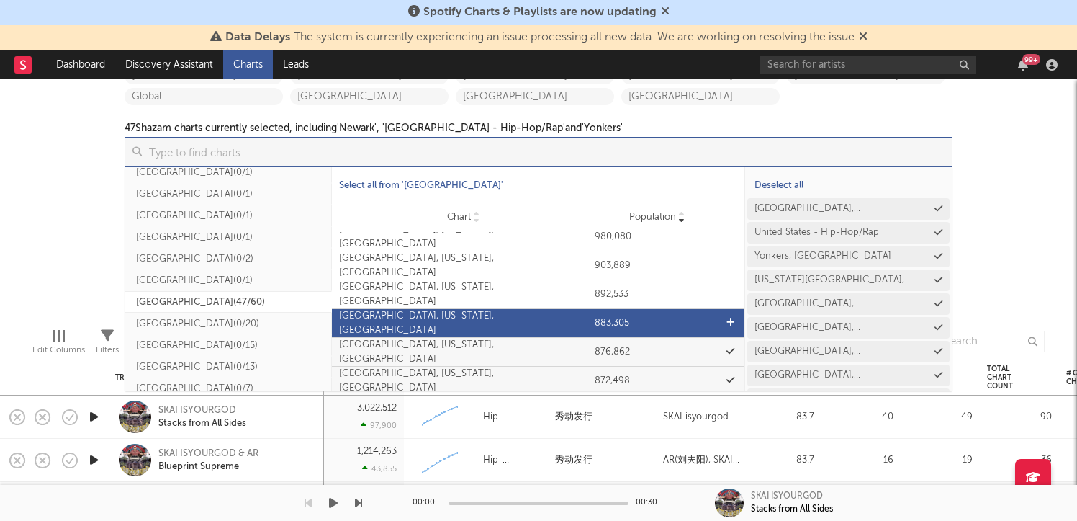
click at [547, 321] on div "[GEOGRAPHIC_DATA], [US_STATE], [GEOGRAPHIC_DATA]" at bounding box center [463, 323] width 249 height 28
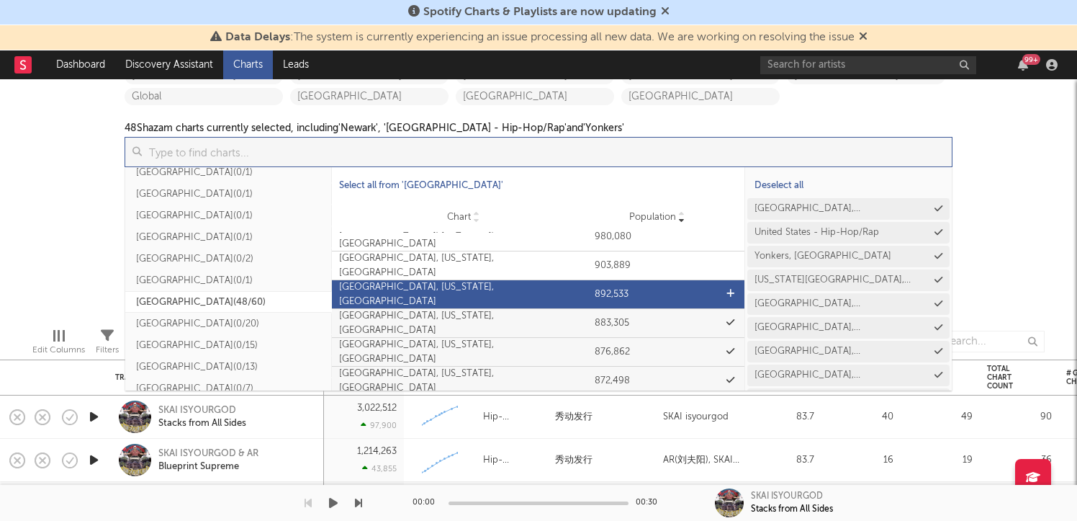
click at [547, 298] on div "[GEOGRAPHIC_DATA], [US_STATE], [GEOGRAPHIC_DATA]" at bounding box center [463, 294] width 249 height 28
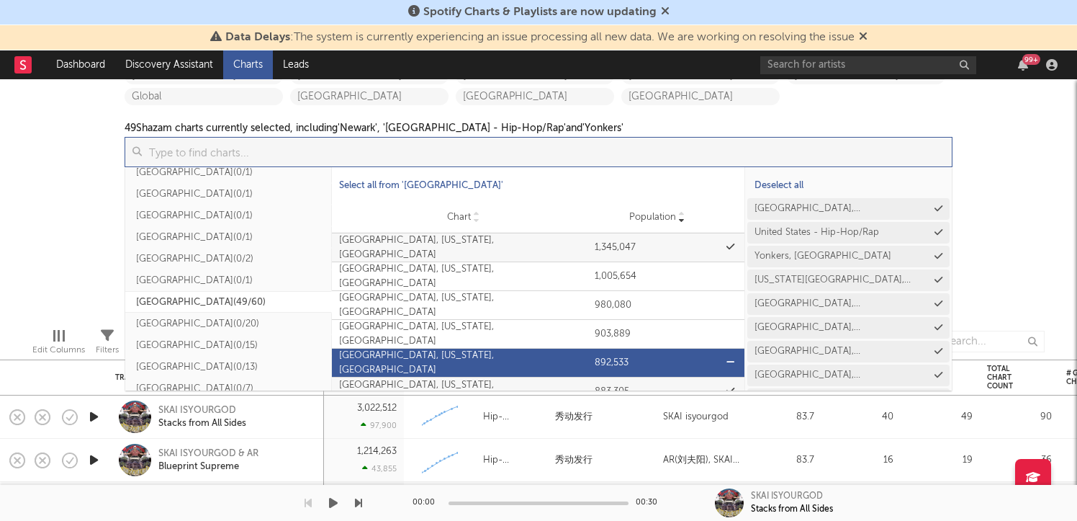
scroll to position [495, 0]
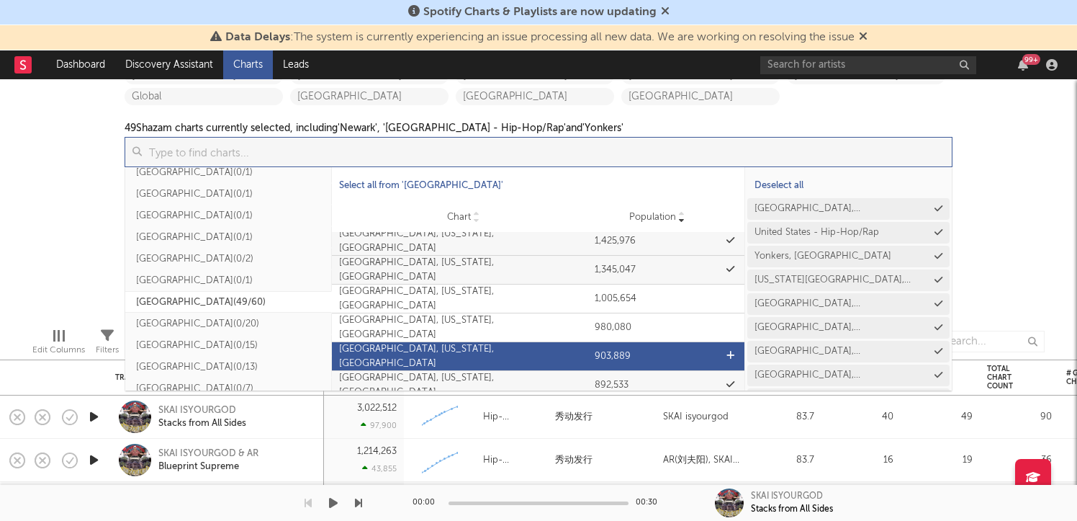
click at [535, 352] on div "[GEOGRAPHIC_DATA], [US_STATE], [GEOGRAPHIC_DATA]" at bounding box center [463, 356] width 249 height 28
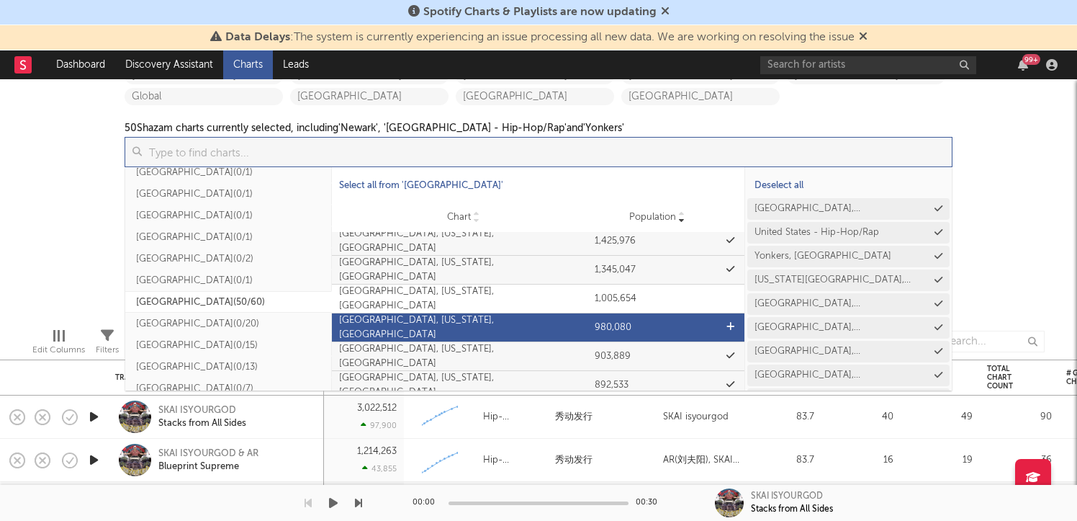
click at [535, 326] on div "[GEOGRAPHIC_DATA], [US_STATE], [GEOGRAPHIC_DATA]" at bounding box center [463, 327] width 249 height 28
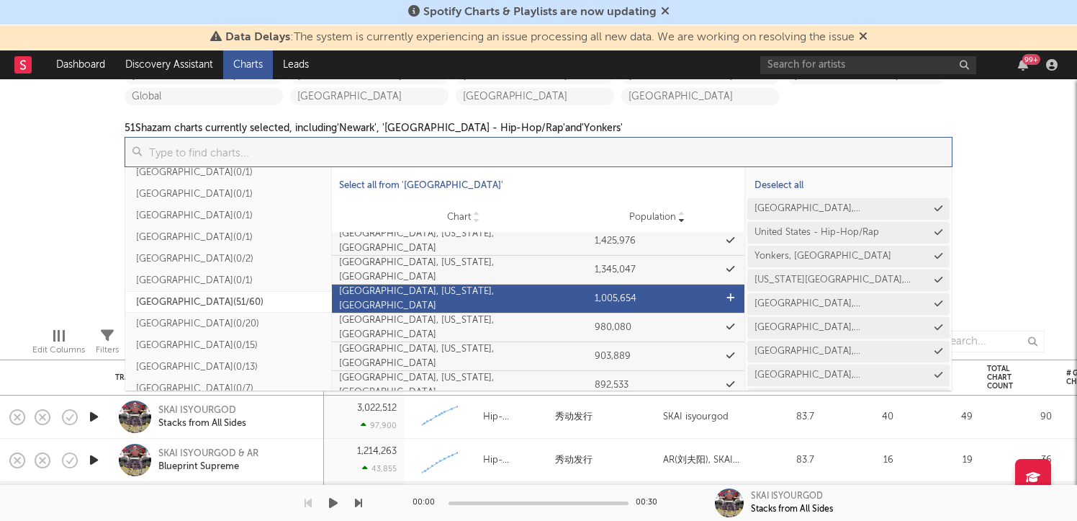
click at [535, 300] on div "[GEOGRAPHIC_DATA], [US_STATE], [GEOGRAPHIC_DATA]" at bounding box center [463, 298] width 249 height 28
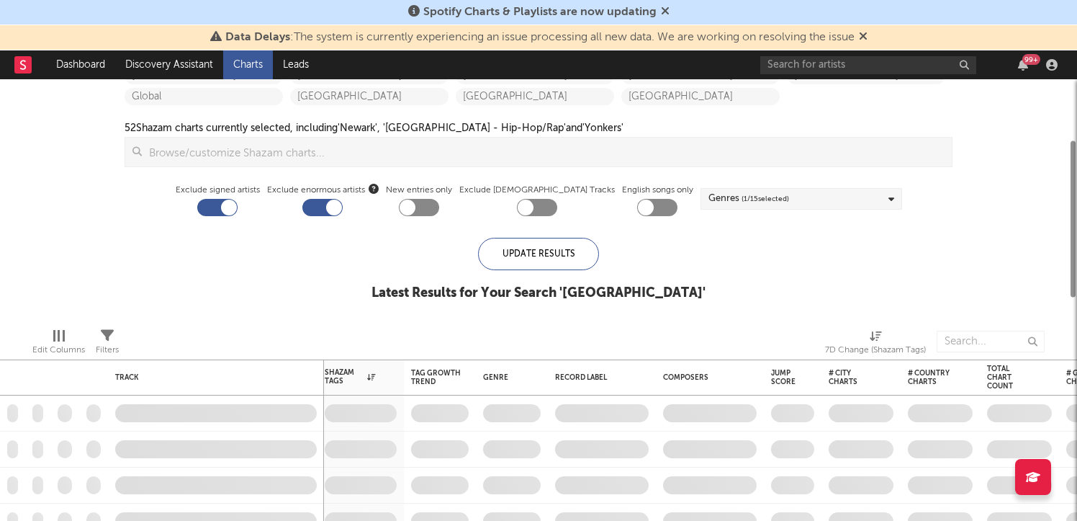
click at [1020, 277] on div "iTunes Top 100 Soundcloud Playlists [PERSON_NAME] QQ BMAT Blocklist ( 0 ) Saved…" at bounding box center [538, 111] width 1077 height 410
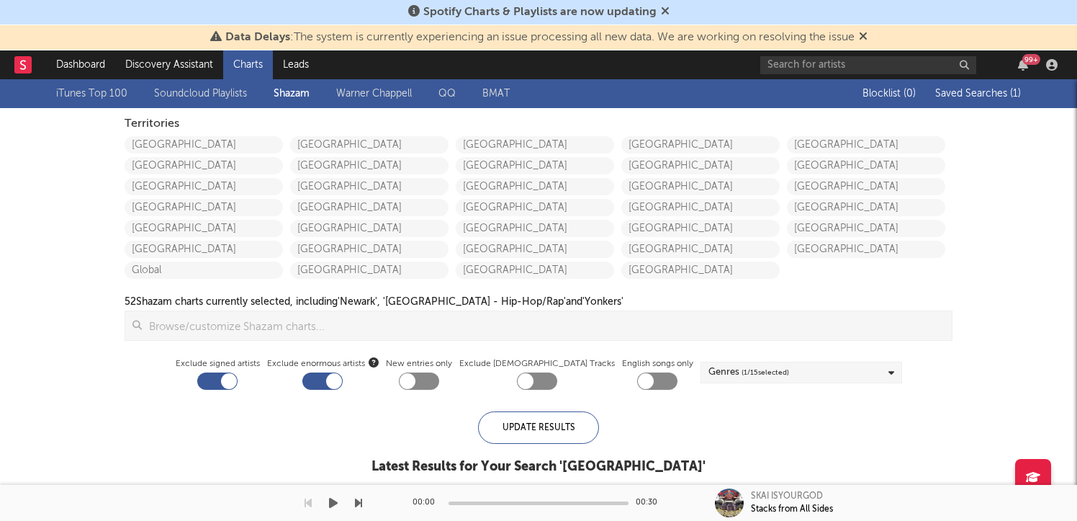
click at [415, 379] on div at bounding box center [408, 381] width 16 height 16
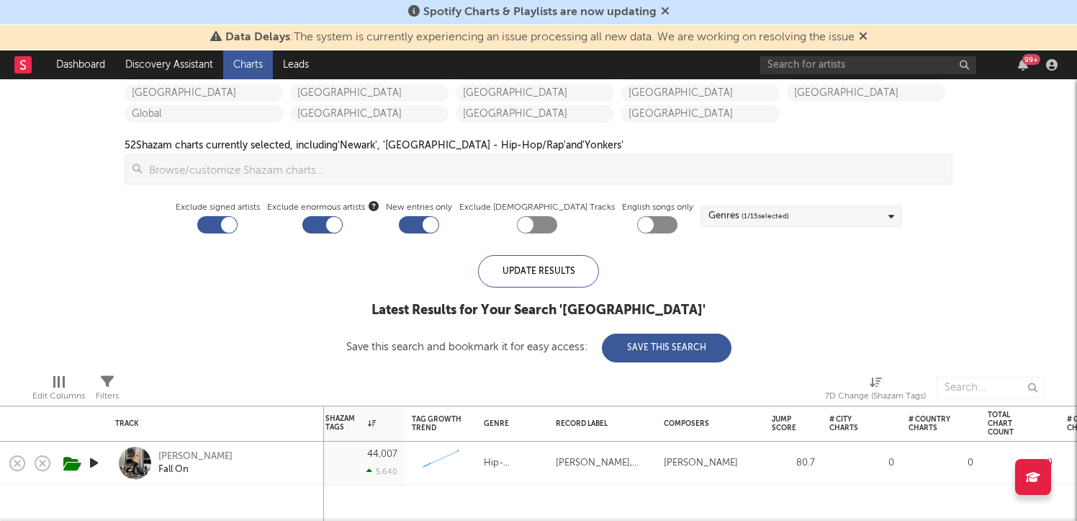
click at [439, 220] on div at bounding box center [419, 224] width 40 height 17
checkbox input "false"
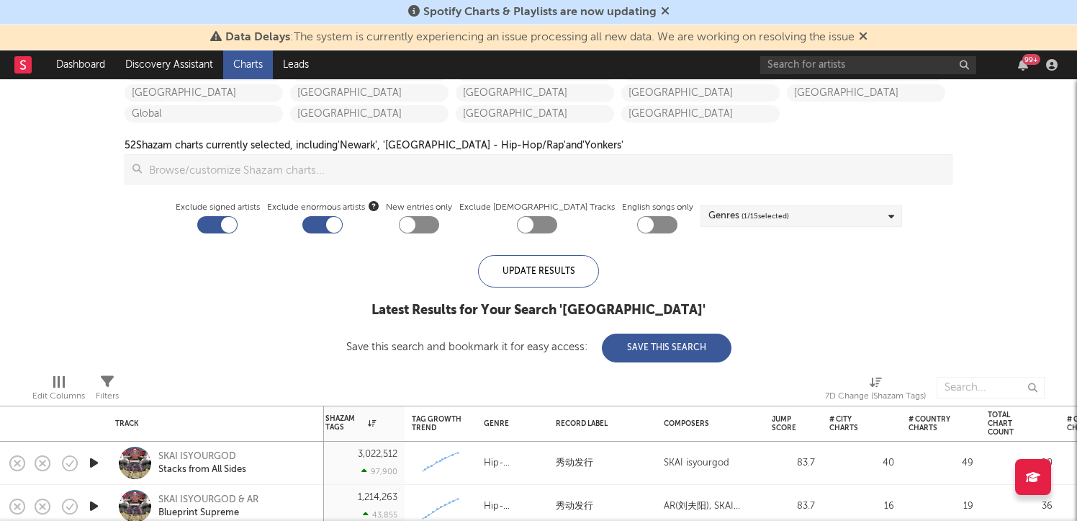
click at [637, 222] on div at bounding box center [657, 224] width 40 height 17
checkbox input "true"
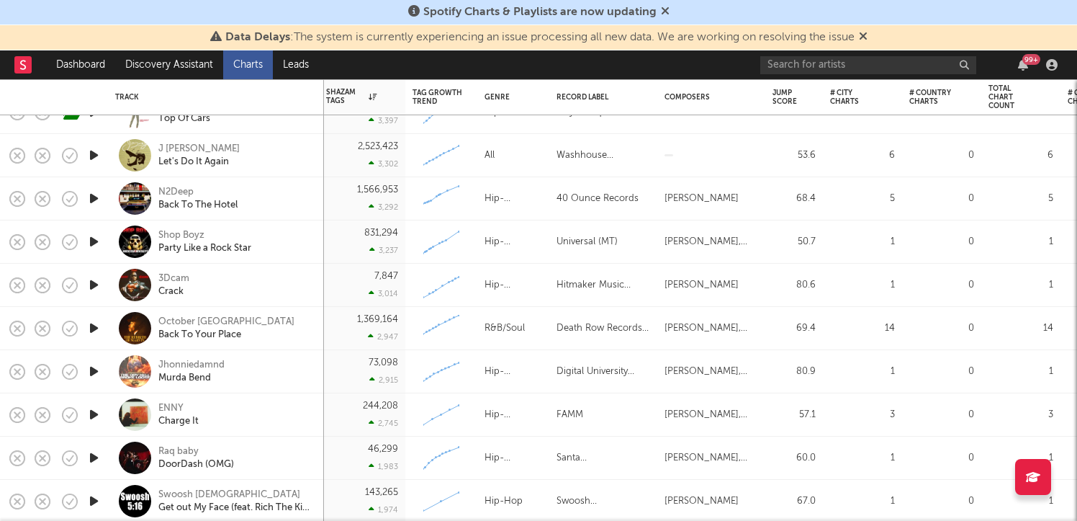
click at [98, 418] on icon "button" at bounding box center [93, 414] width 15 height 18
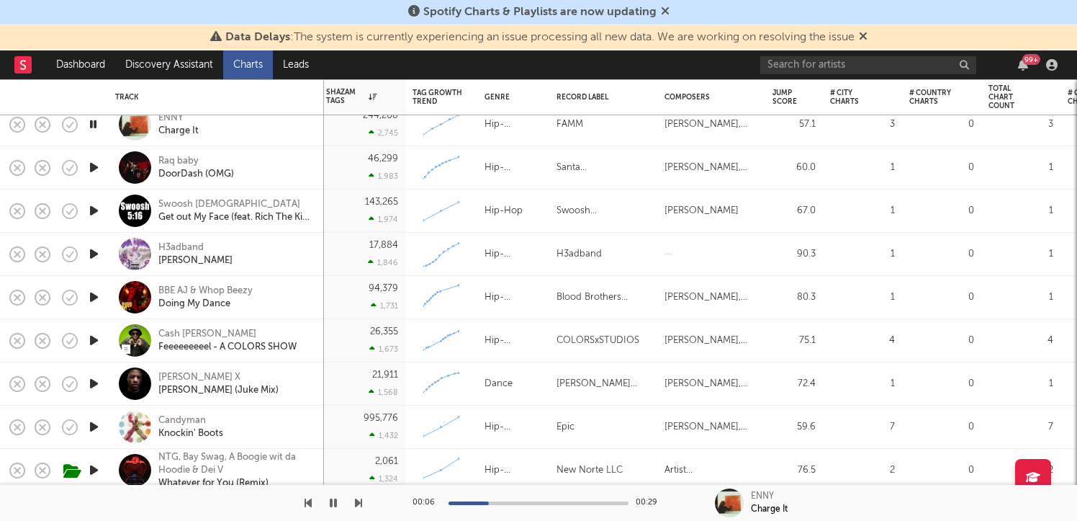
click at [91, 258] on icon "button" at bounding box center [93, 254] width 15 height 18
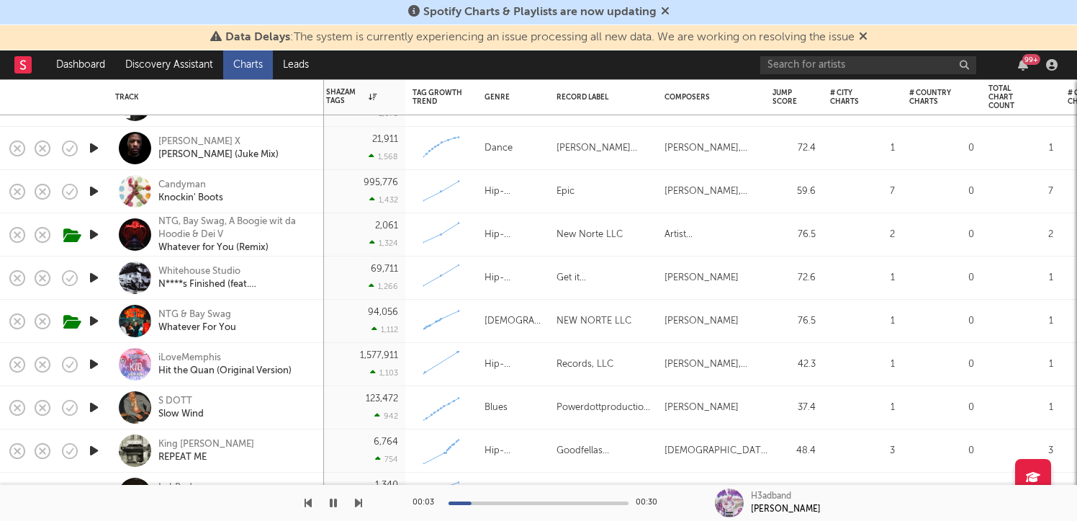
click at [94, 409] on icon "button" at bounding box center [93, 407] width 15 height 18
click at [335, 511] on button "button" at bounding box center [333, 503] width 14 height 36
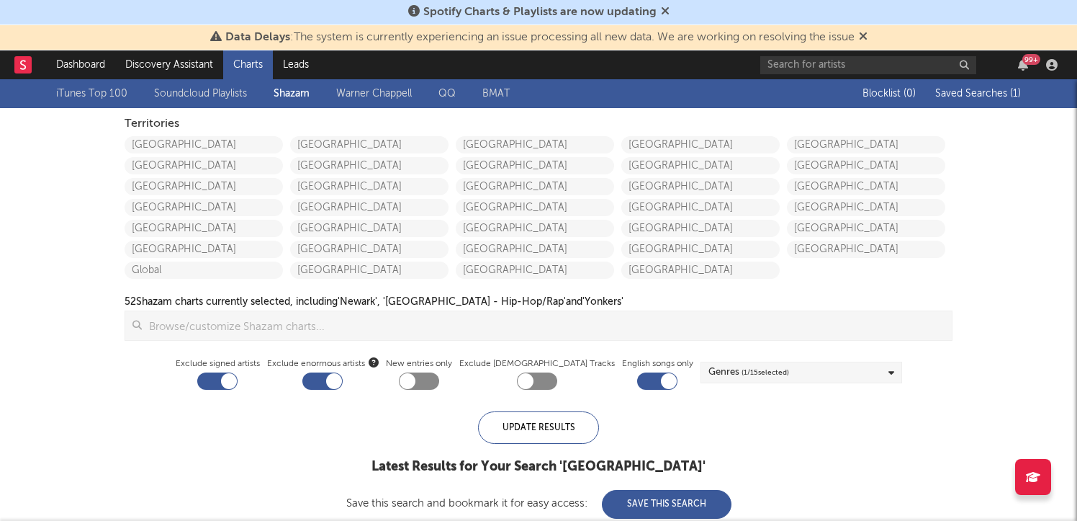
click at [745, 374] on span "( 1 / 15 selected)" at bounding box center [766, 372] width 48 height 17
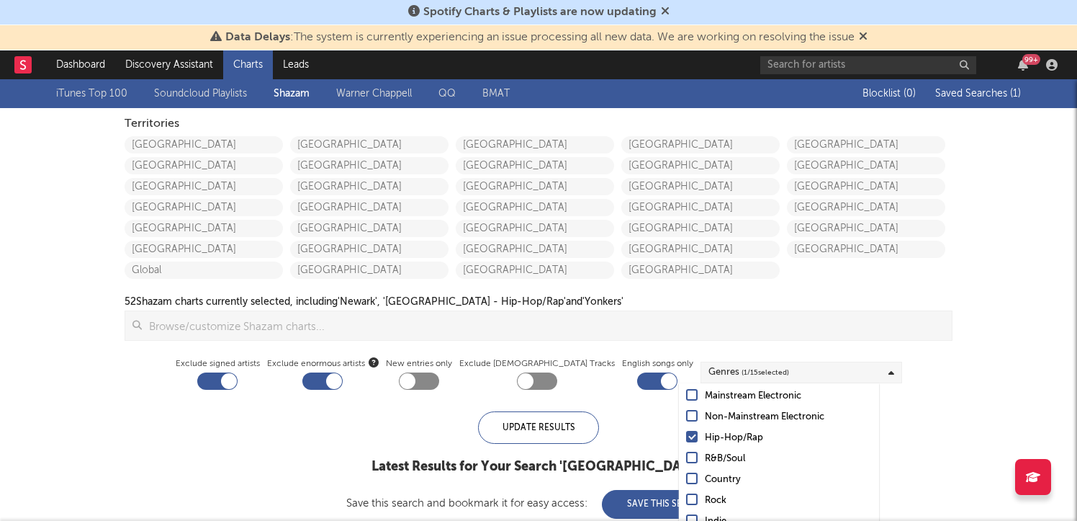
scroll to position [60, 0]
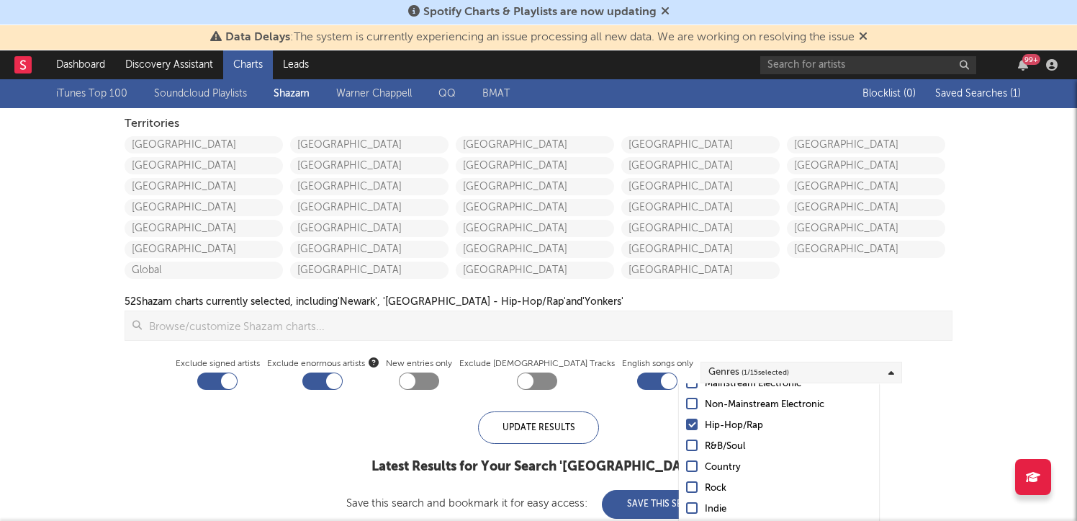
click at [569, 333] on input at bounding box center [547, 325] width 810 height 29
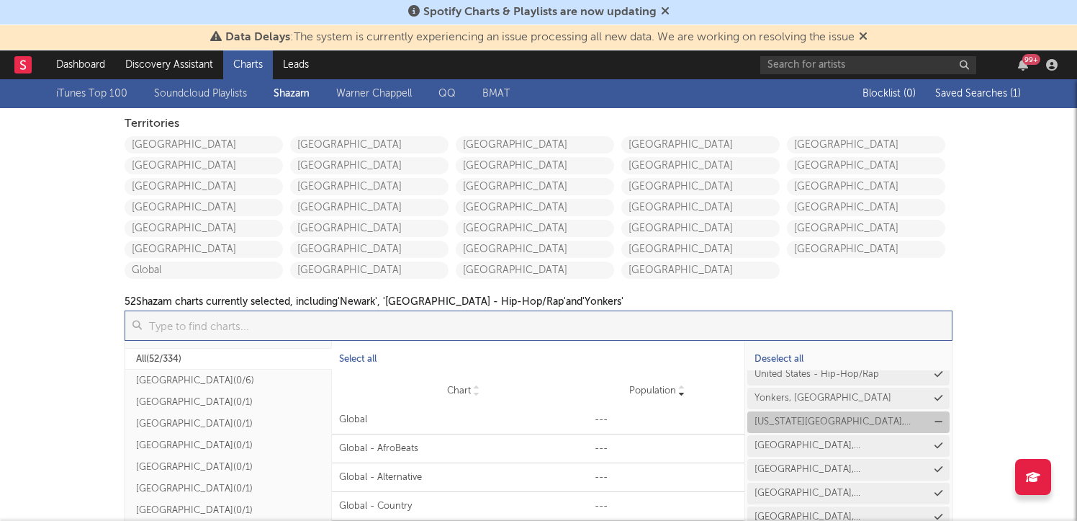
scroll to position [0, 0]
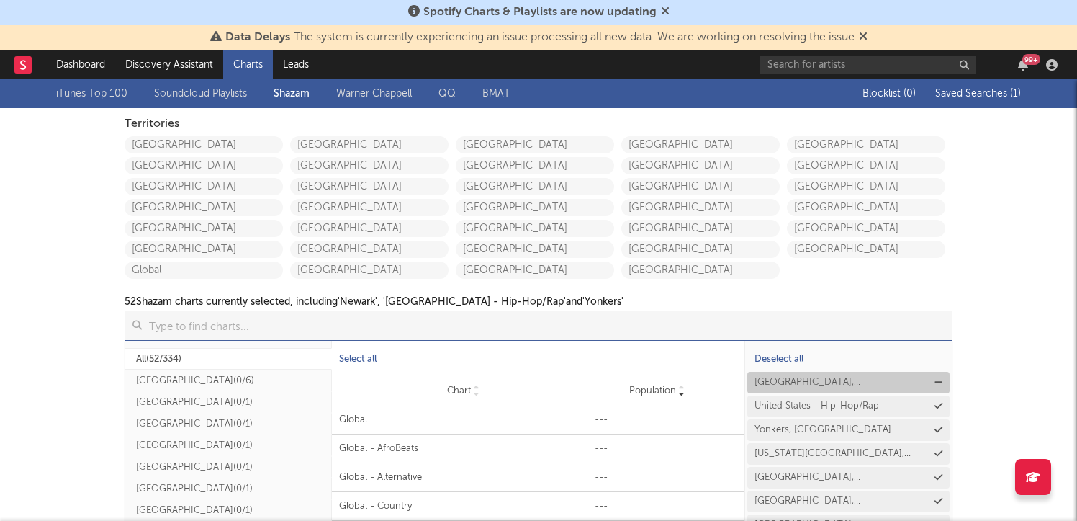
click at [935, 379] on icon at bounding box center [939, 381] width 8 height 9
click at [936, 379] on icon at bounding box center [939, 381] width 8 height 9
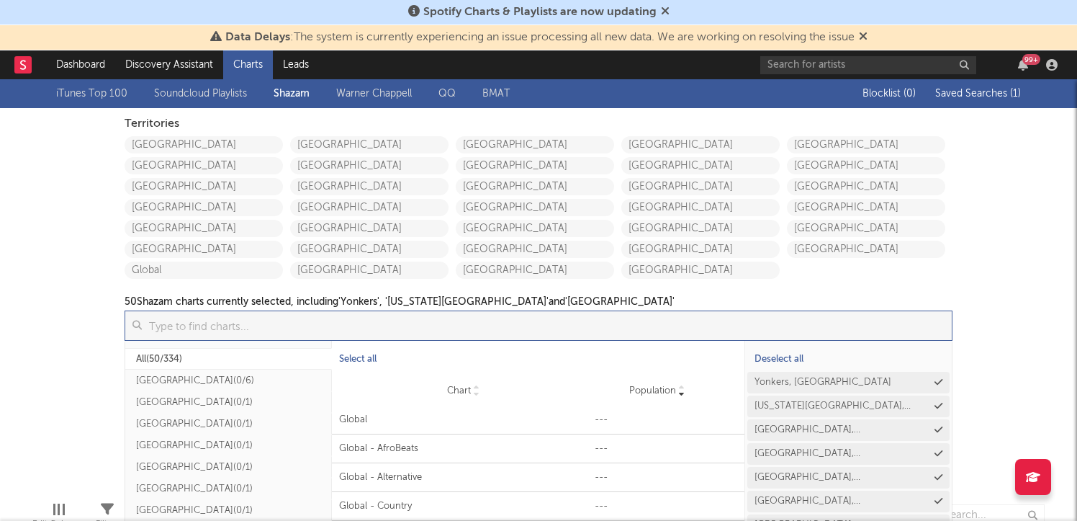
click at [0, 0] on icon at bounding box center [0, 0] width 0 height 0
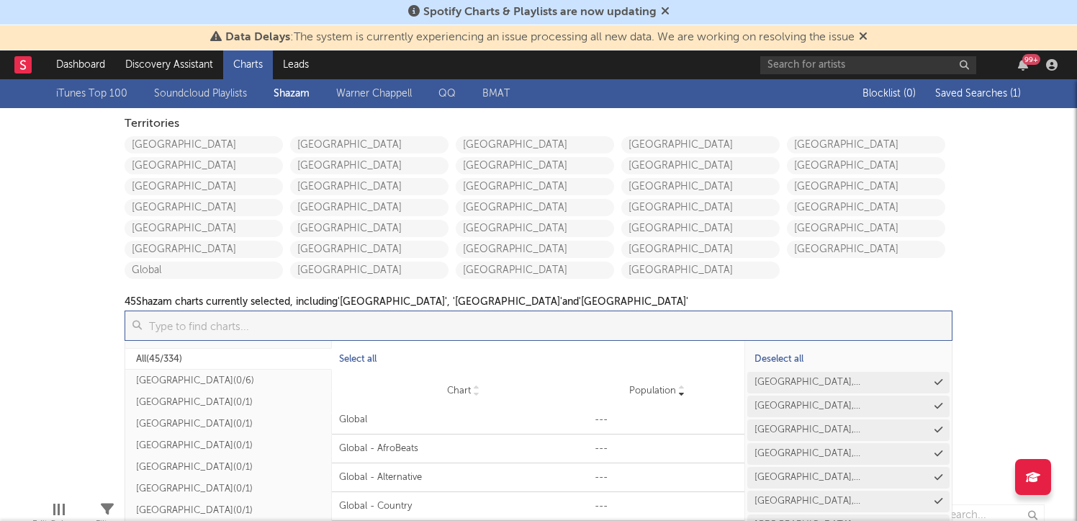
click at [0, 0] on icon at bounding box center [0, 0] width 0 height 0
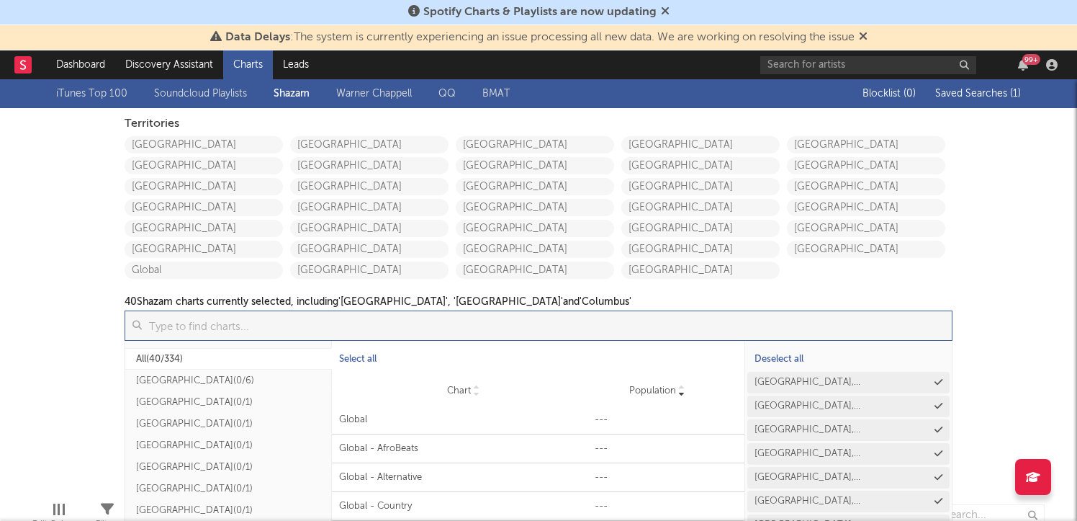
click at [0, 0] on icon at bounding box center [0, 0] width 0 height 0
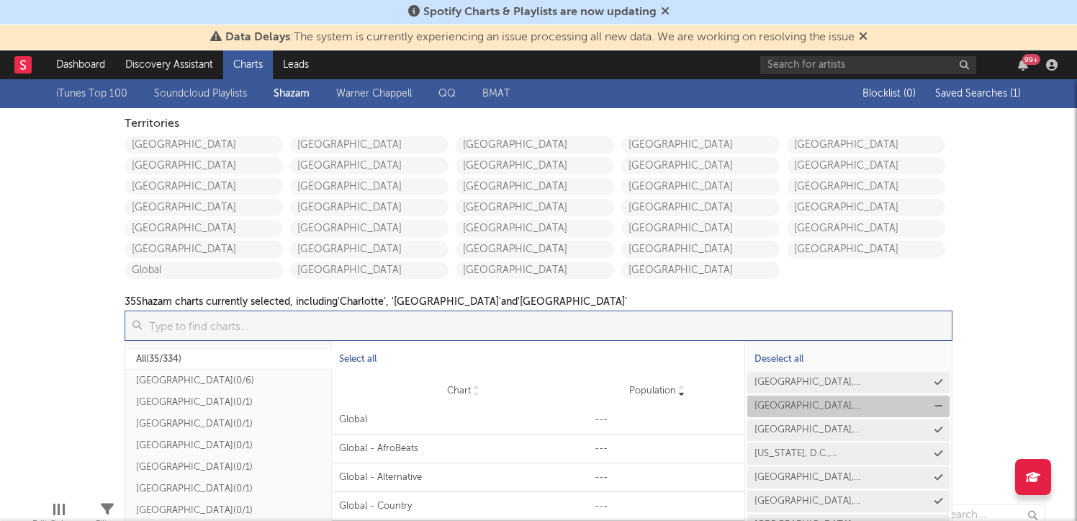
click at [937, 400] on button "[GEOGRAPHIC_DATA], [GEOGRAPHIC_DATA]" at bounding box center [848, 406] width 202 height 22
click at [937, 400] on button "[US_STATE], D.C., [GEOGRAPHIC_DATA]" at bounding box center [848, 406] width 202 height 22
click at [937, 400] on button "[GEOGRAPHIC_DATA], [GEOGRAPHIC_DATA]" at bounding box center [848, 406] width 202 height 22
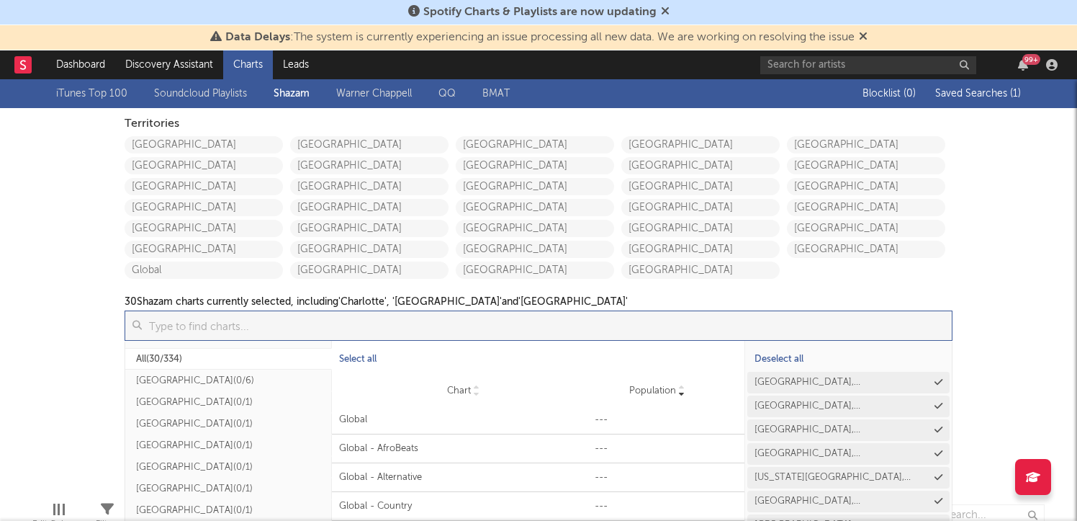
drag, startPoint x: 938, startPoint y: 449, endPoint x: 979, endPoint y: 446, distance: 41.1
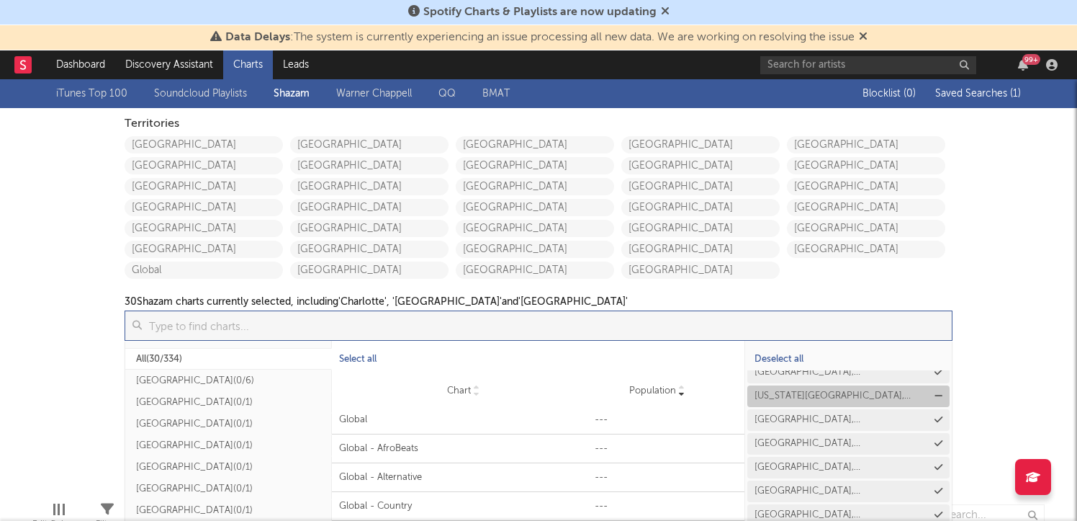
click at [937, 395] on icon at bounding box center [939, 395] width 8 height 9
click at [0, 0] on icon at bounding box center [0, 0] width 0 height 0
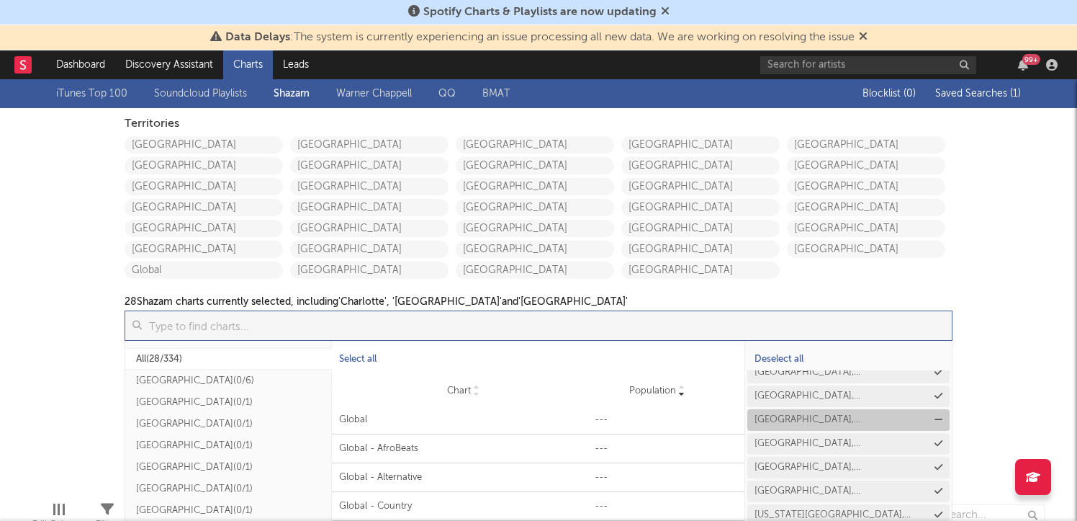
click at [937, 413] on button "[GEOGRAPHIC_DATA], [GEOGRAPHIC_DATA]" at bounding box center [848, 420] width 202 height 22
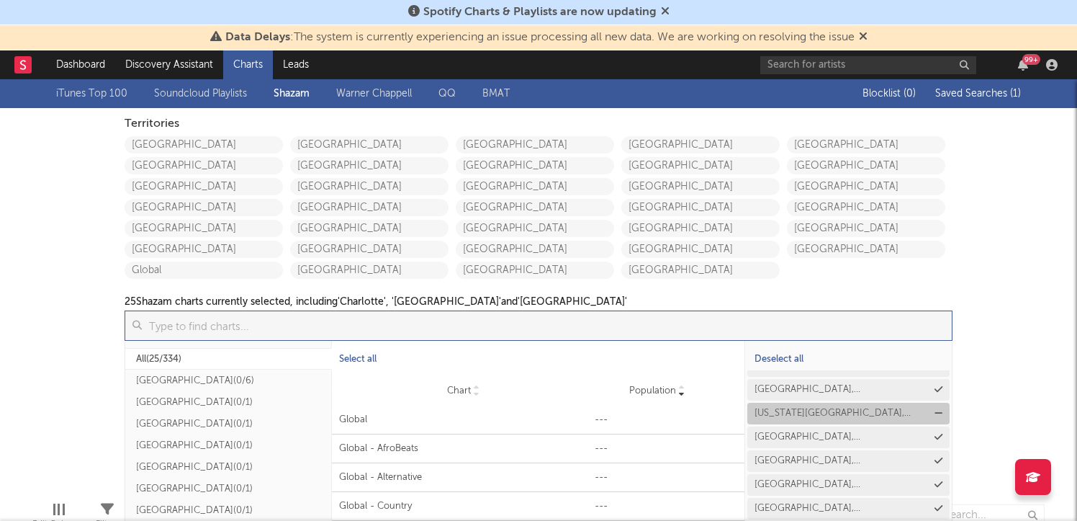
scroll to position [187, 0]
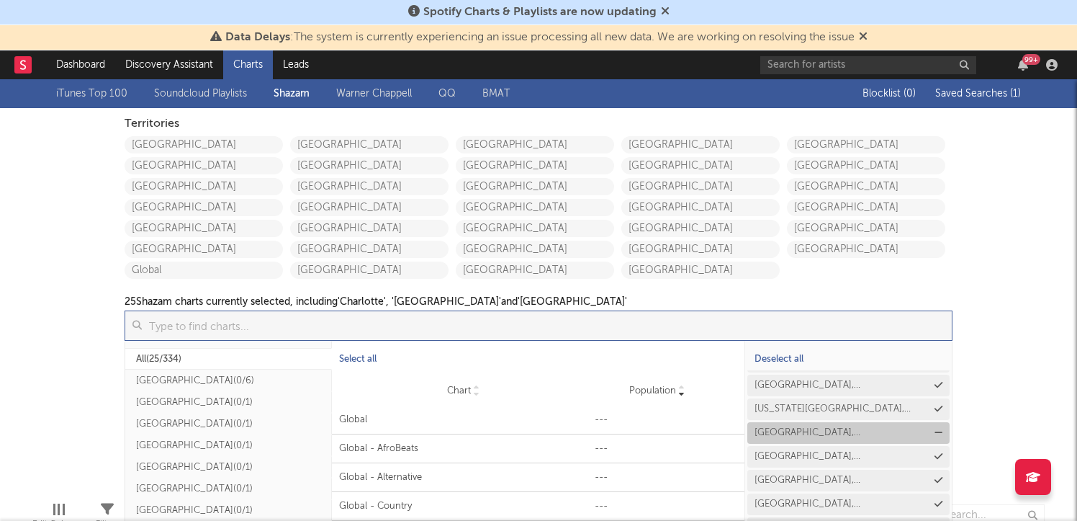
click at [937, 431] on icon at bounding box center [939, 432] width 8 height 9
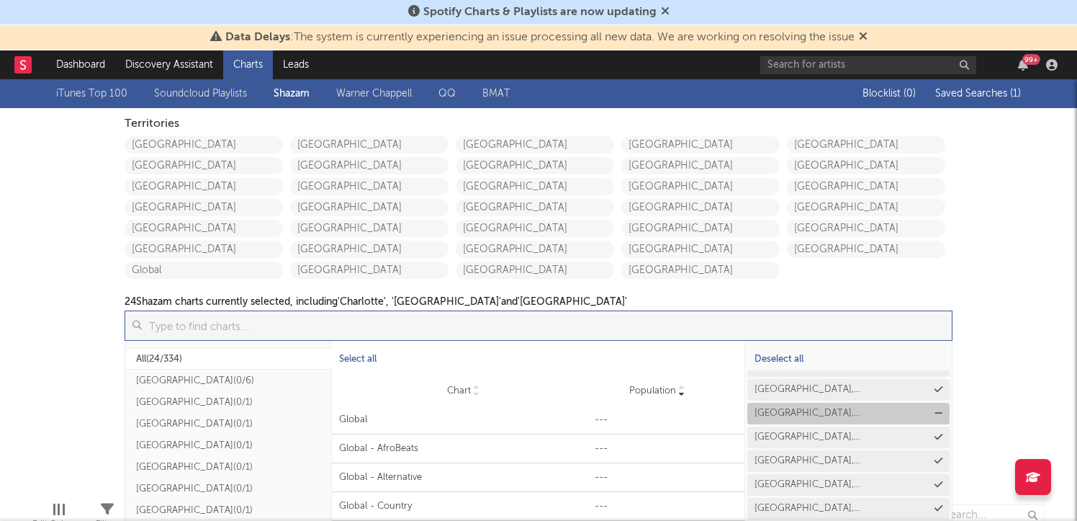
scroll to position [273, 0]
click at [935, 415] on icon at bounding box center [939, 417] width 8 height 9
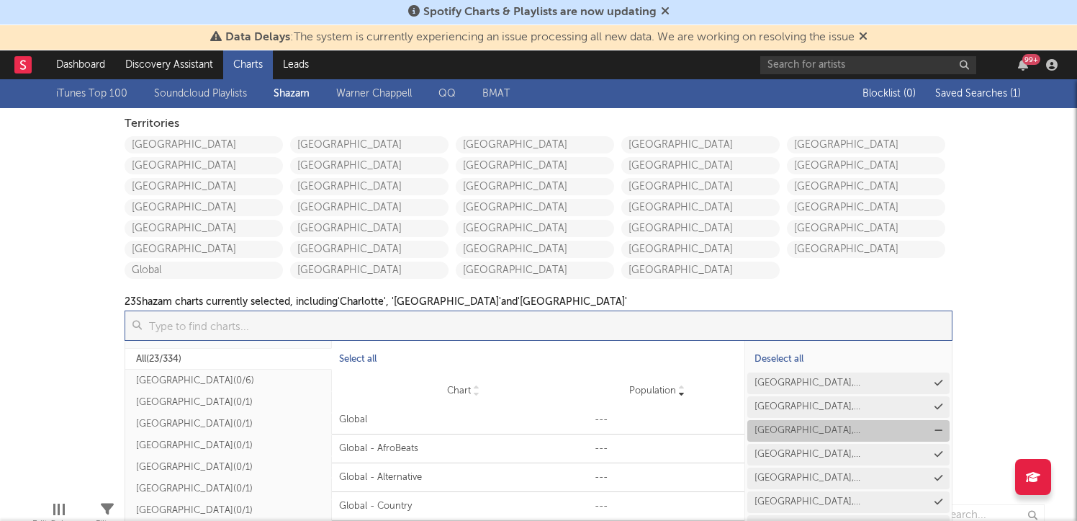
scroll to position [333, 0]
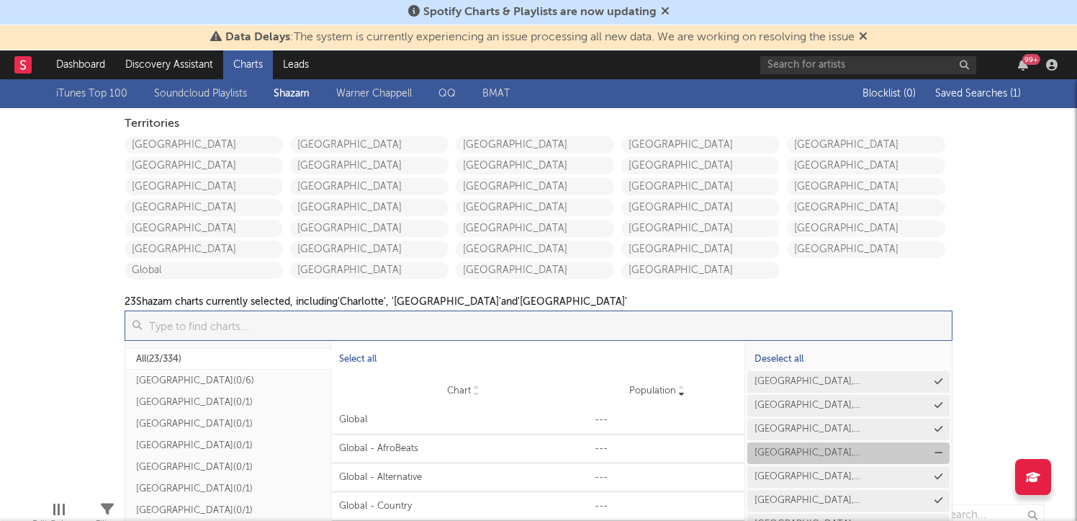
click at [935, 448] on icon at bounding box center [939, 452] width 8 height 9
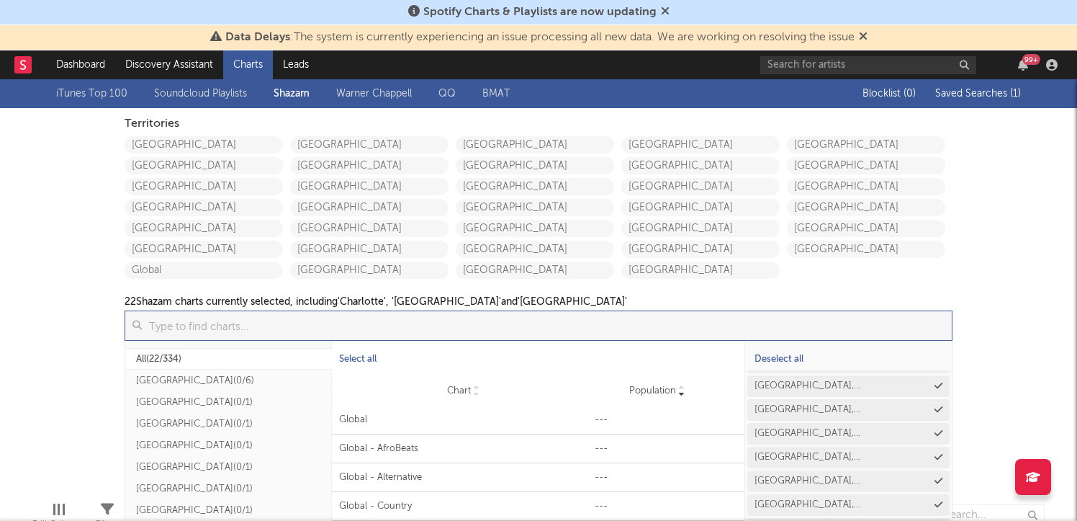
scroll to position [329, 0]
click at [936, 455] on icon at bounding box center [939, 456] width 8 height 9
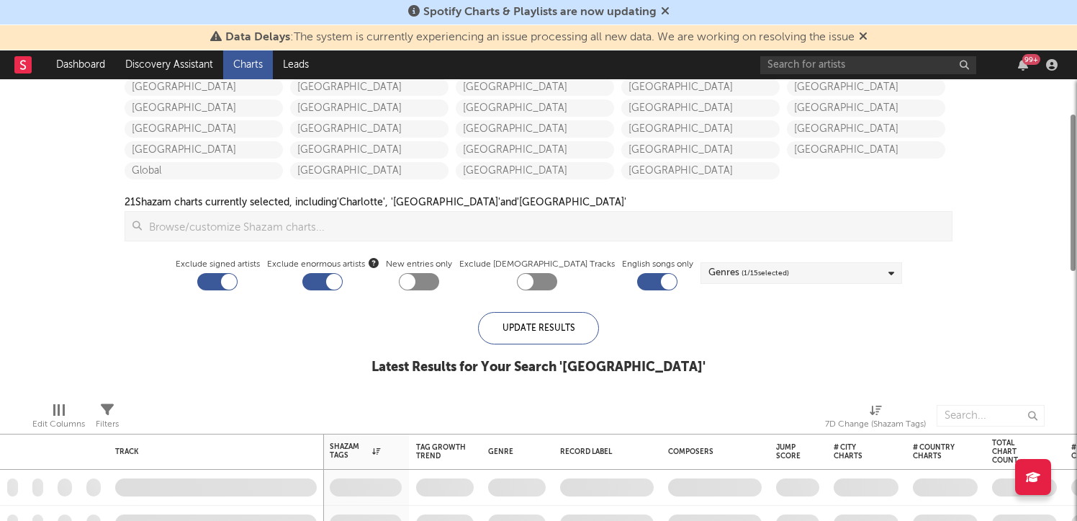
click at [1003, 285] on div "iTunes Top 100 Soundcloud Playlists [PERSON_NAME] QQ BMAT Blocklist ( 0 ) Saved…" at bounding box center [538, 185] width 1077 height 410
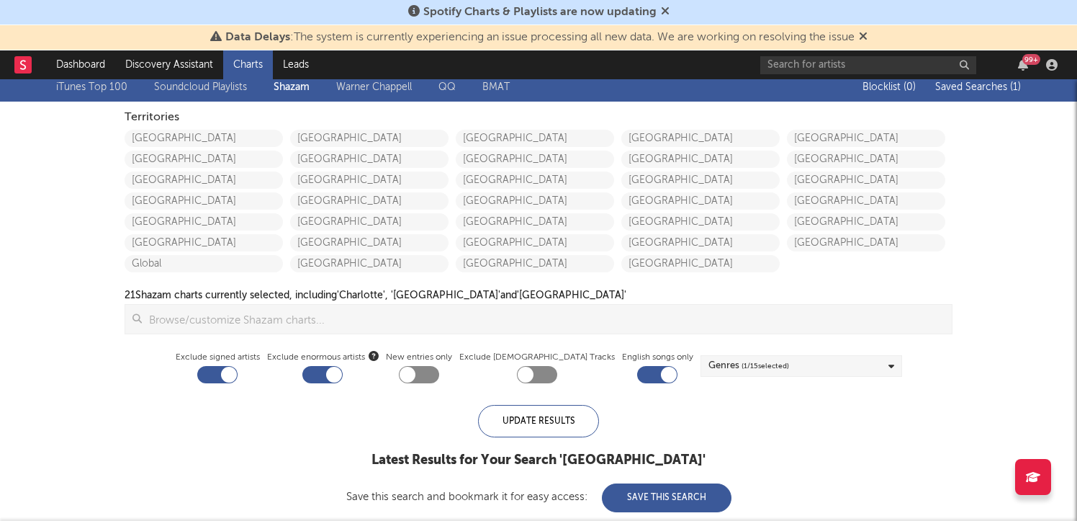
click at [237, 374] on div at bounding box center [229, 375] width 16 height 16
checkbox input "false"
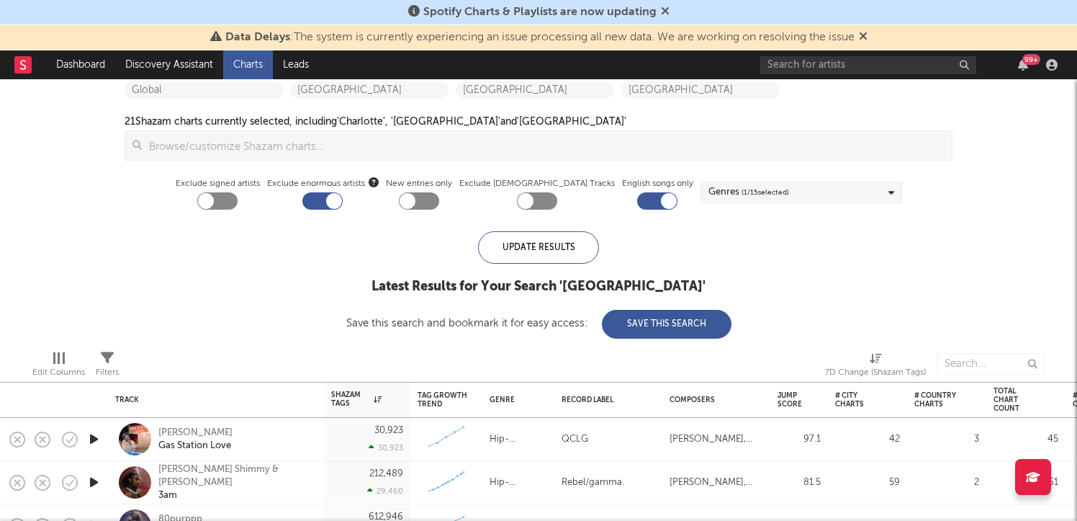
click at [235, 194] on div at bounding box center [217, 200] width 40 height 17
checkbox input "true"
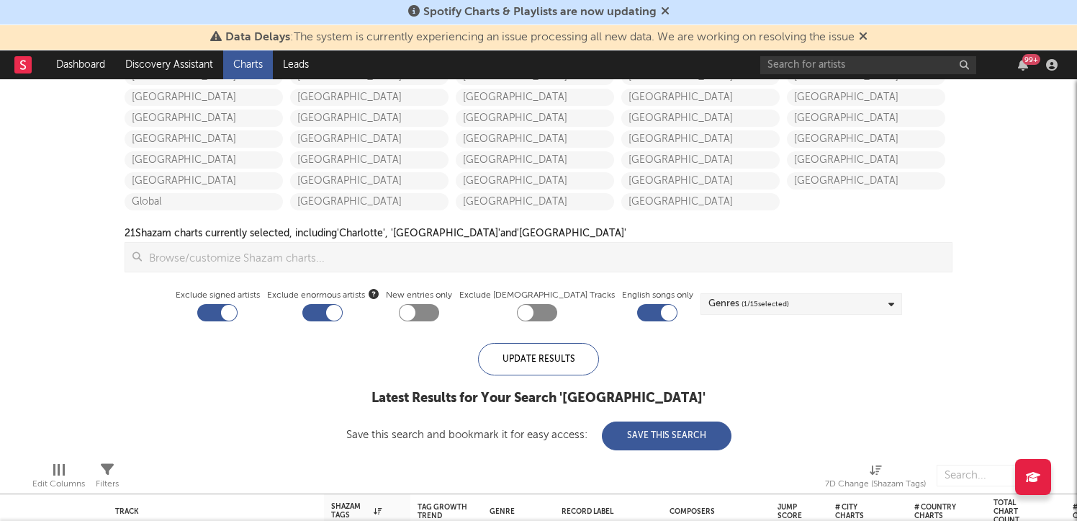
click at [765, 311] on span "( 1 / 15 selected)" at bounding box center [766, 303] width 48 height 17
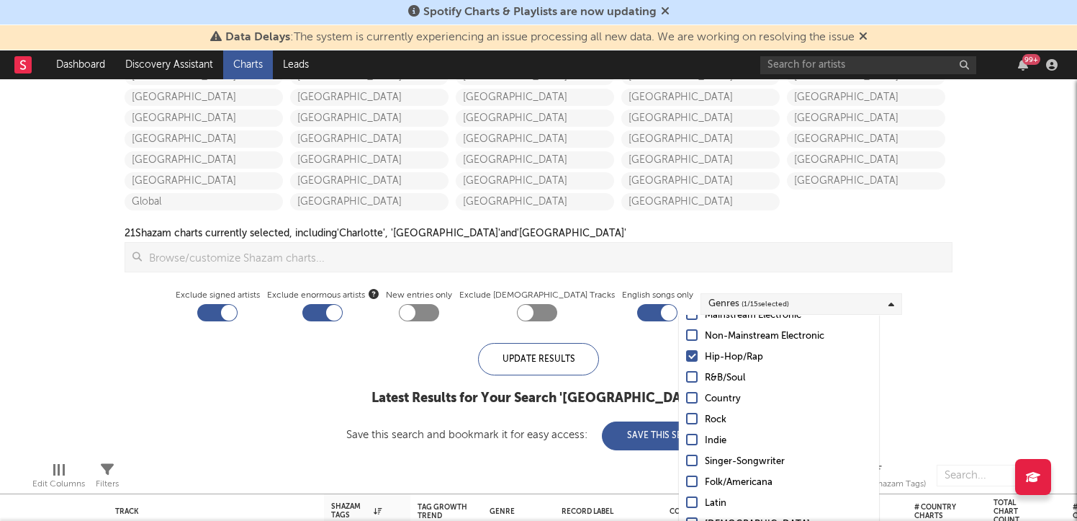
scroll to position [0, 0]
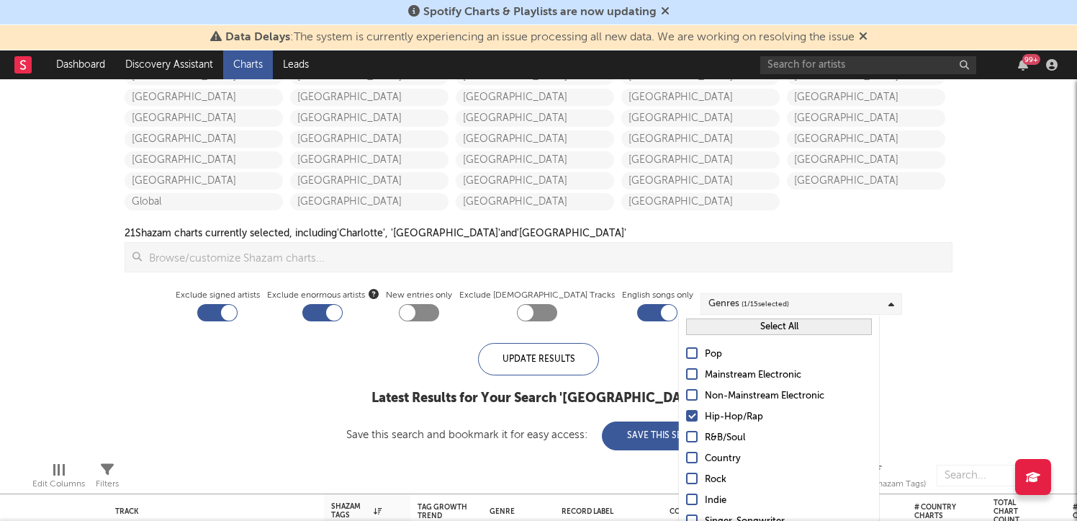
click at [710, 331] on button "Select All" at bounding box center [779, 326] width 186 height 17
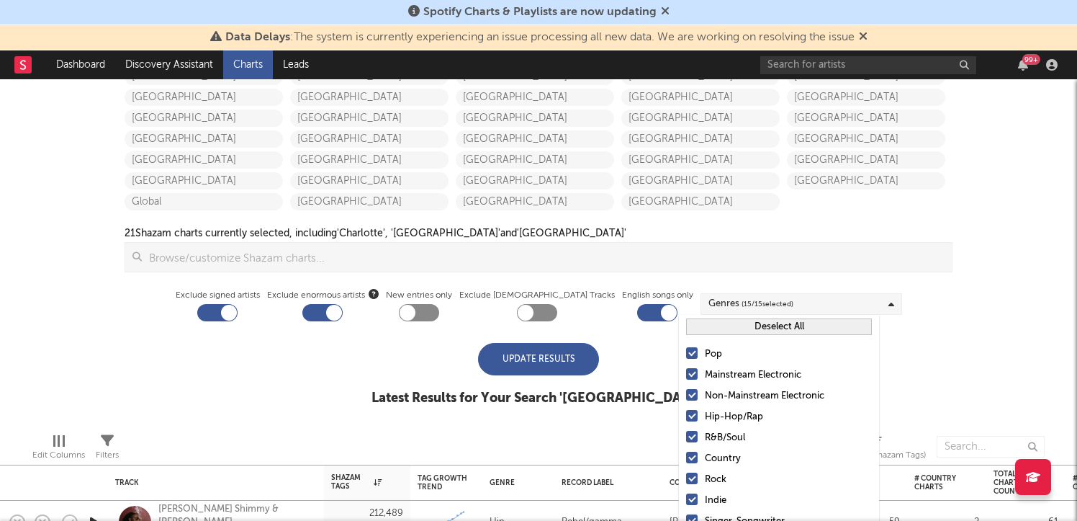
click at [509, 355] on div "Update Results" at bounding box center [538, 359] width 121 height 32
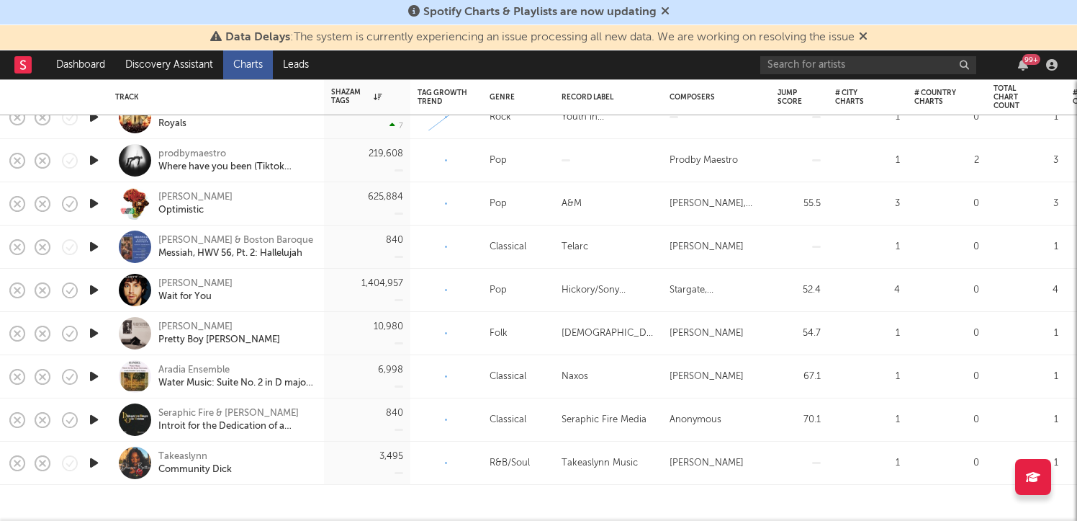
click at [95, 462] on icon "button" at bounding box center [93, 463] width 15 height 18
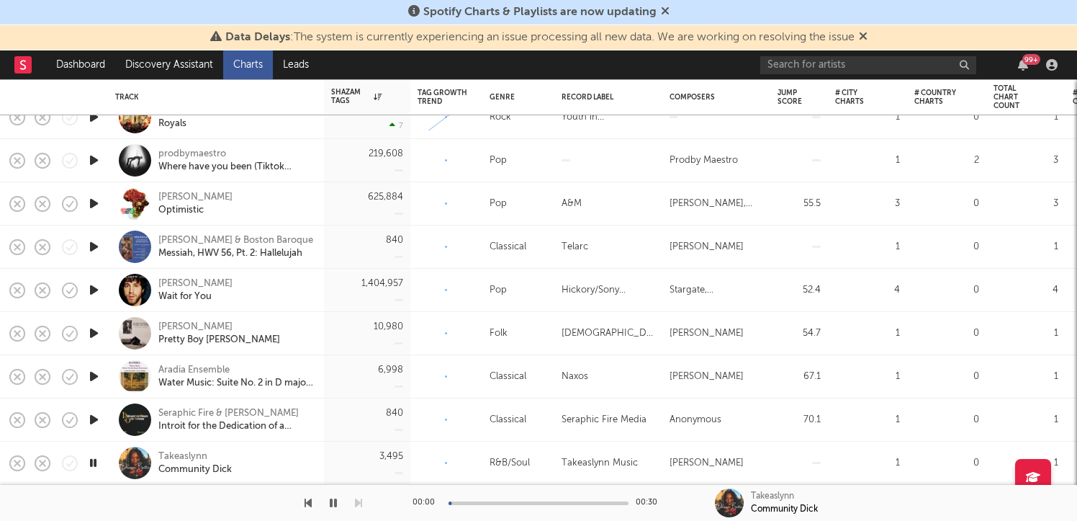
click at [95, 462] on icon "button" at bounding box center [93, 463] width 14 height 18
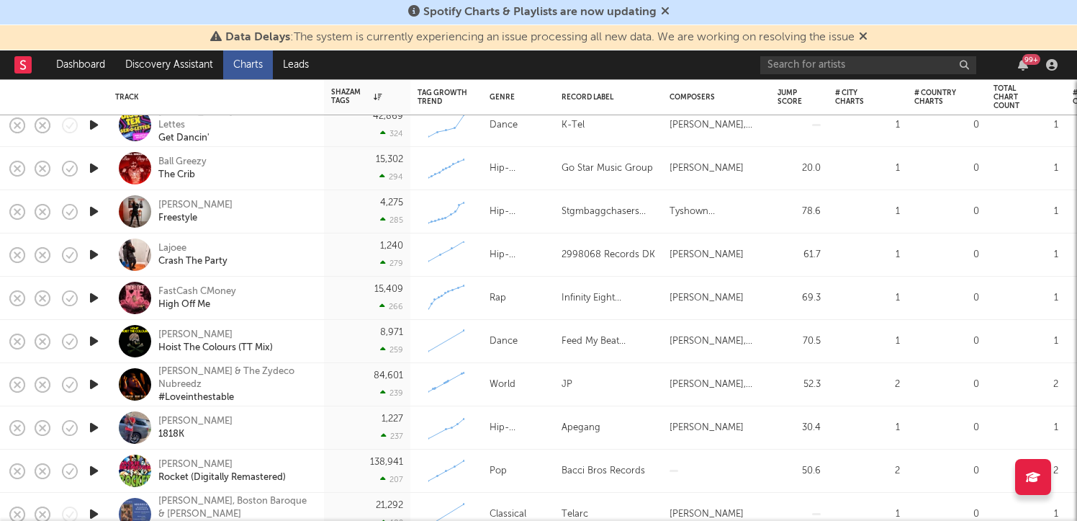
click at [92, 300] on icon "button" at bounding box center [93, 298] width 15 height 18
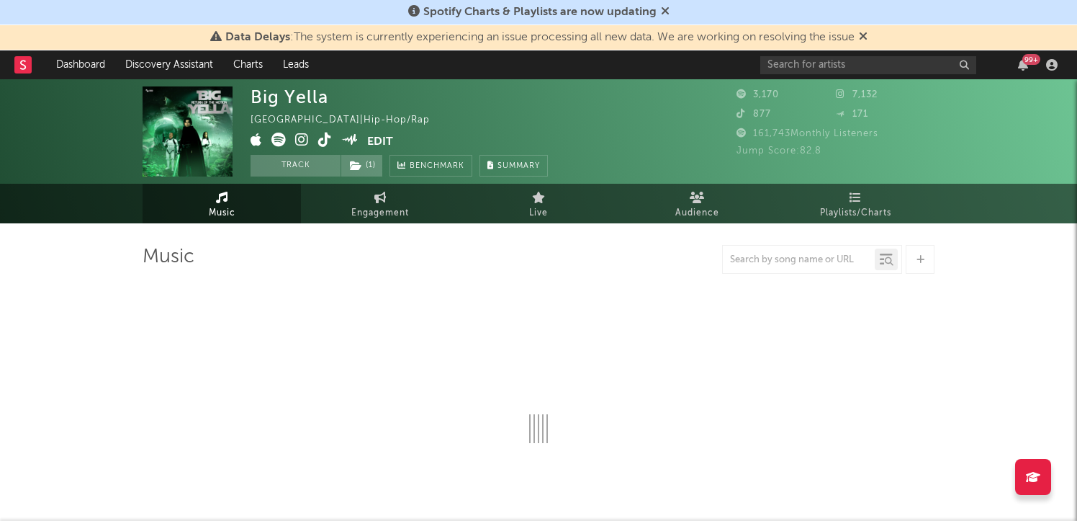
select select "1w"
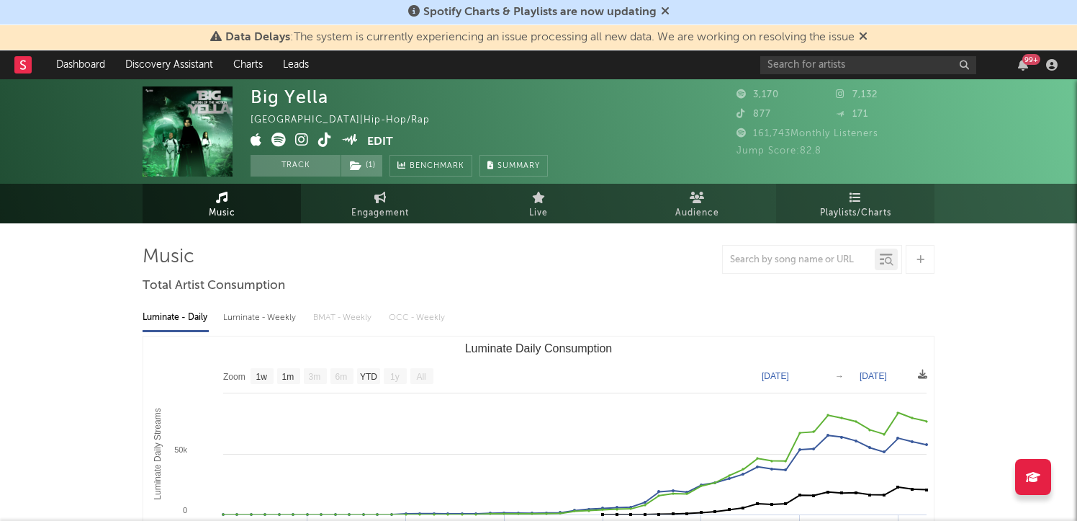
click at [824, 208] on span "Playlists/Charts" at bounding box center [855, 212] width 71 height 17
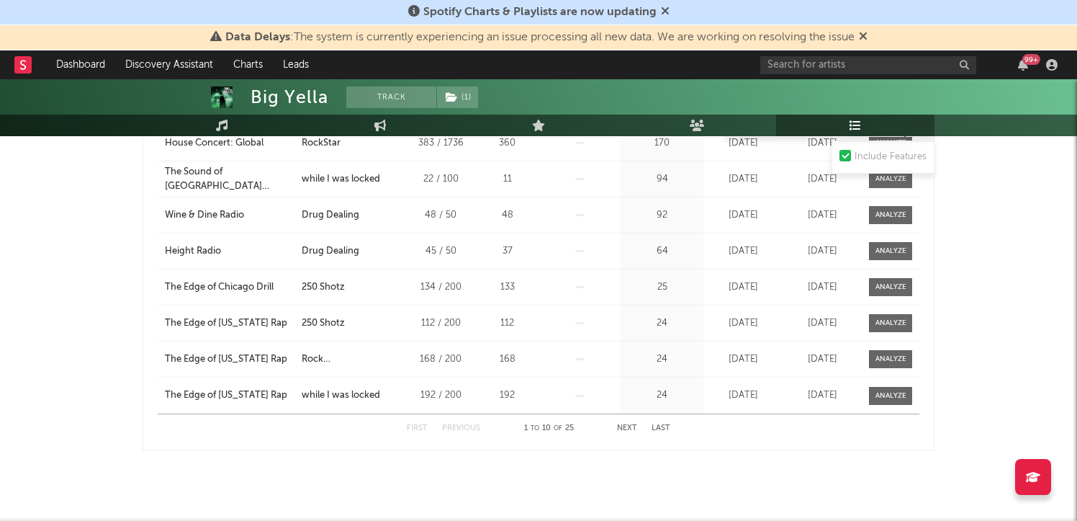
scroll to position [937, 0]
